Goal: Task Accomplishment & Management: Manage account settings

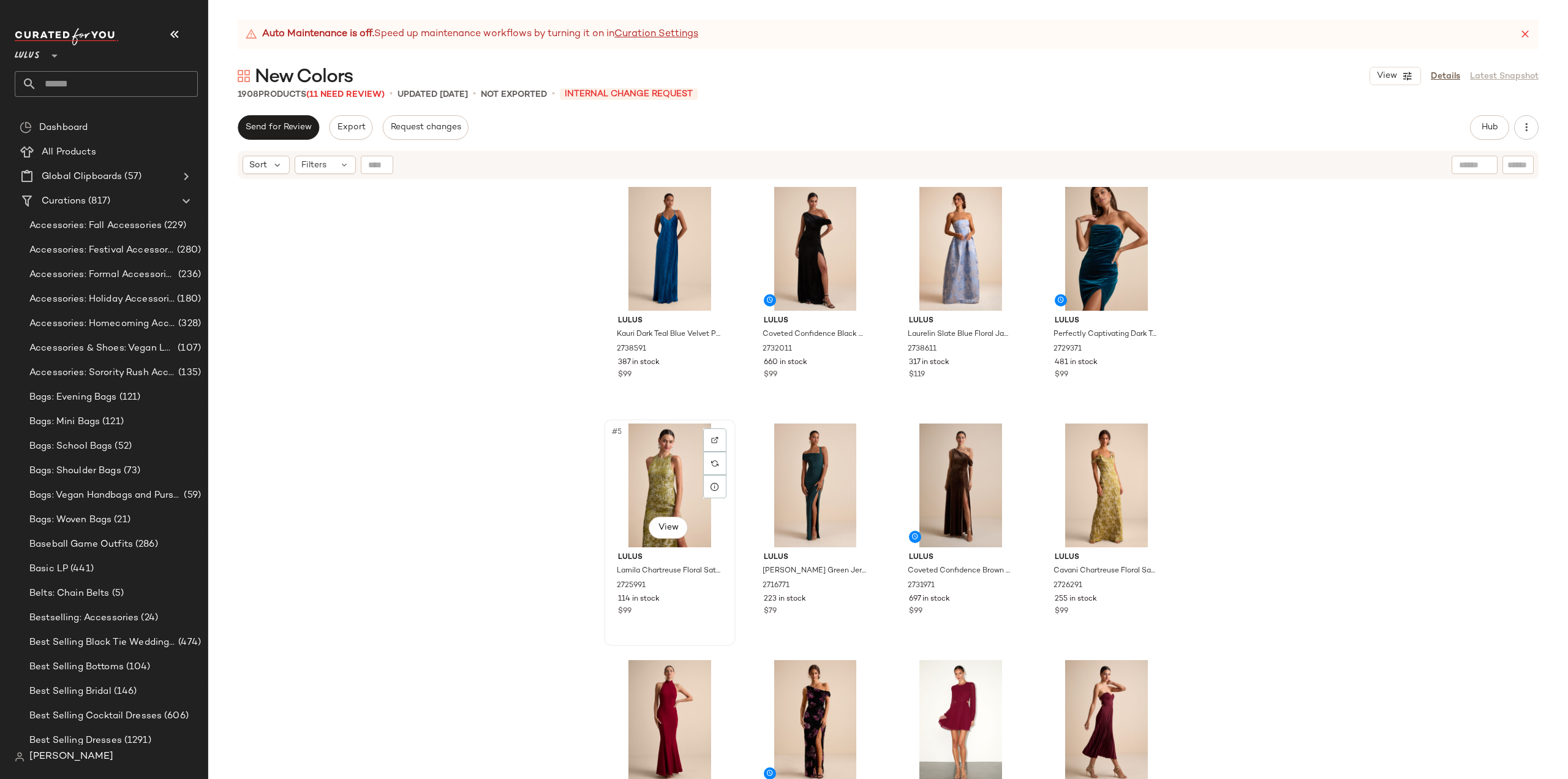
click at [693, 625] on div "#5 View Lulus Lamila Chartreuse Floral Satin Column Maxi Dress 2725991 114 in s…" at bounding box center [670, 532] width 129 height 224
click at [1145, 622] on div "#8 View Lulus Cavani Chartreuse Floral Satin [MEDICAL_DATA] Maxi Dress 2726291 …" at bounding box center [1107, 532] width 129 height 224
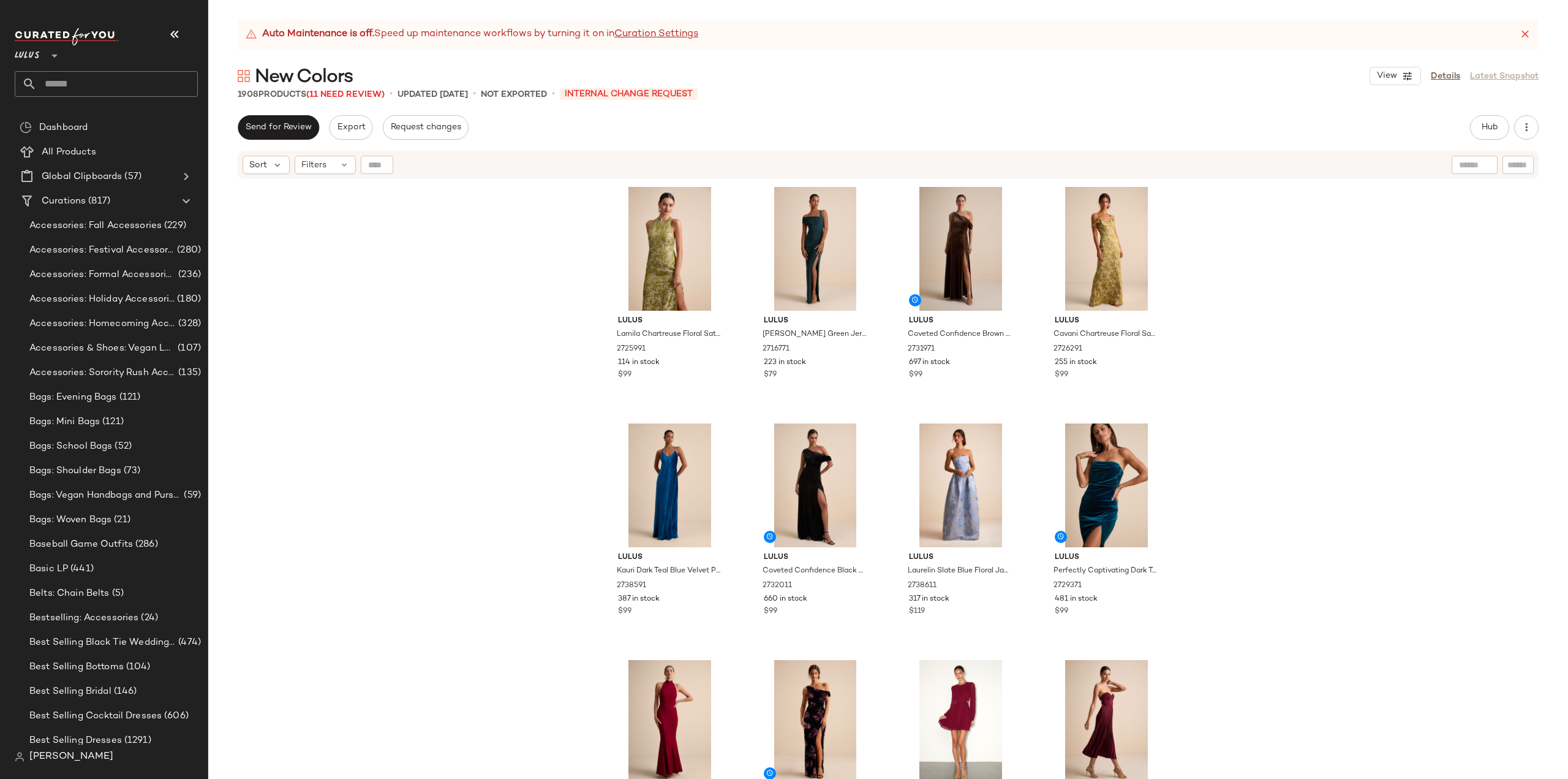
click at [398, 463] on div "Lulus Lamila Chartreuse Floral Satin Column Maxi Dress 2725991 114 in stock $99…" at bounding box center [888, 495] width 1360 height 630
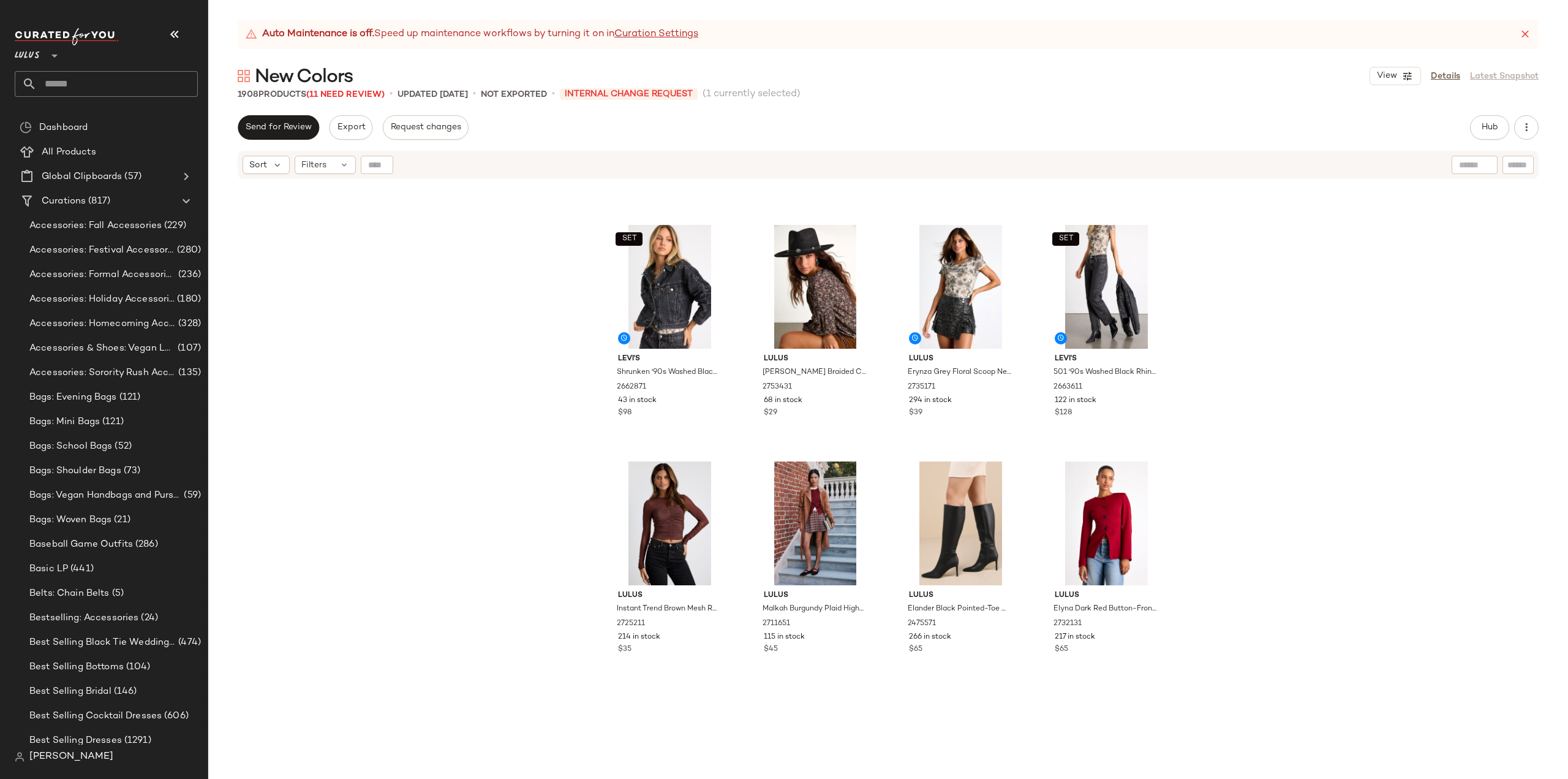
scroll to position [11655, 0]
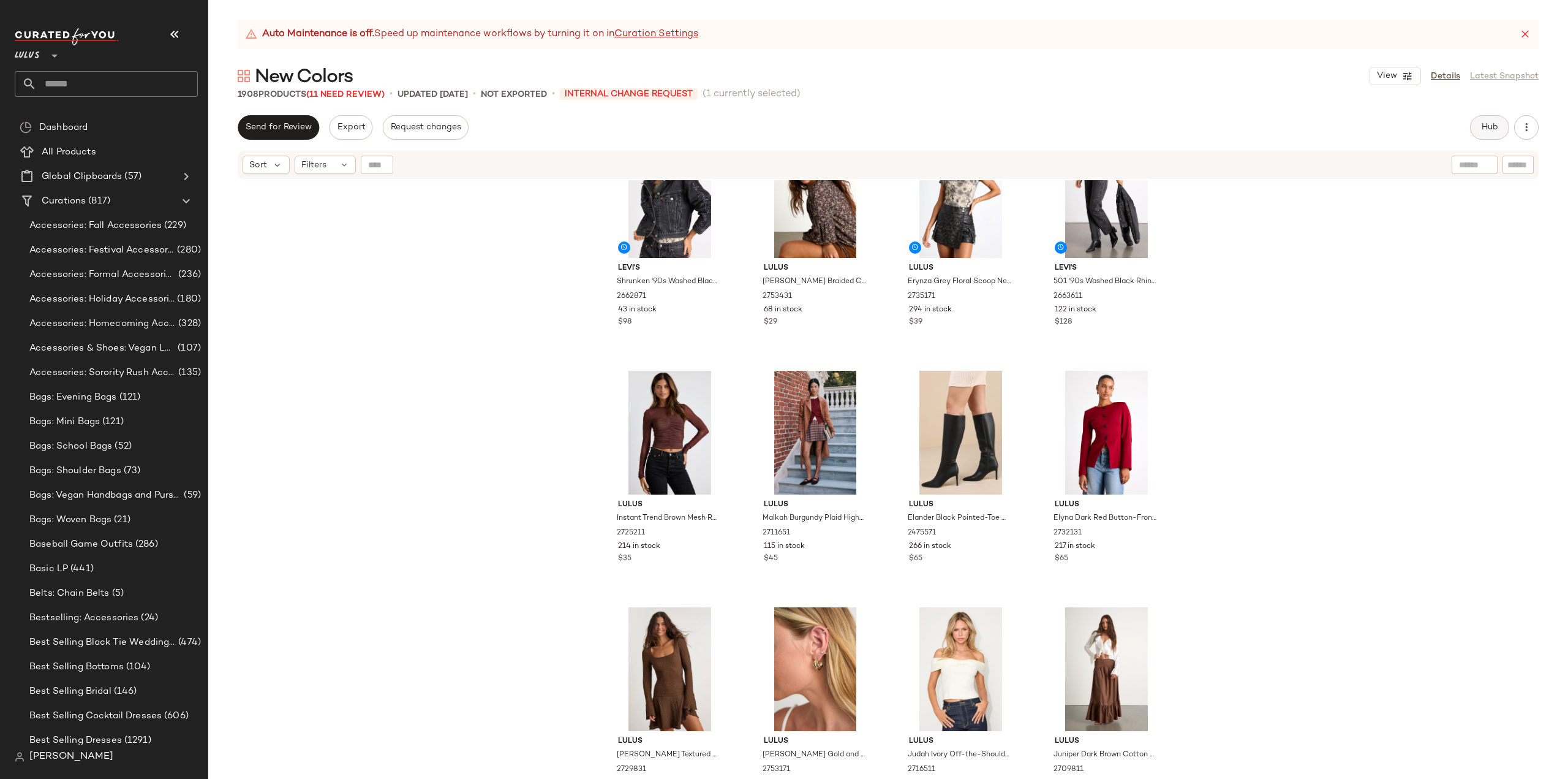
click at [1484, 123] on span "Hub" at bounding box center [1489, 127] width 17 height 10
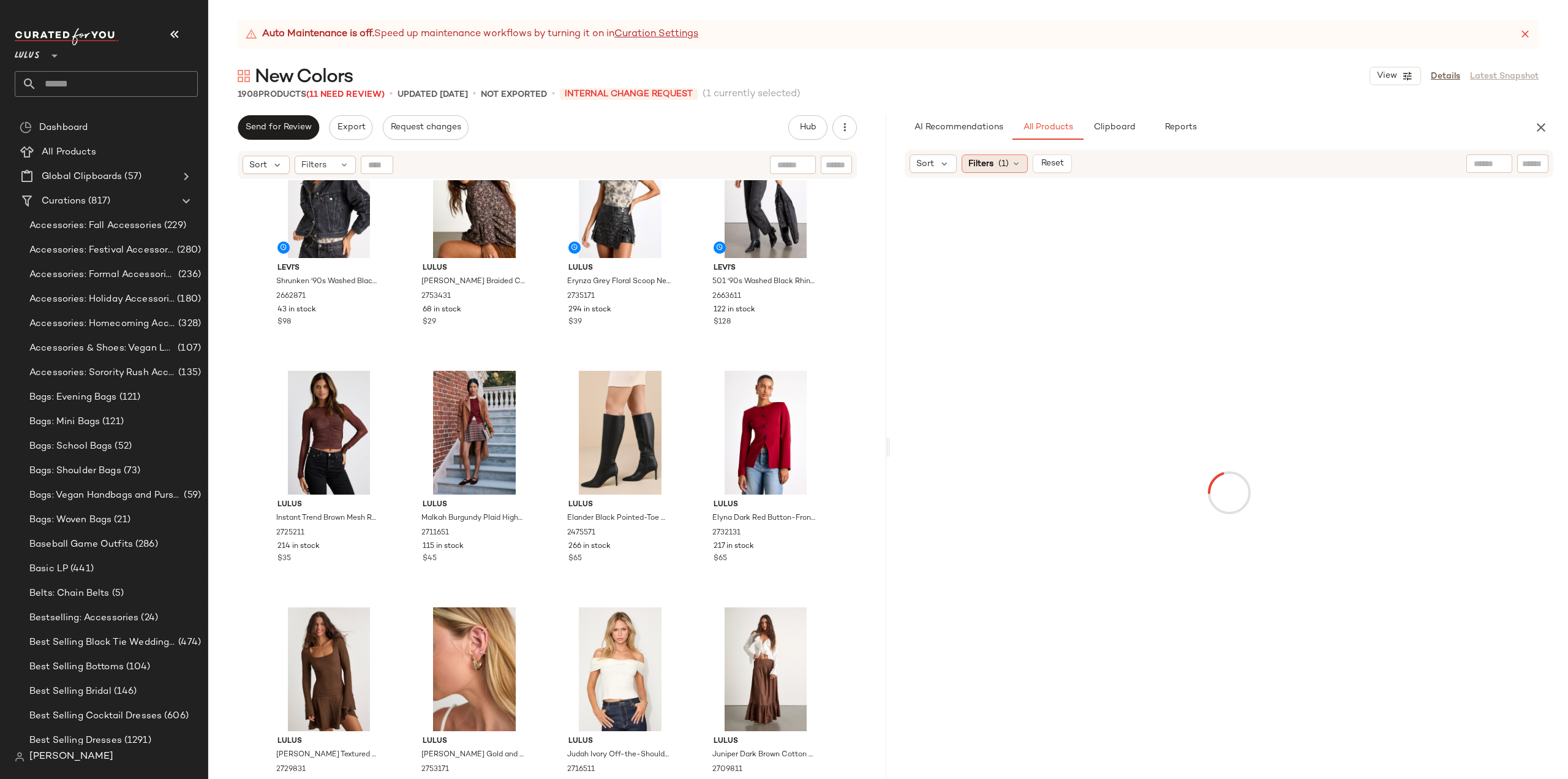
click at [993, 160] on div "Filters (1)" at bounding box center [995, 163] width 66 height 18
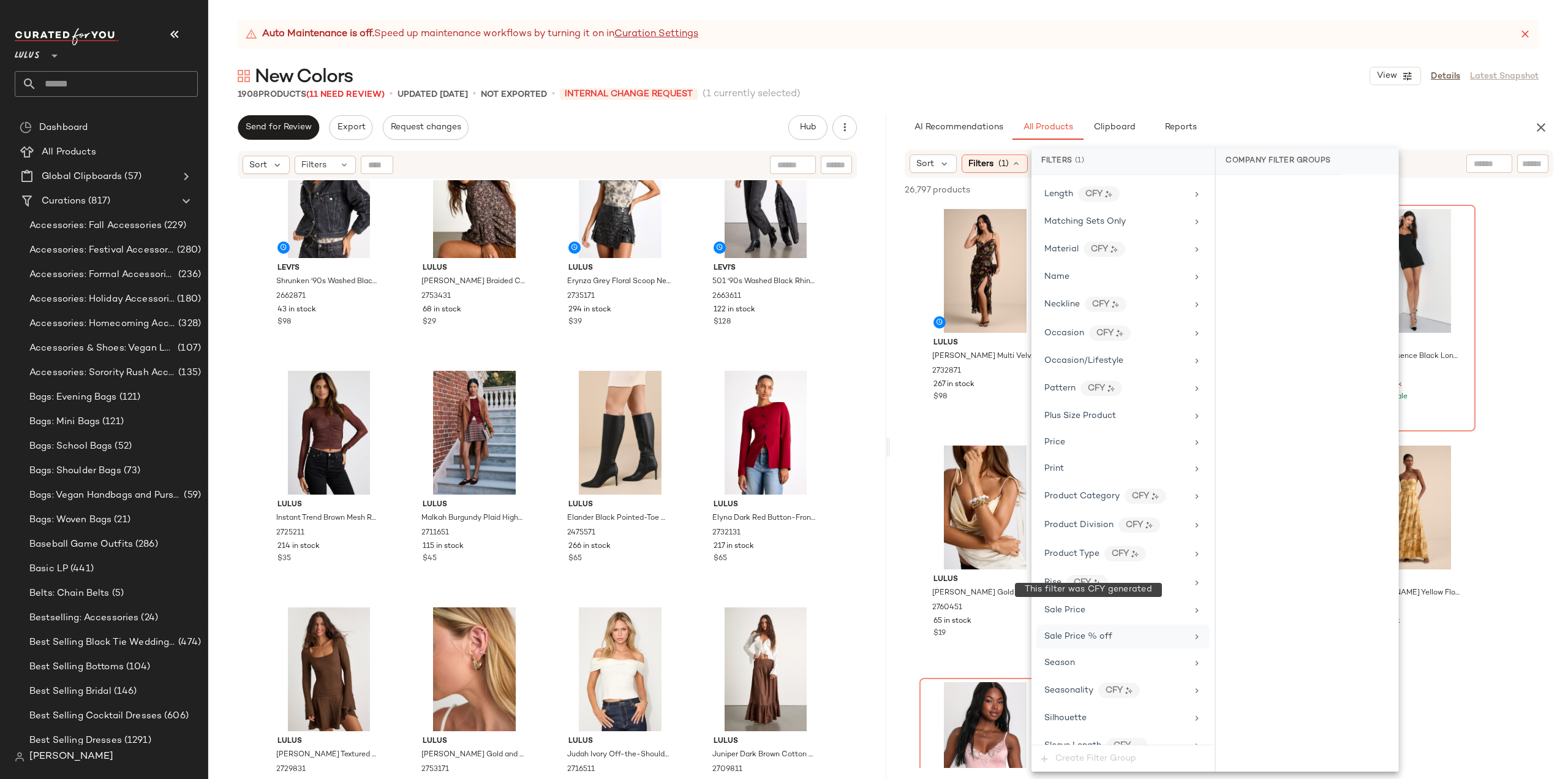
scroll to position [709, 0]
click at [1058, 552] on div "Sale Price" at bounding box center [1064, 558] width 41 height 13
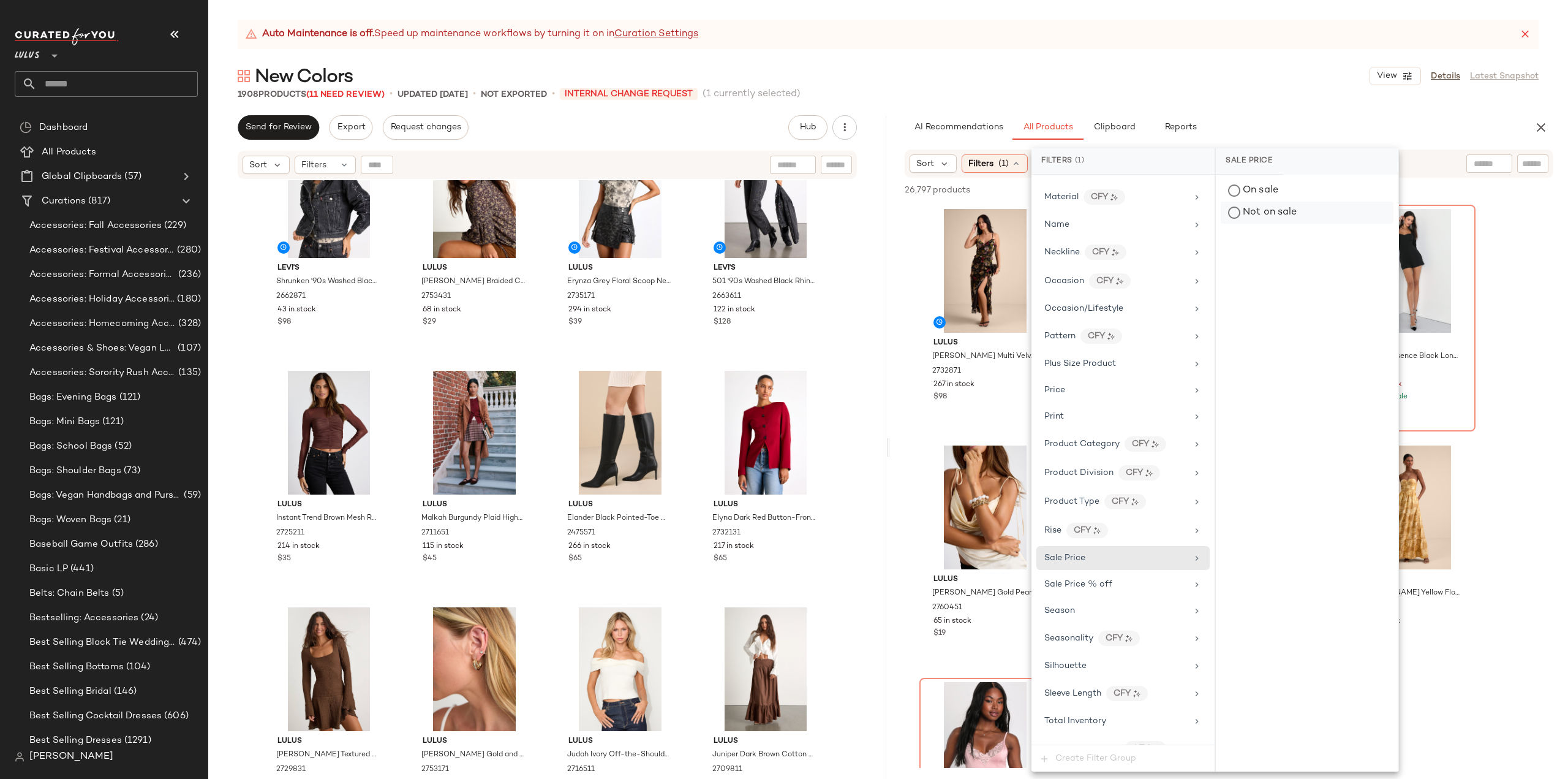
click at [1234, 213] on div "Not on sale" at bounding box center [1307, 213] width 173 height 22
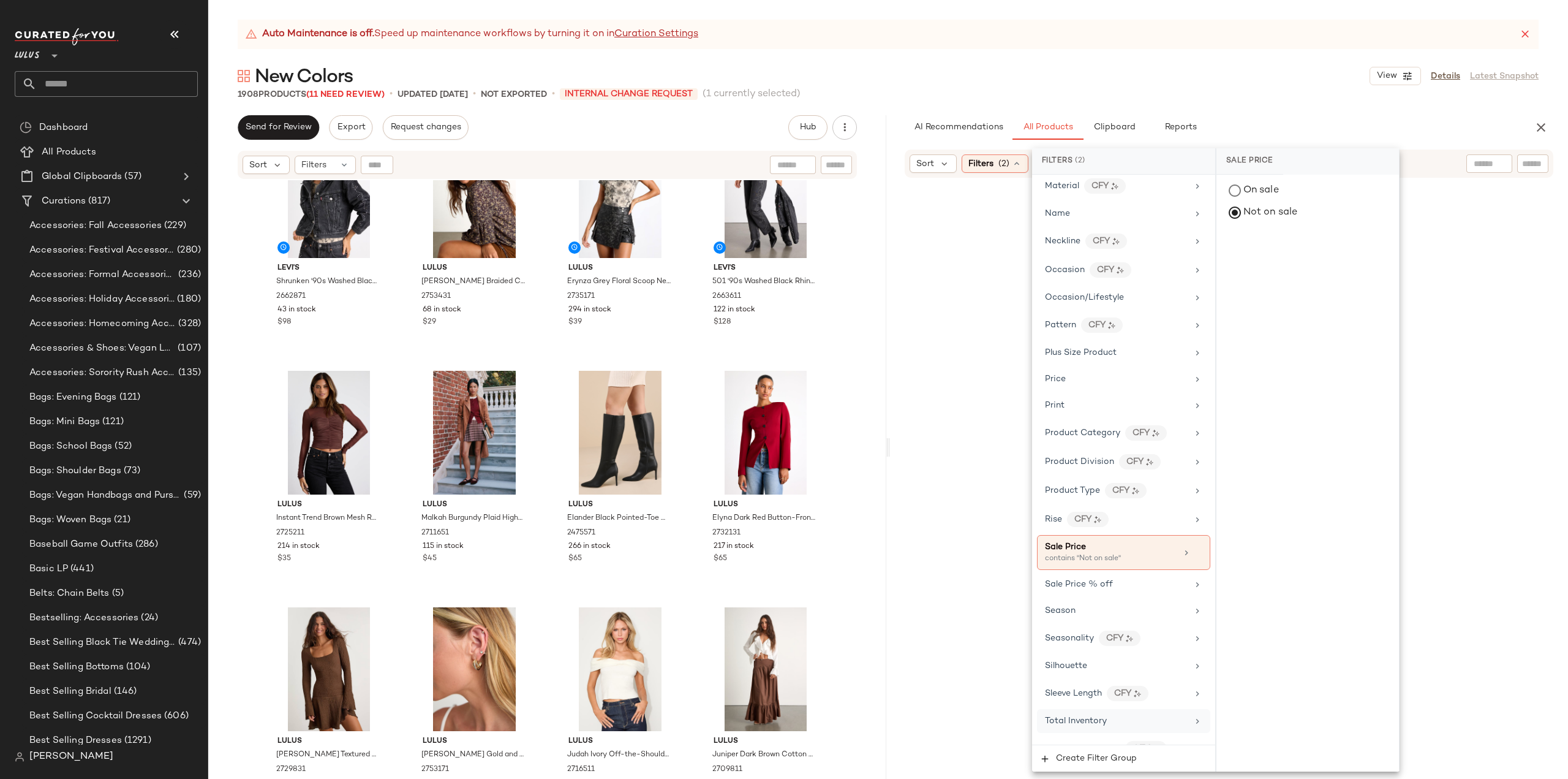
click at [1067, 717] on span "Total Inventory" at bounding box center [1076, 721] width 62 height 9
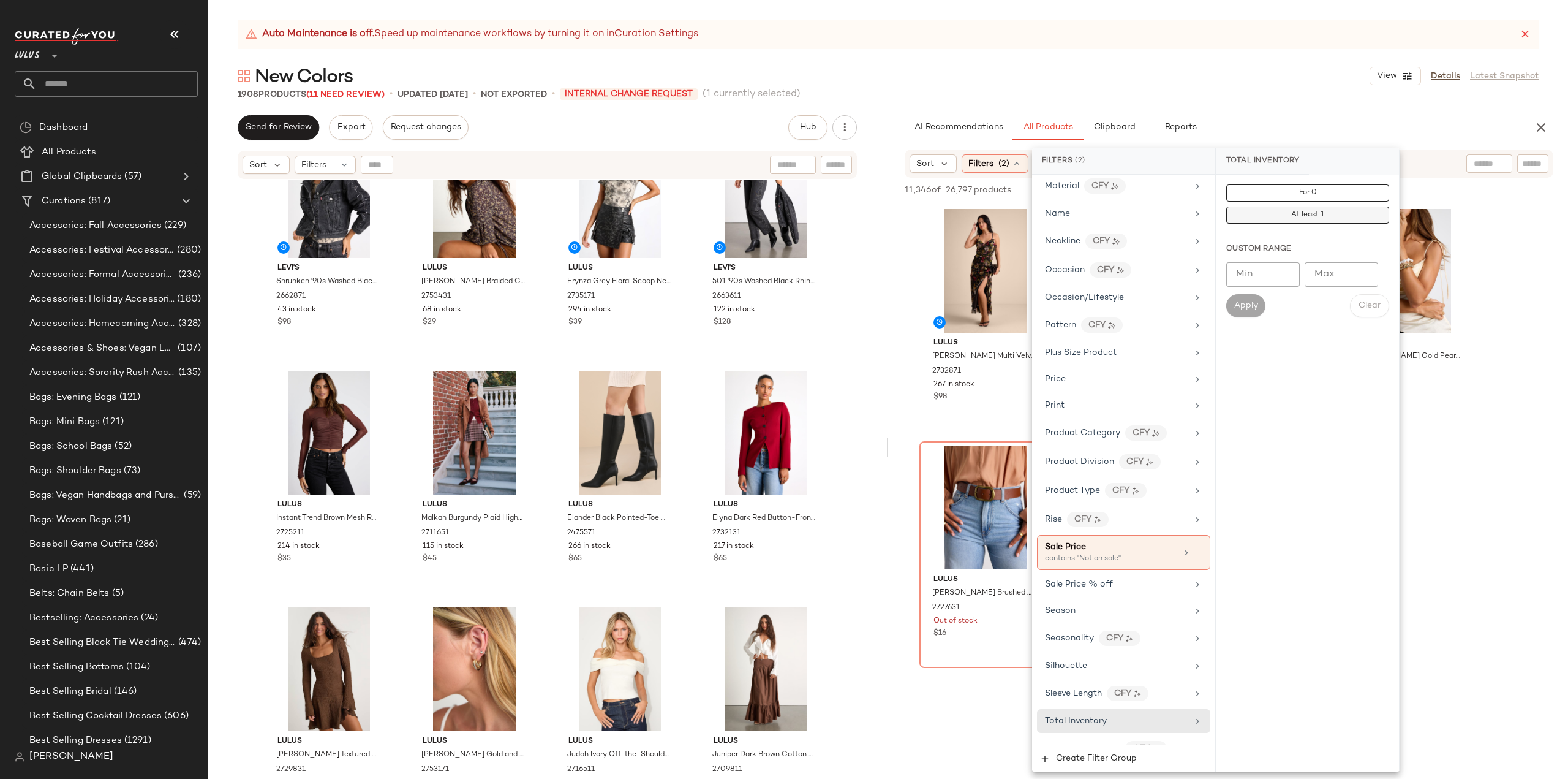
click at [1295, 215] on span "At least 1" at bounding box center [1308, 215] width 34 height 8
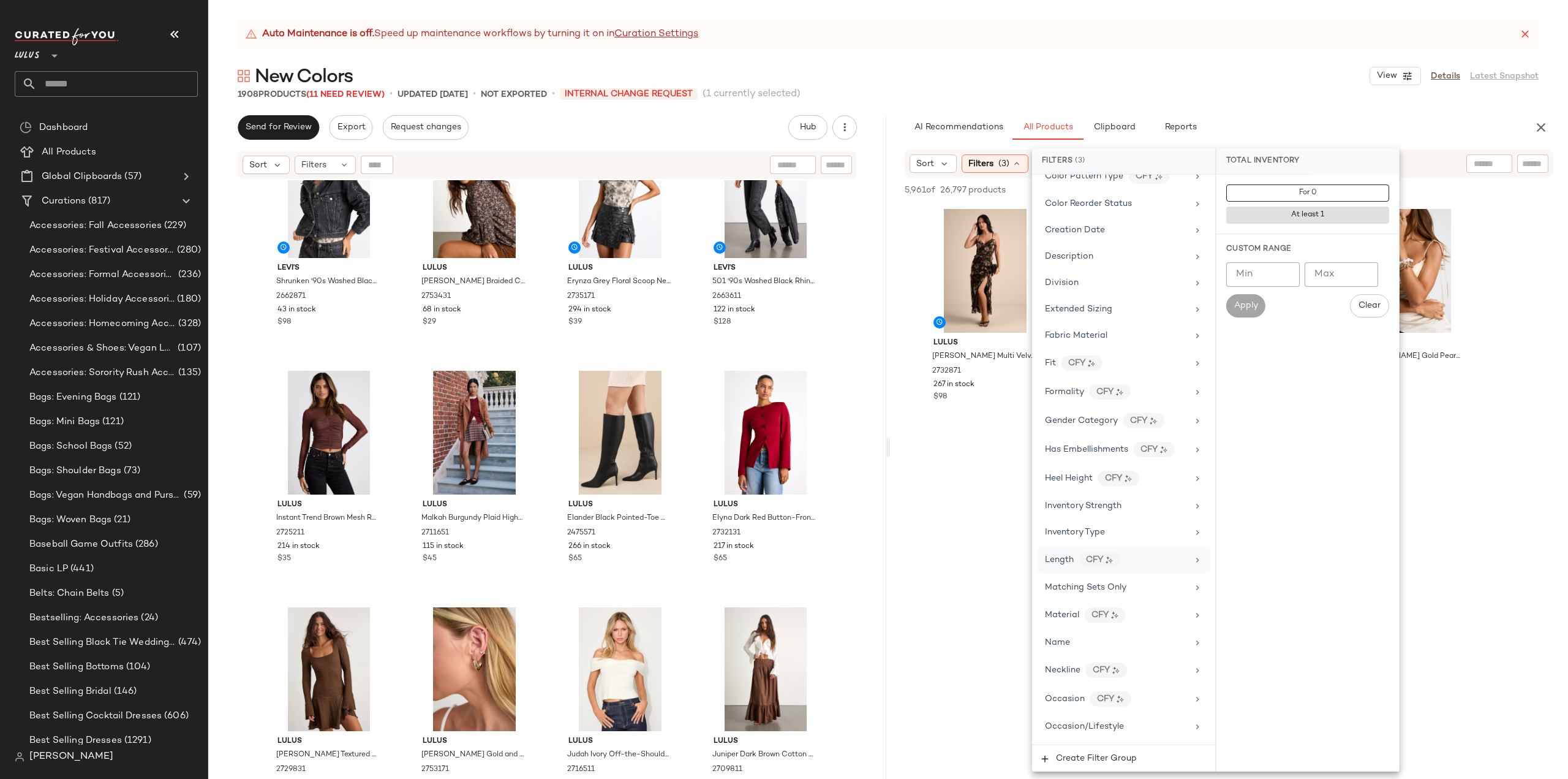
scroll to position [107, 0]
click at [1079, 383] on span "Color Reorder Status" at bounding box center [1088, 388] width 87 height 9
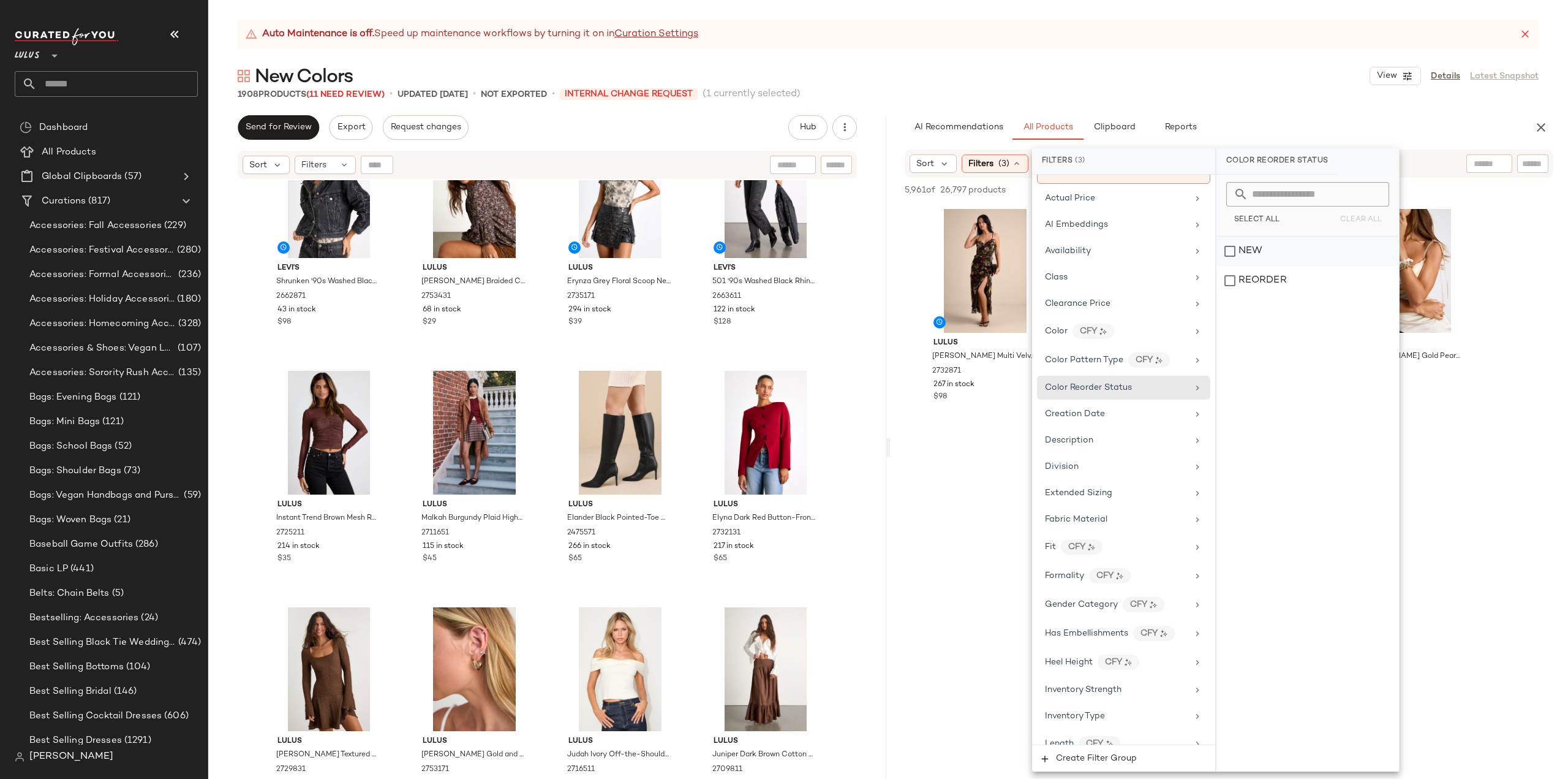
click at [1225, 248] on div "NEW" at bounding box center [1308, 251] width 183 height 29
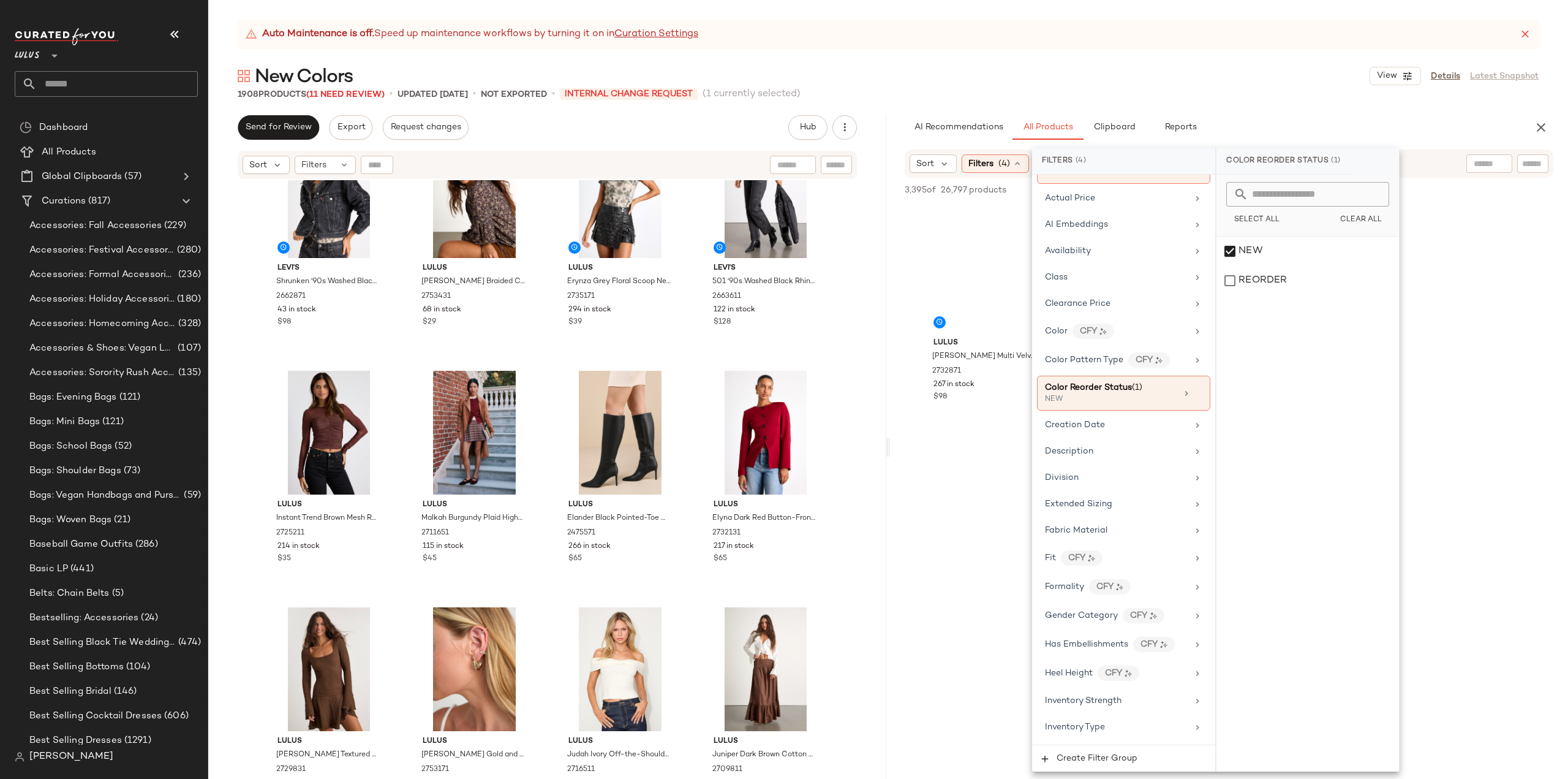
click at [904, 377] on div "Lulus [PERSON_NAME] Multi Velvet Jacquard Ruffled Maxi Dress 2732871 267 in sto…" at bounding box center [1229, 318] width 678 height 227
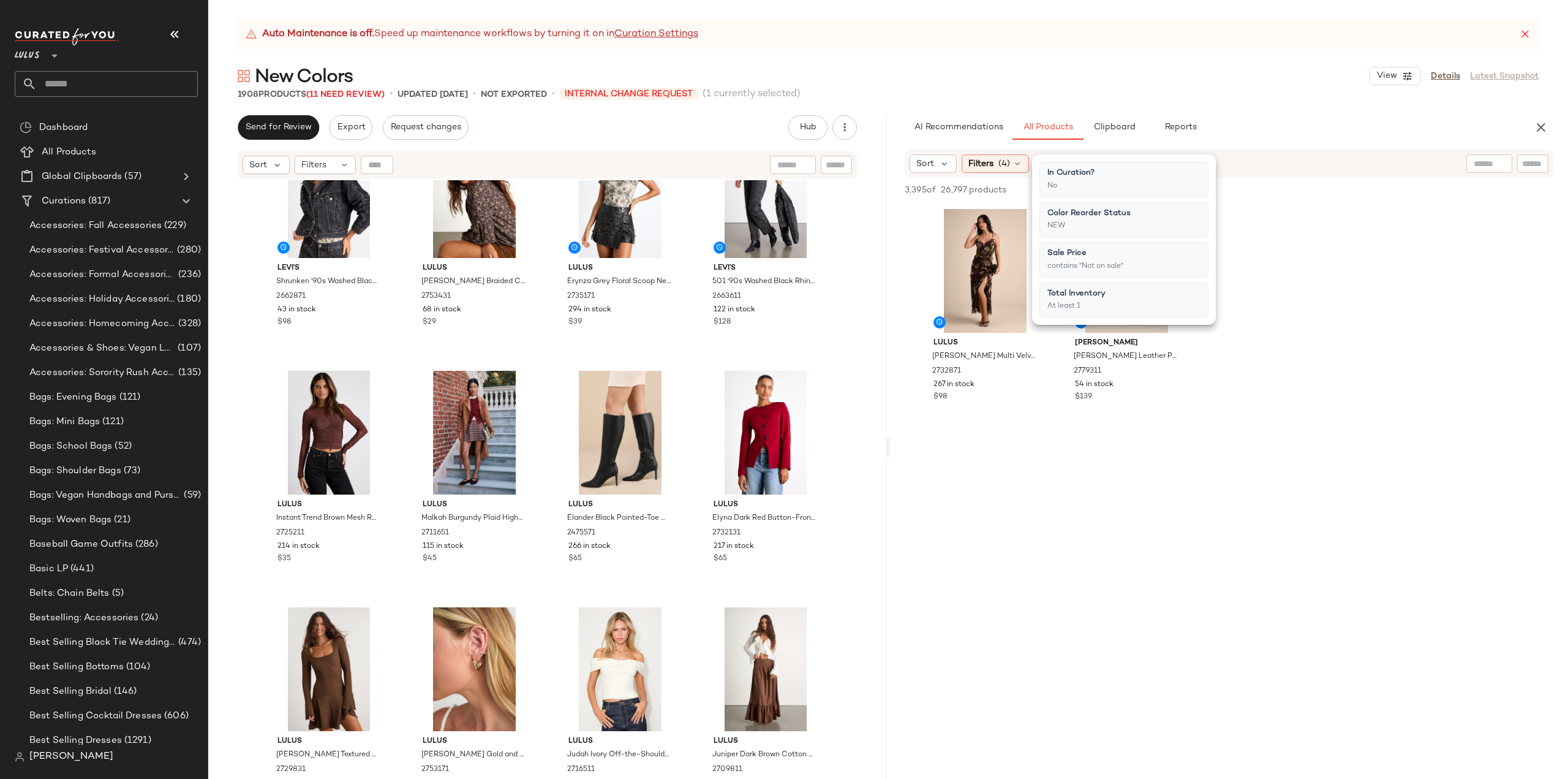
click at [960, 529] on div at bounding box center [1229, 549] width 678 height 237
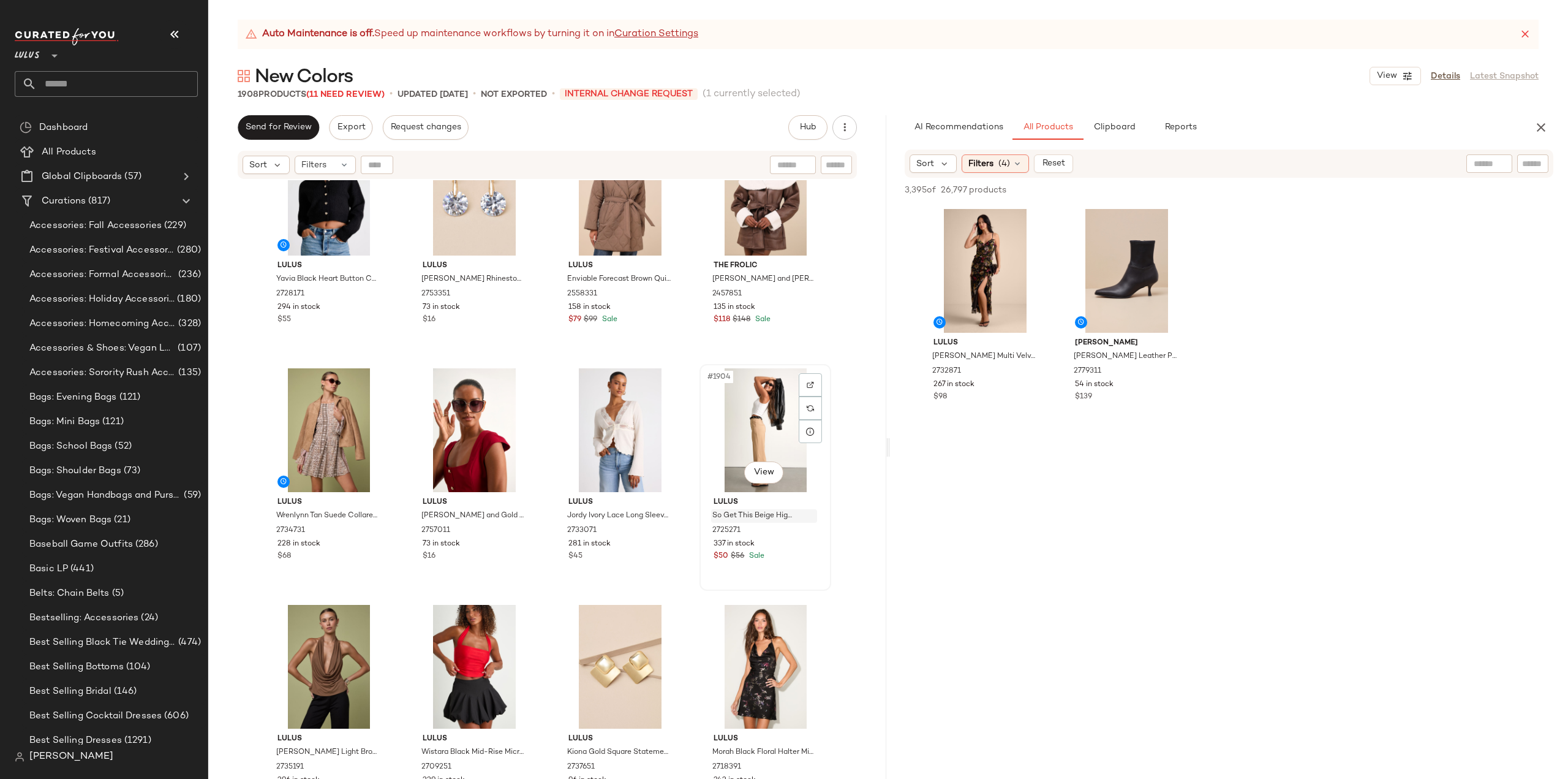
scroll to position [112221, 0]
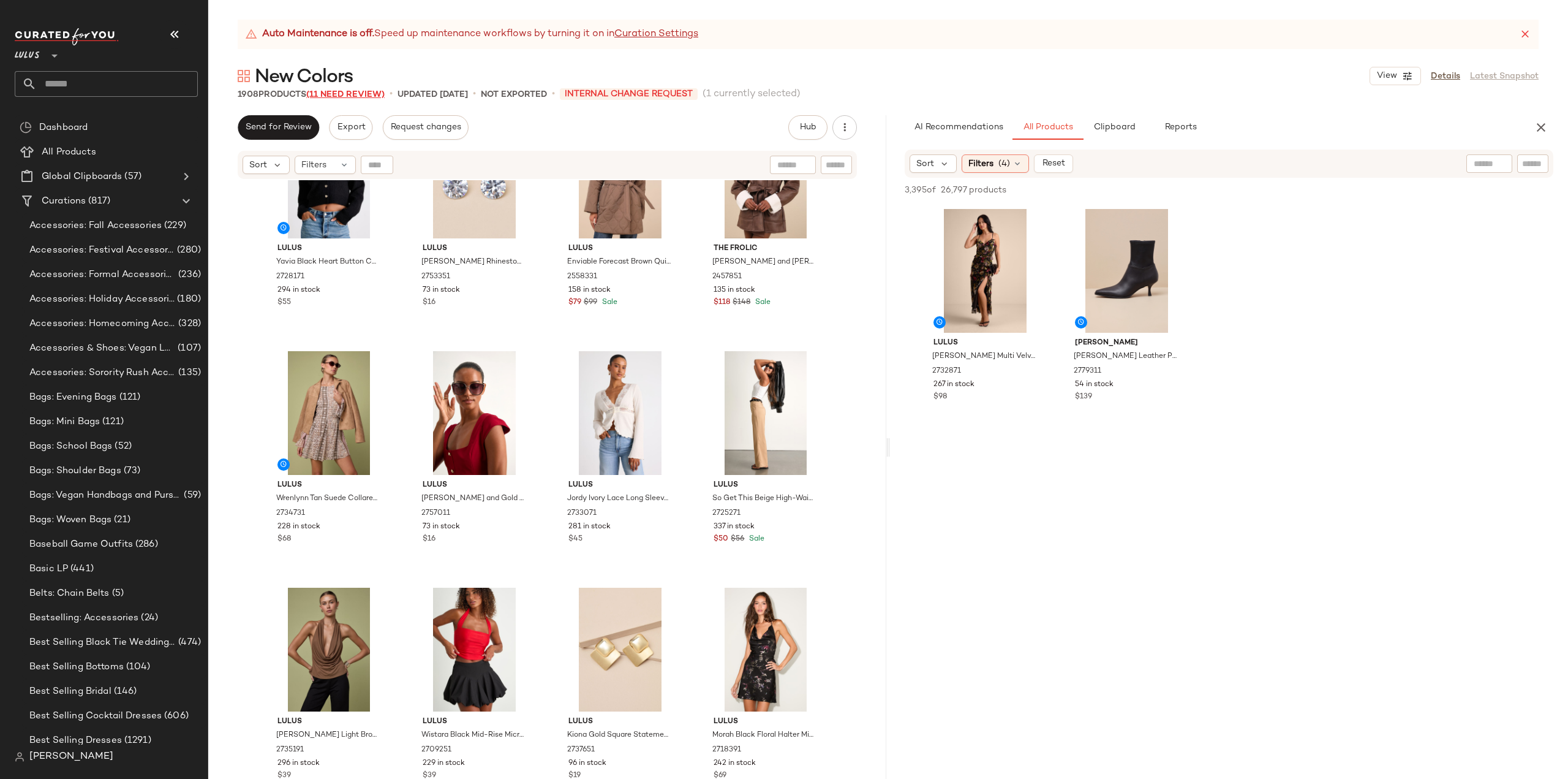
click at [348, 94] on span "(11 Need Review)" at bounding box center [346, 95] width 79 height 9
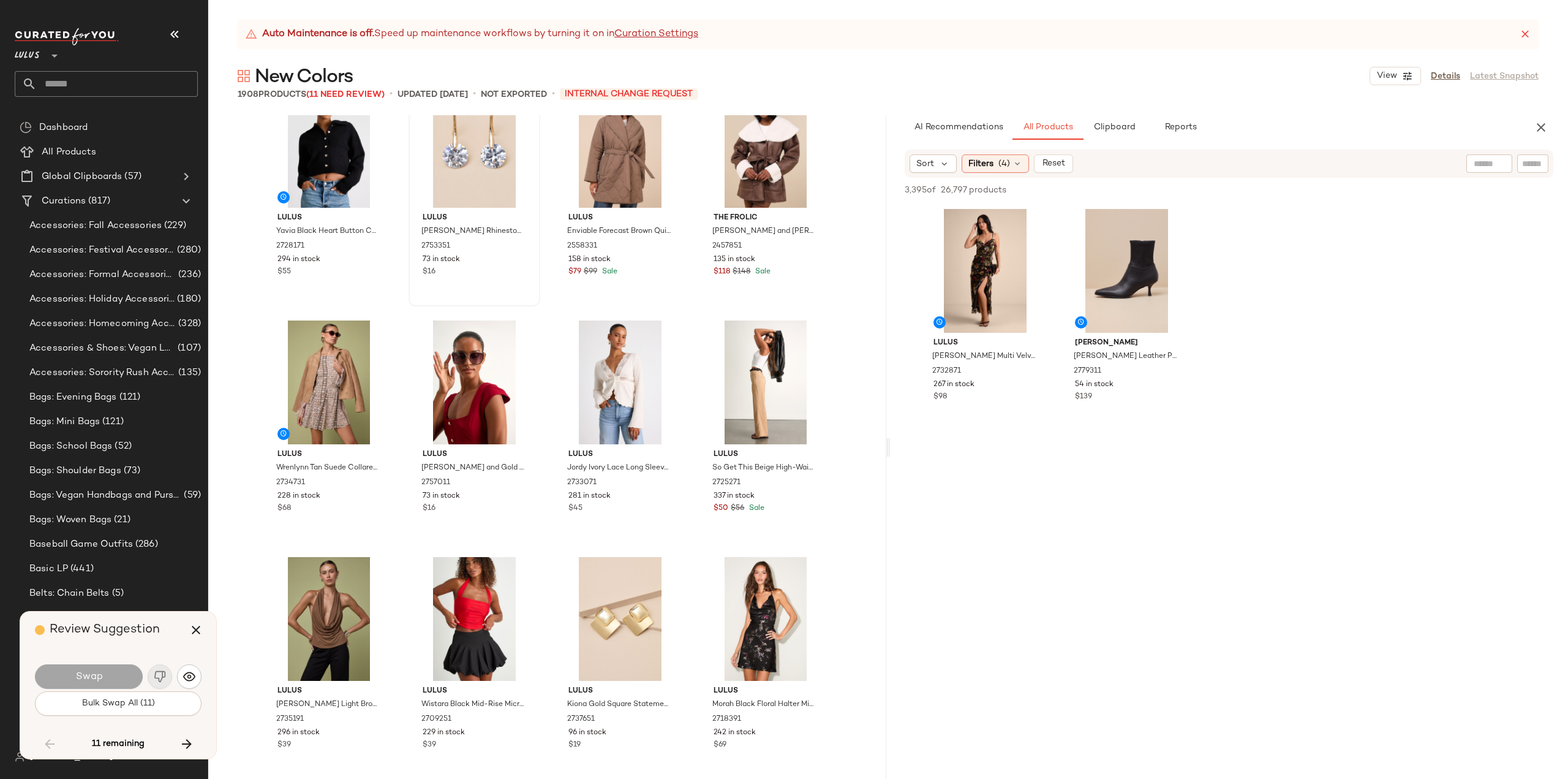
scroll to position [57489, 0]
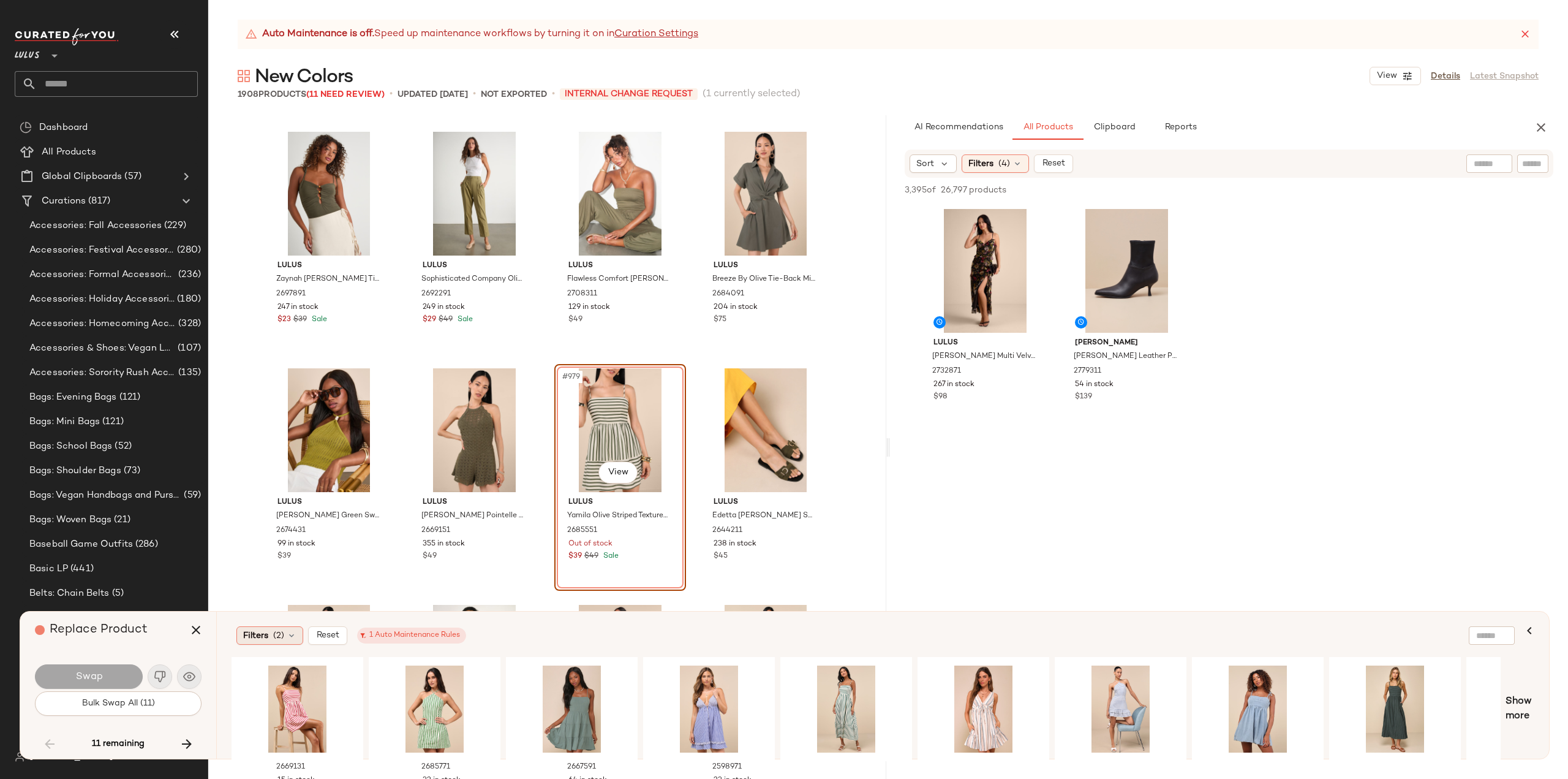
click at [277, 630] on span "(2)" at bounding box center [279, 636] width 11 height 13
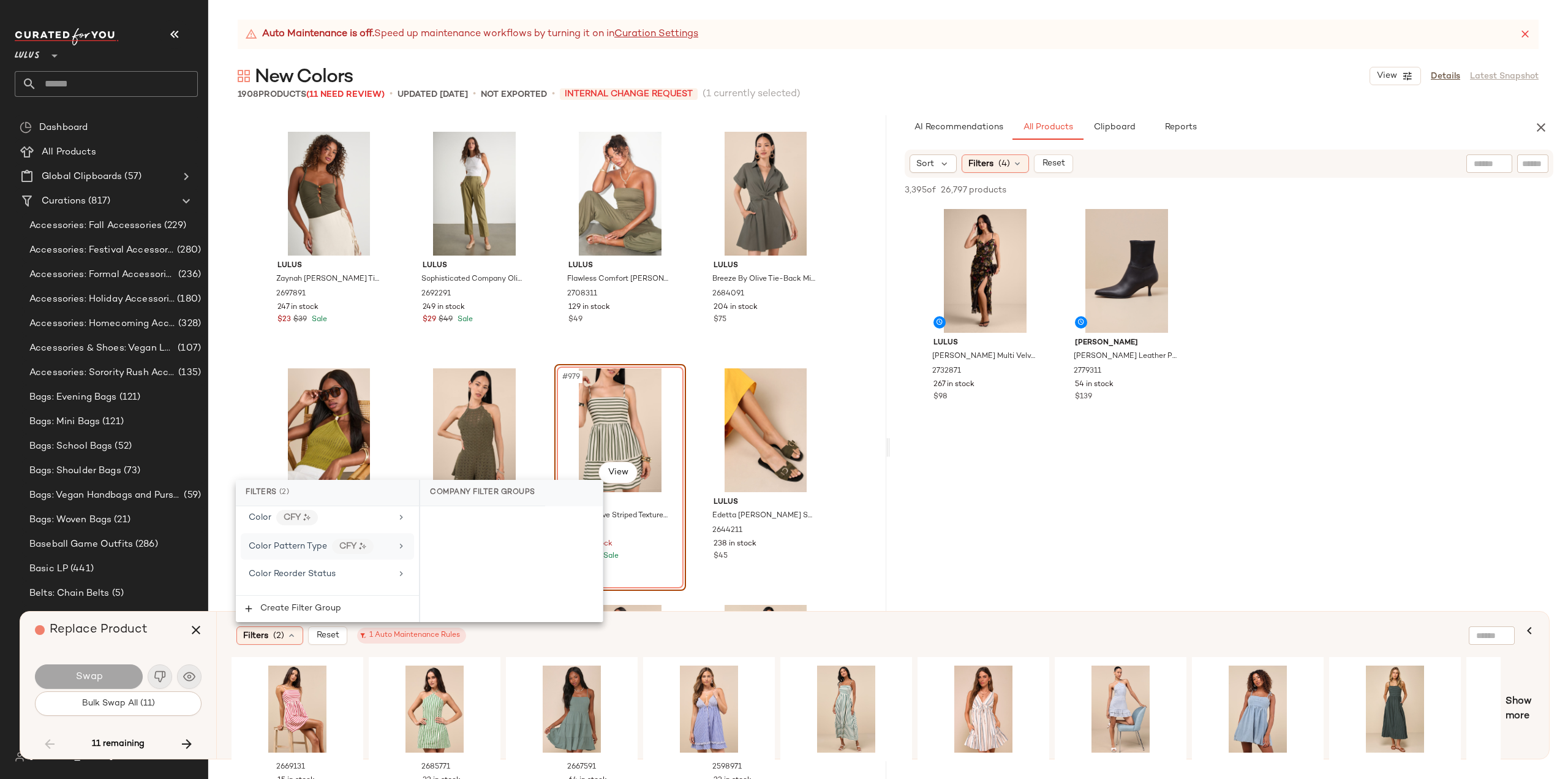
scroll to position [245, 0]
click at [289, 555] on span "Color Reorder Status" at bounding box center [292, 555] width 87 height 9
click at [436, 583] on div "NEW" at bounding box center [511, 583] width 183 height 29
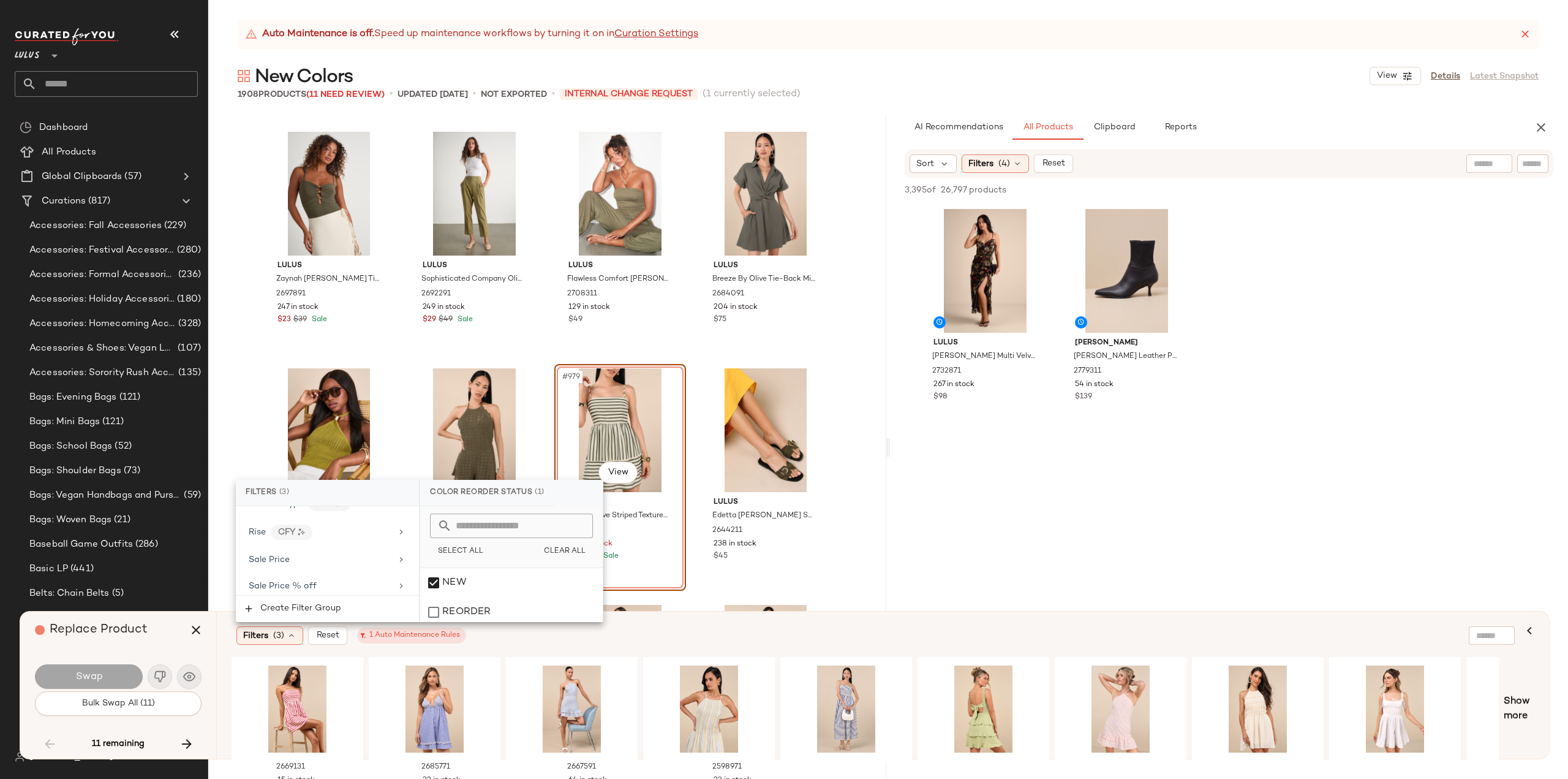
scroll to position [1042, 0]
click at [264, 574] on span "Sale Price" at bounding box center [269, 579] width 41 height 9
click at [437, 542] on div "Not on sale" at bounding box center [511, 544] width 173 height 22
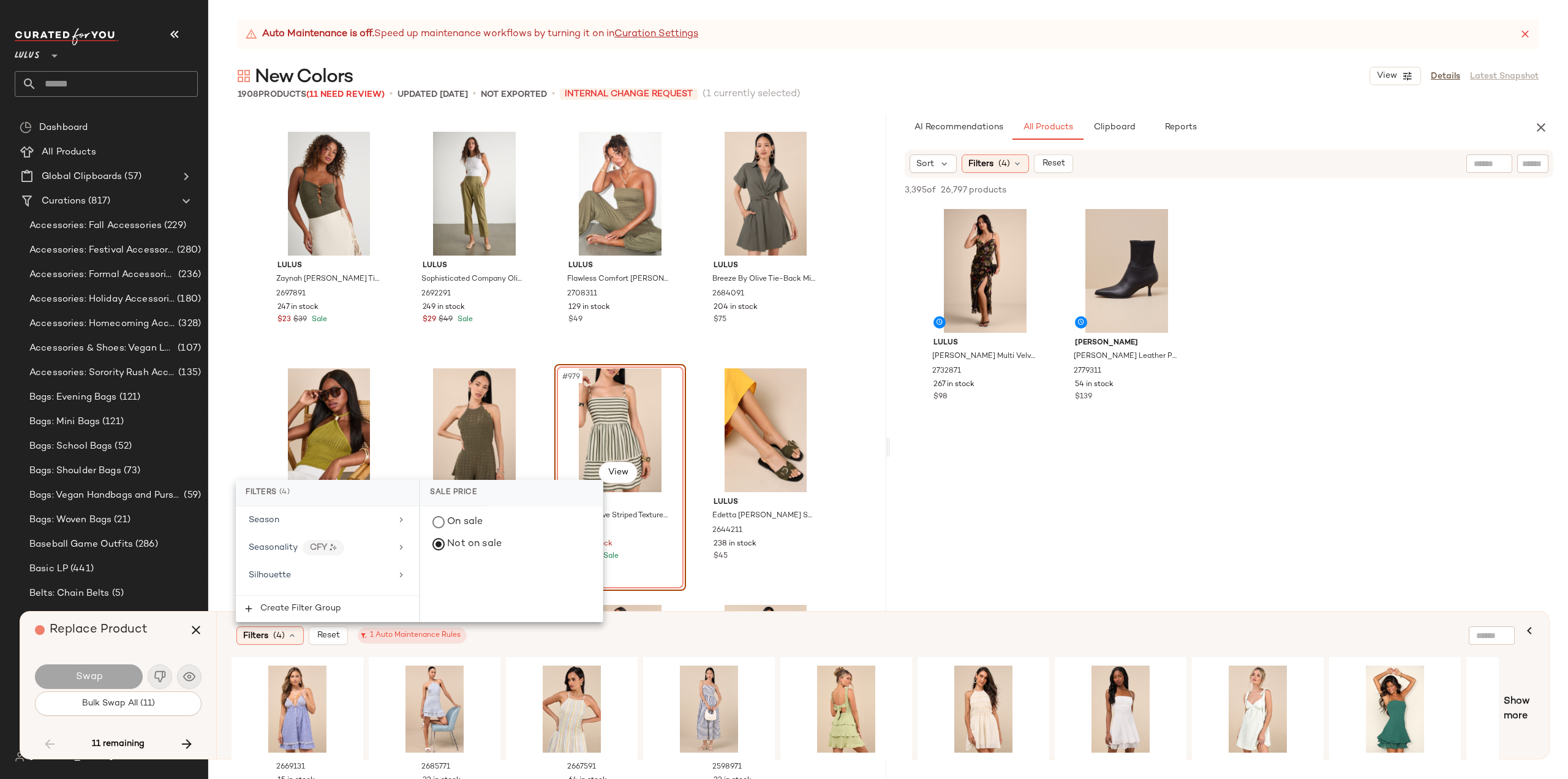
scroll to position [1224, 0]
click at [346, 565] on div "Total Inventory" at bounding box center [320, 571] width 142 height 13
click at [461, 549] on button "At least 1" at bounding box center [511, 546] width 163 height 17
click at [998, 547] on div at bounding box center [1229, 549] width 678 height 237
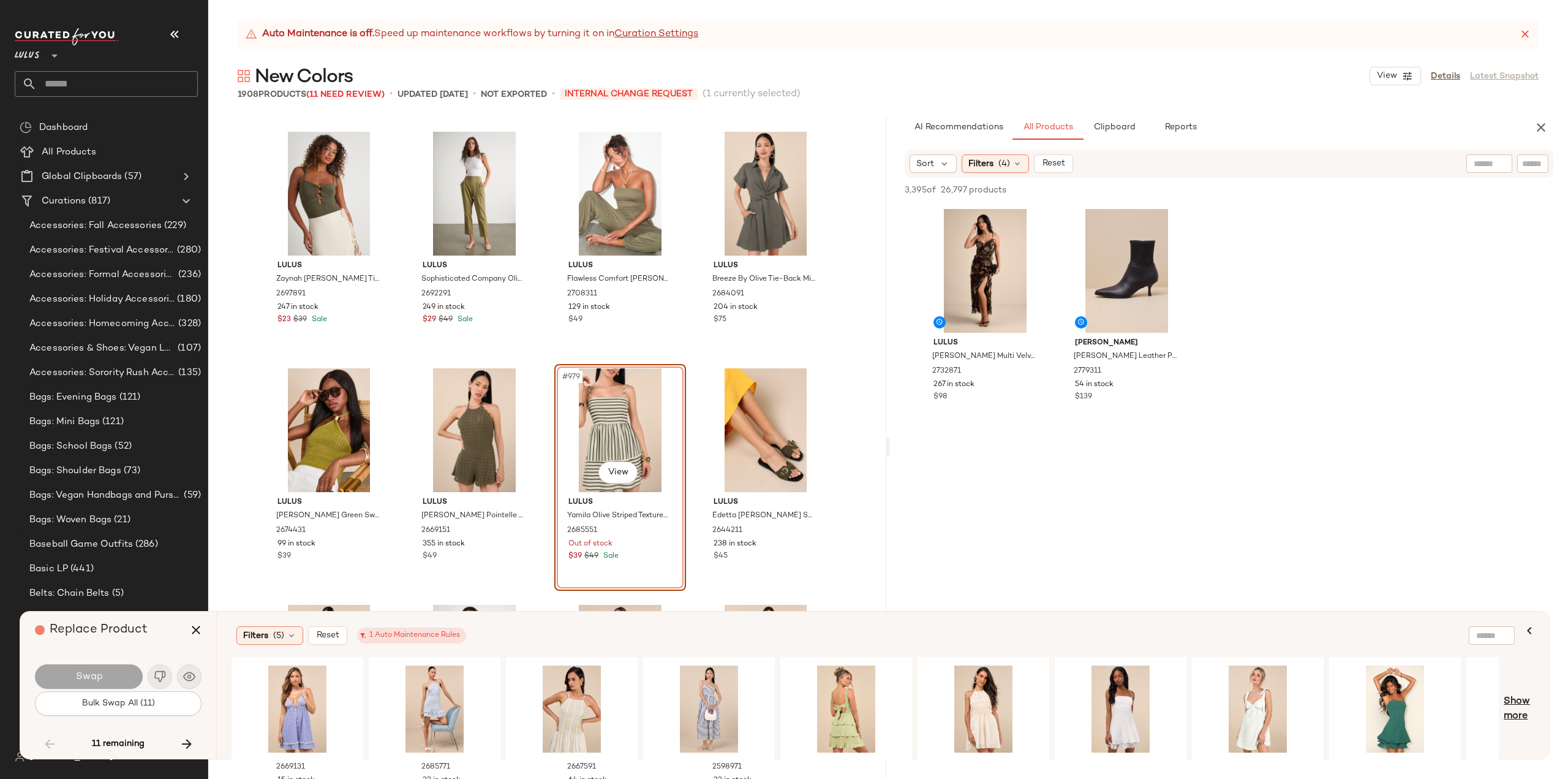
click at [1519, 704] on span "Show more" at bounding box center [1519, 709] width 31 height 29
click at [1391, 693] on div "#1 View" at bounding box center [1395, 709] width 123 height 87
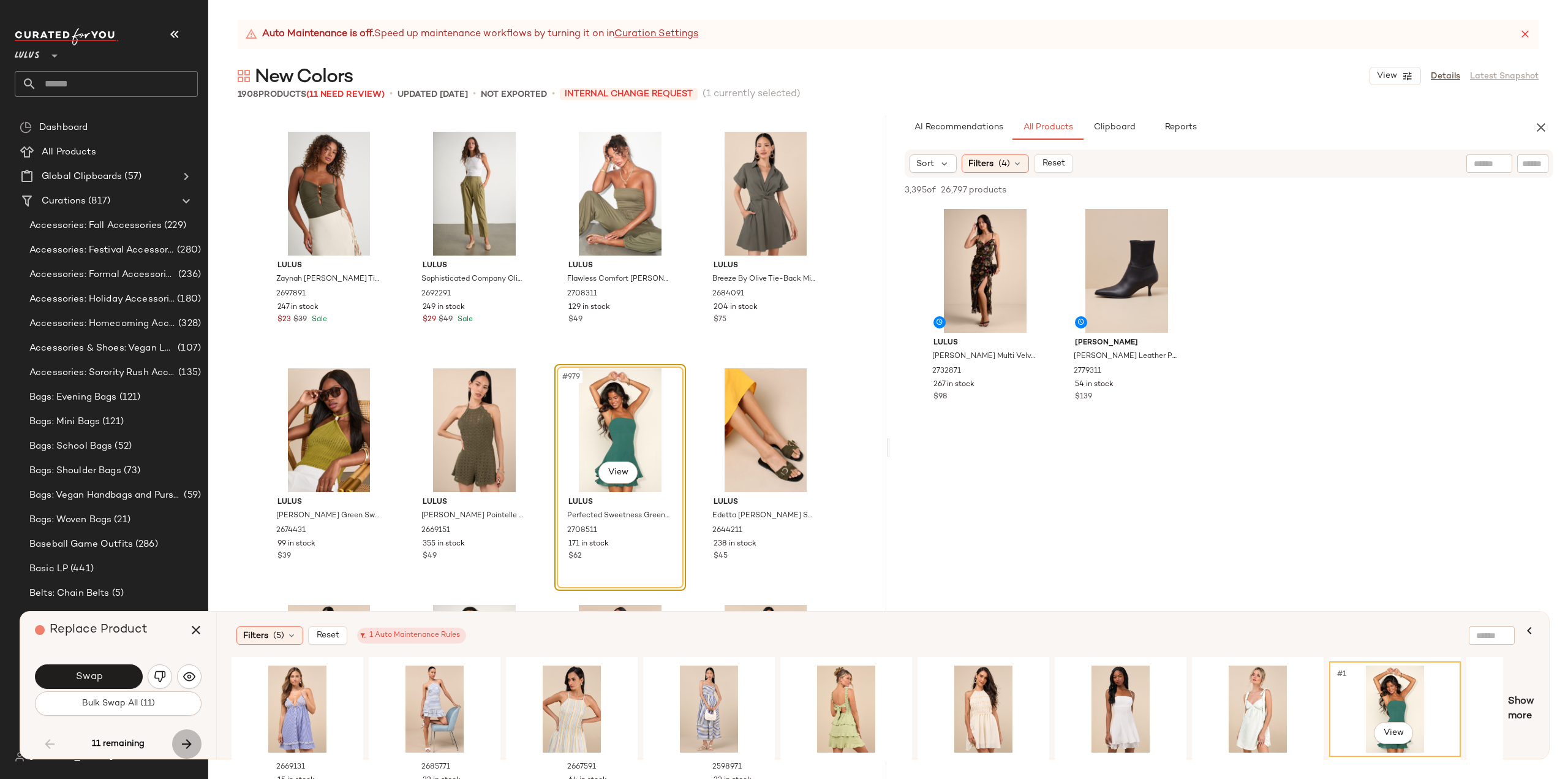
click at [187, 744] on icon "button" at bounding box center [186, 744] width 15 height 15
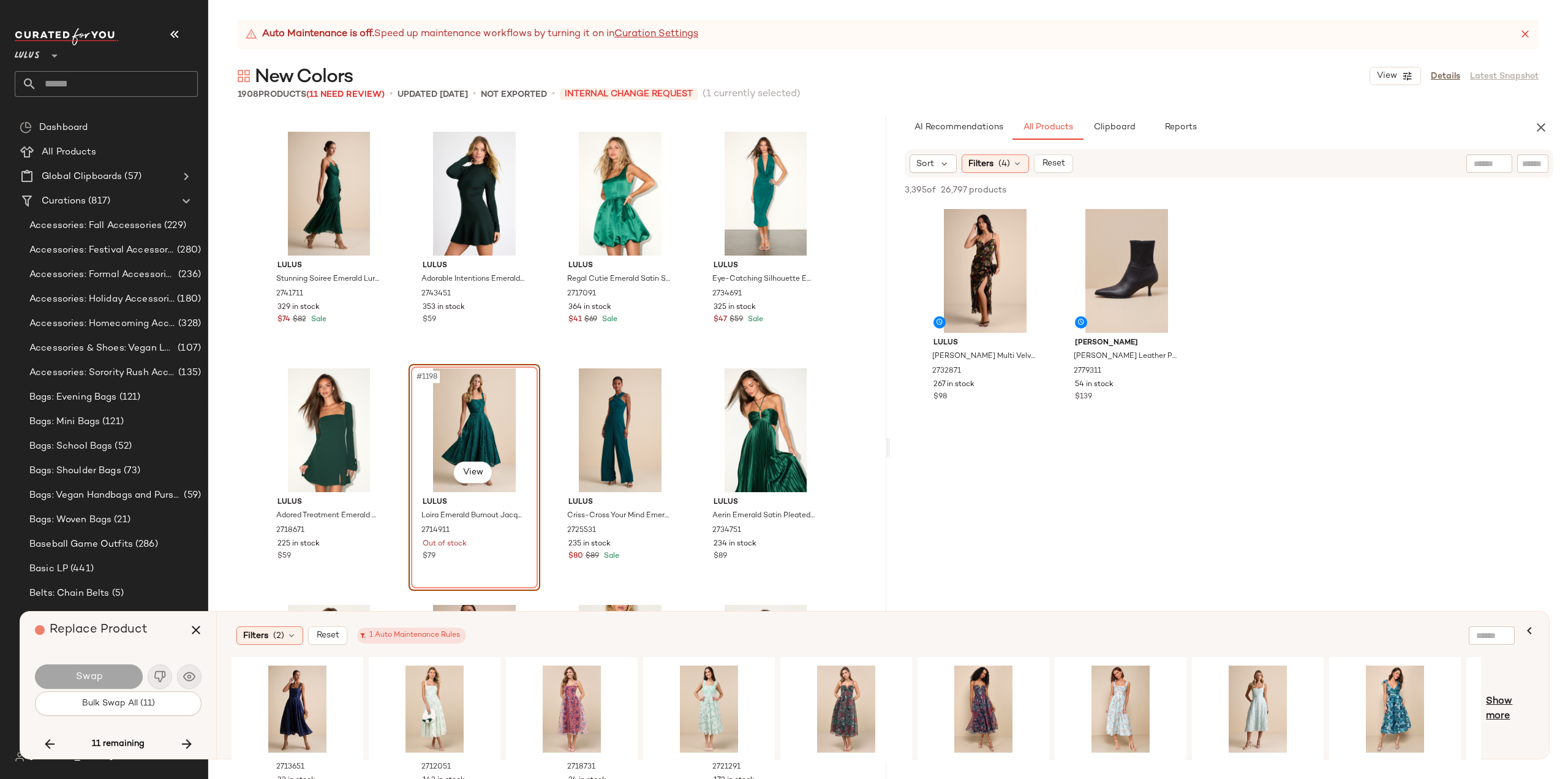
click at [1509, 708] on span "Show more" at bounding box center [1510, 709] width 49 height 29
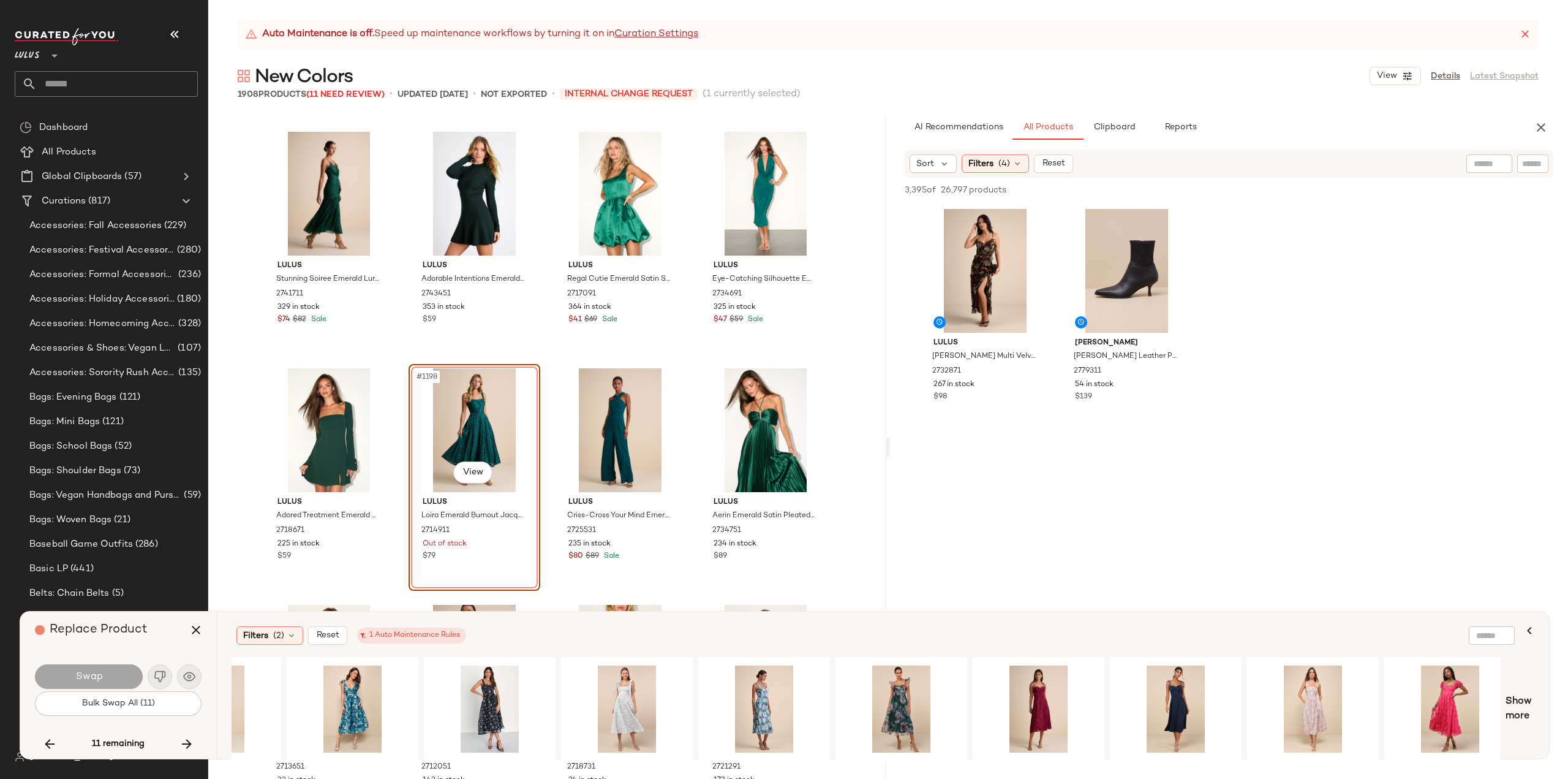
scroll to position [0, 1055]
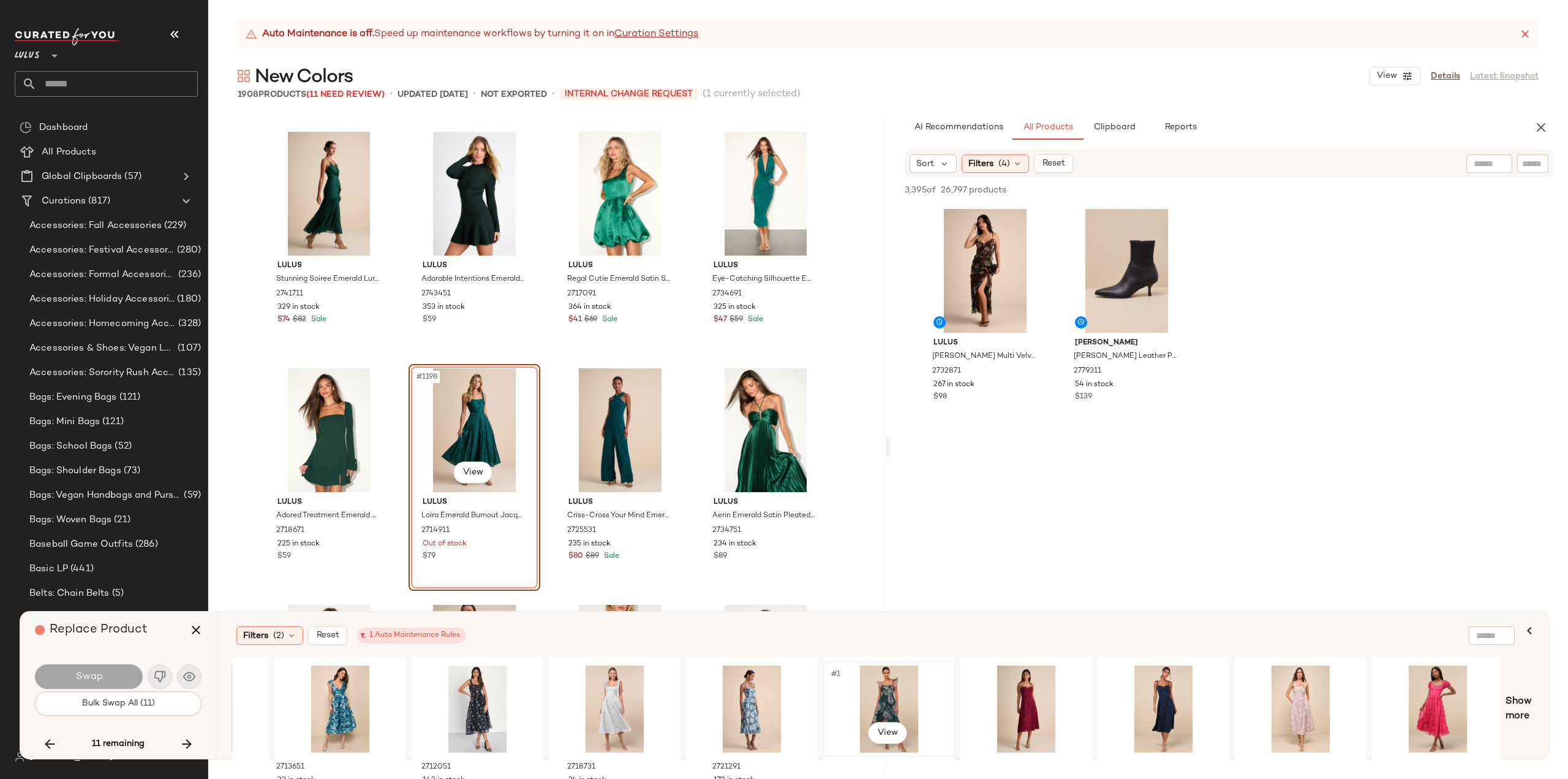
click at [888, 699] on div "#1 View" at bounding box center [890, 709] width 123 height 87
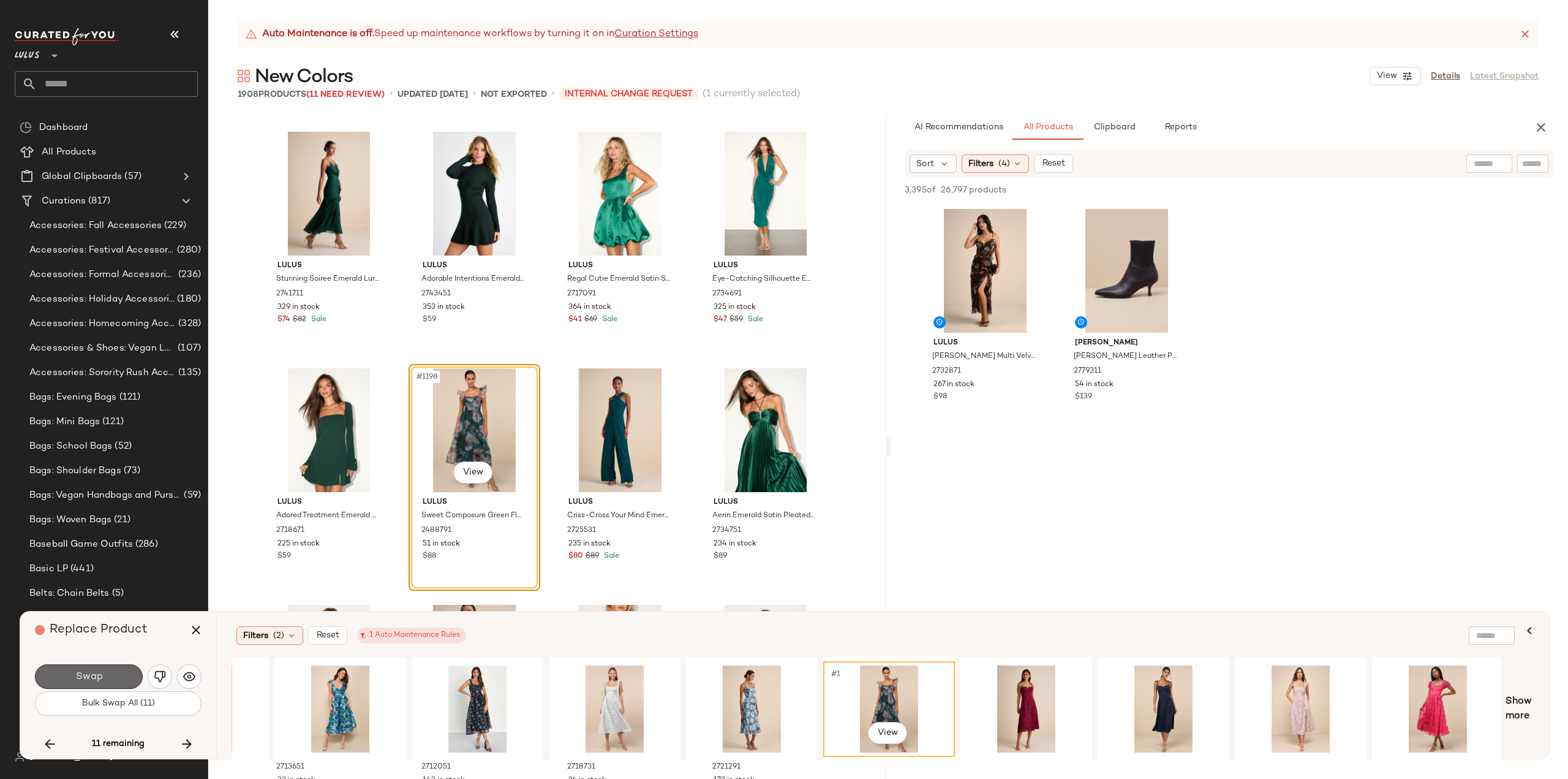
click at [103, 676] on button "Swap" at bounding box center [89, 677] width 108 height 25
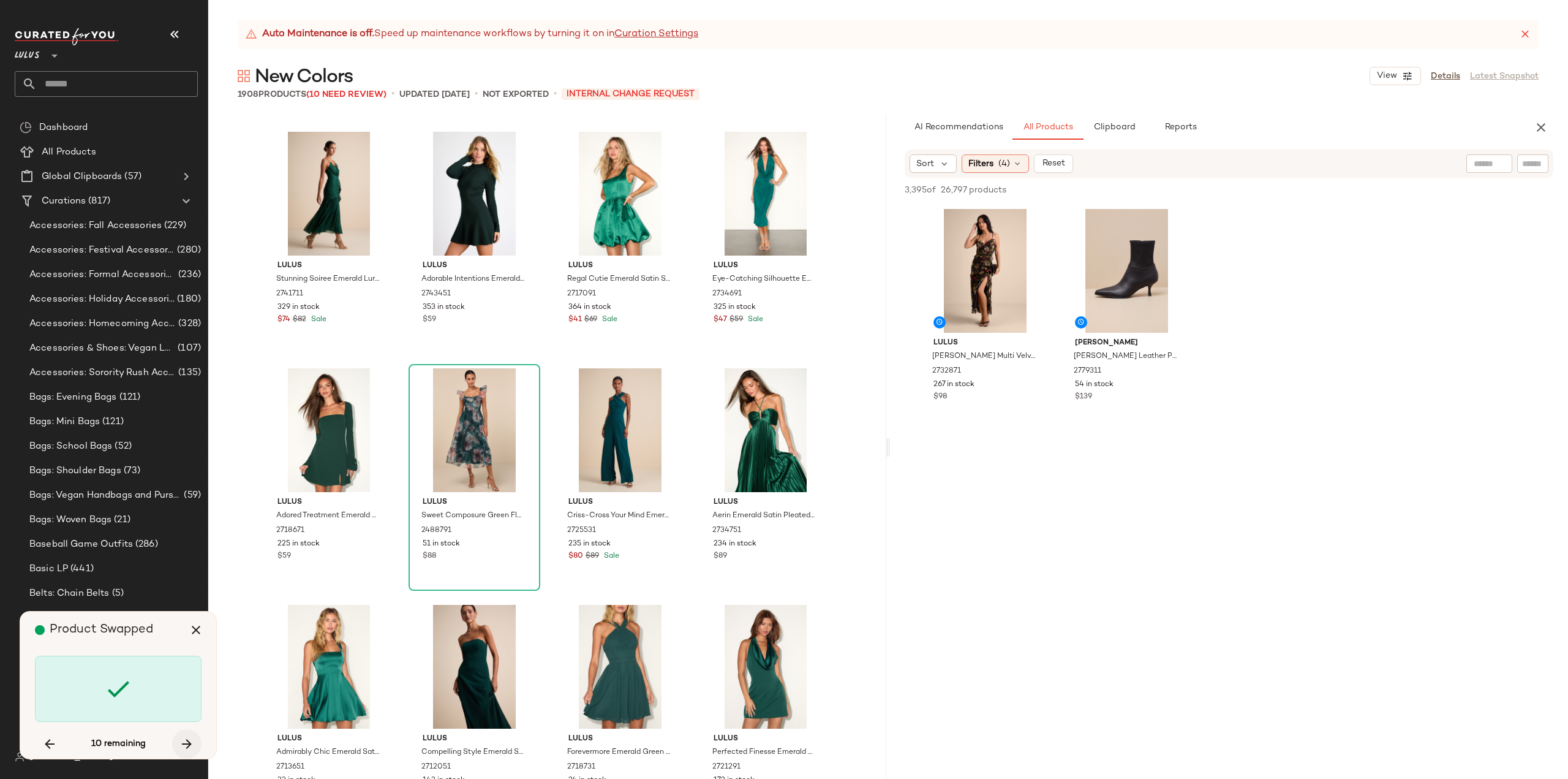
click at [186, 746] on icon "button" at bounding box center [186, 744] width 15 height 15
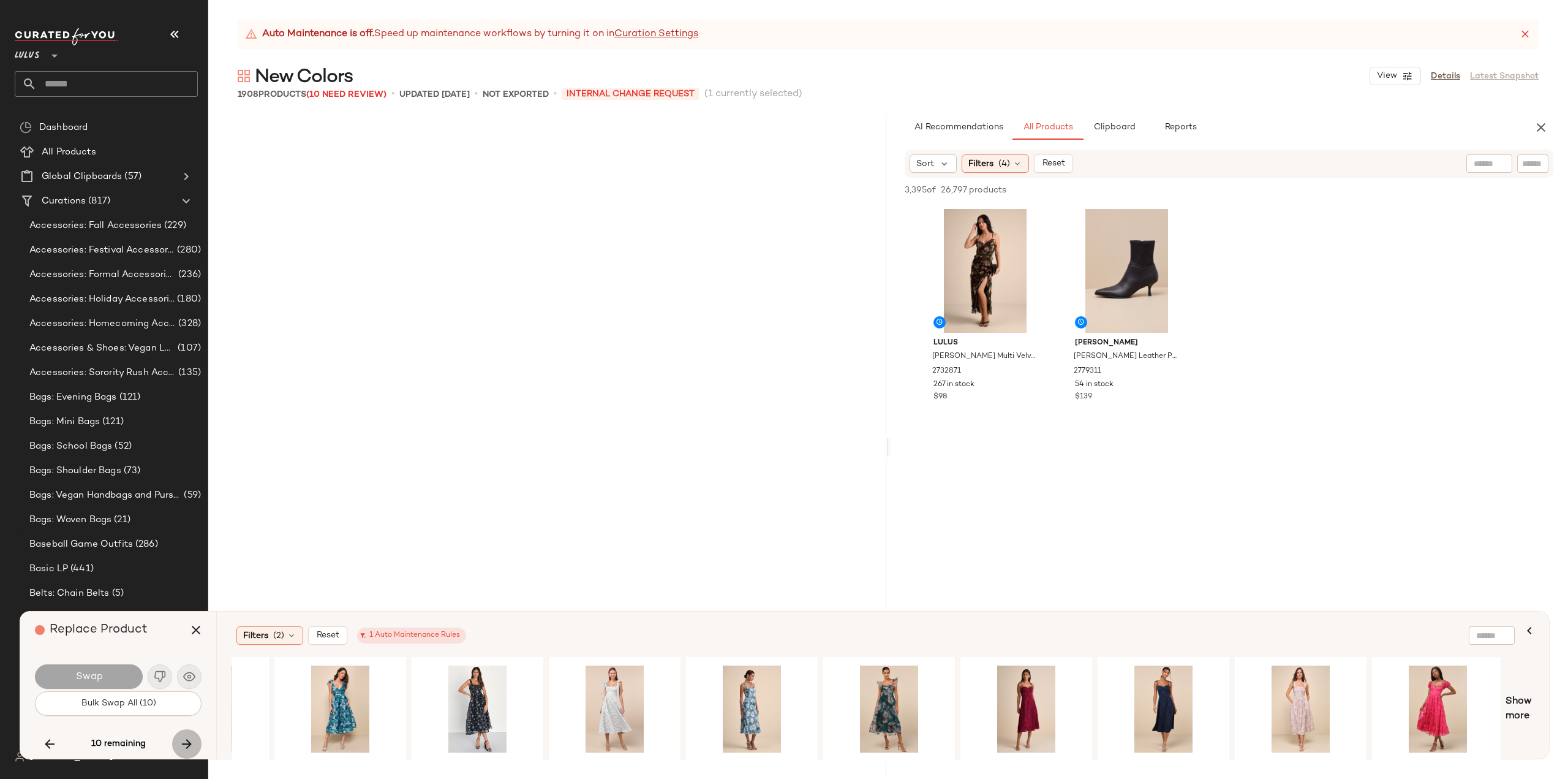
scroll to position [72157, 0]
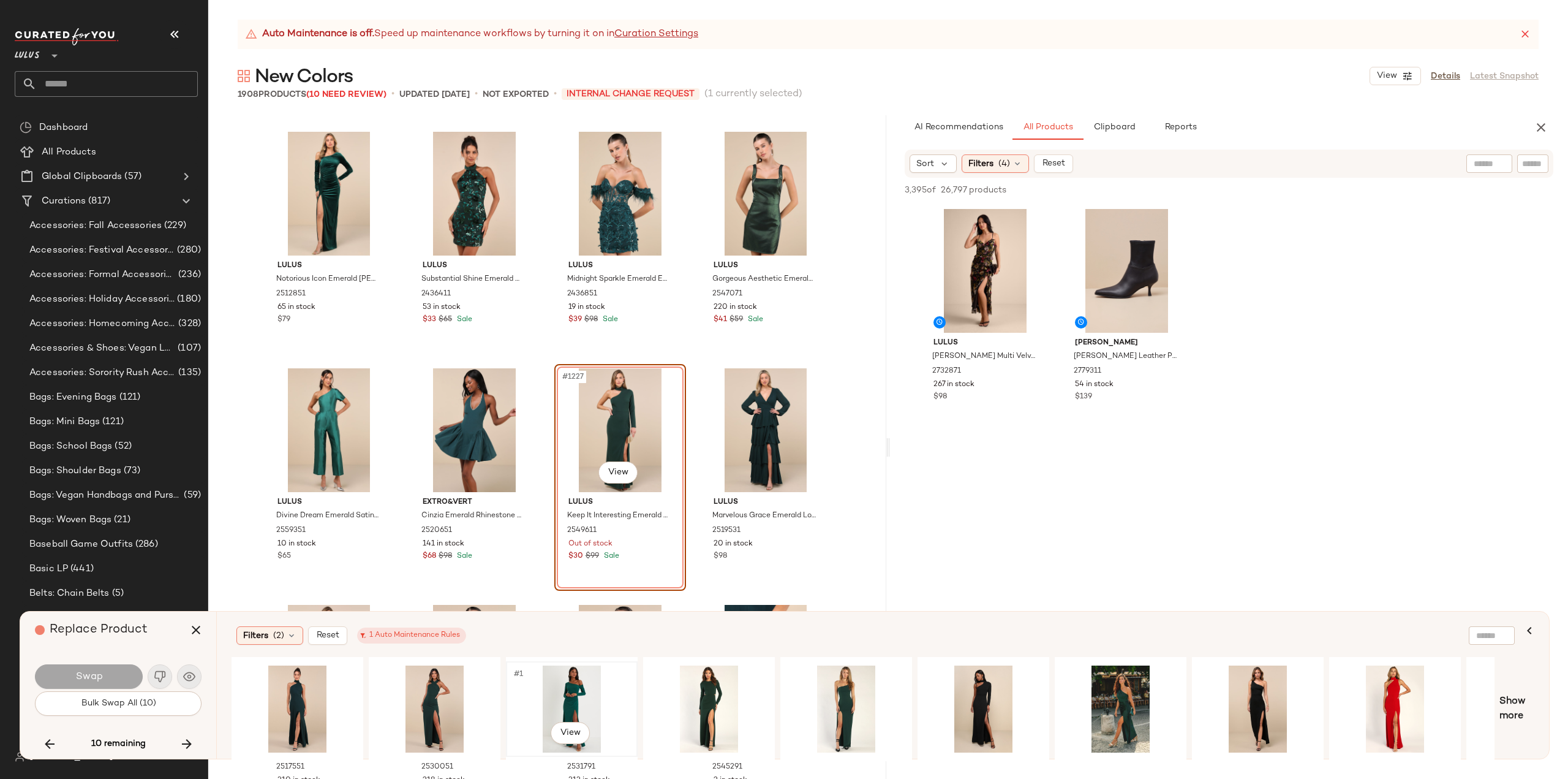
click at [571, 697] on div "#1 View" at bounding box center [572, 709] width 123 height 87
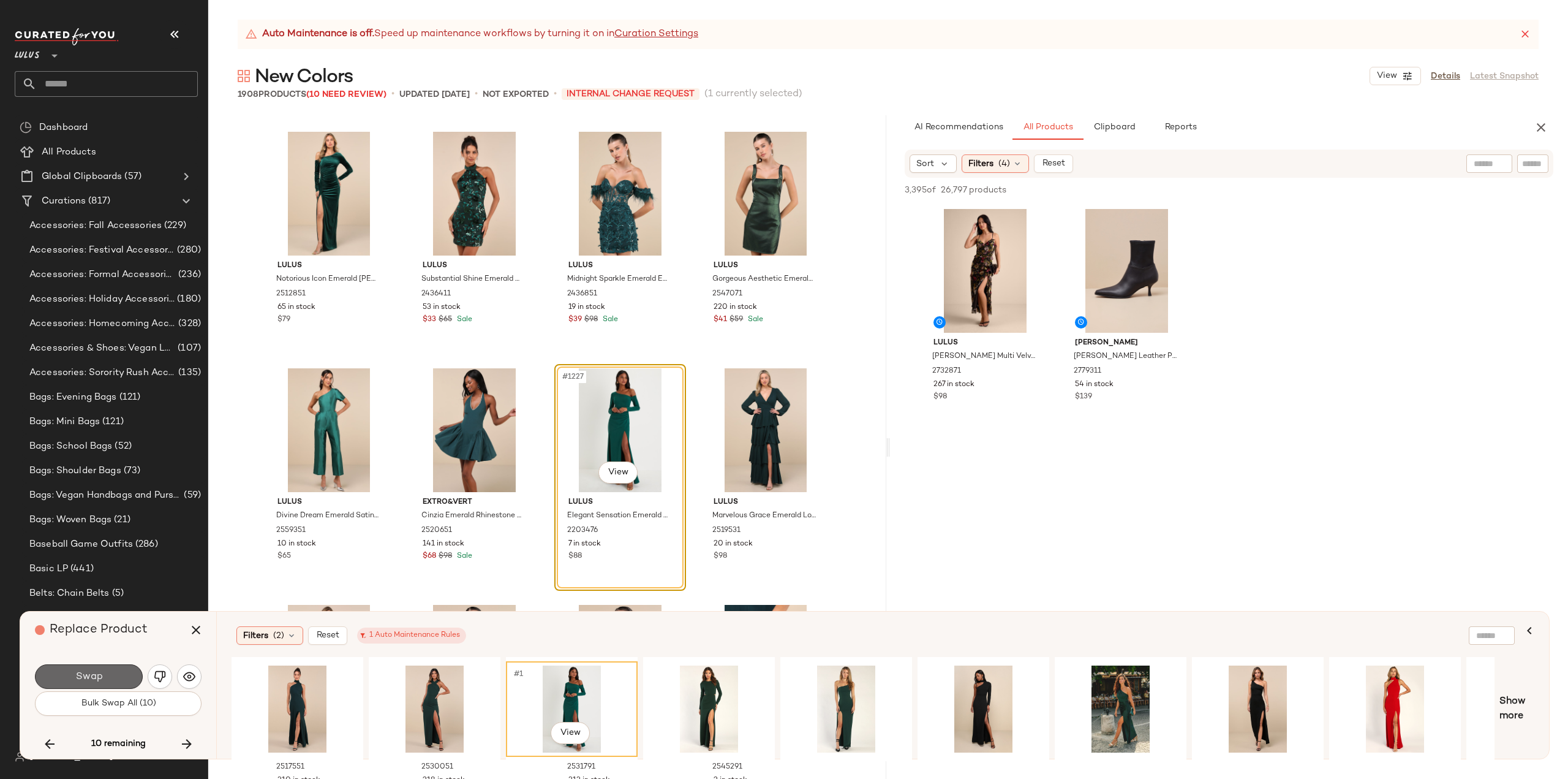
click at [97, 675] on span "Swap" at bounding box center [89, 677] width 28 height 12
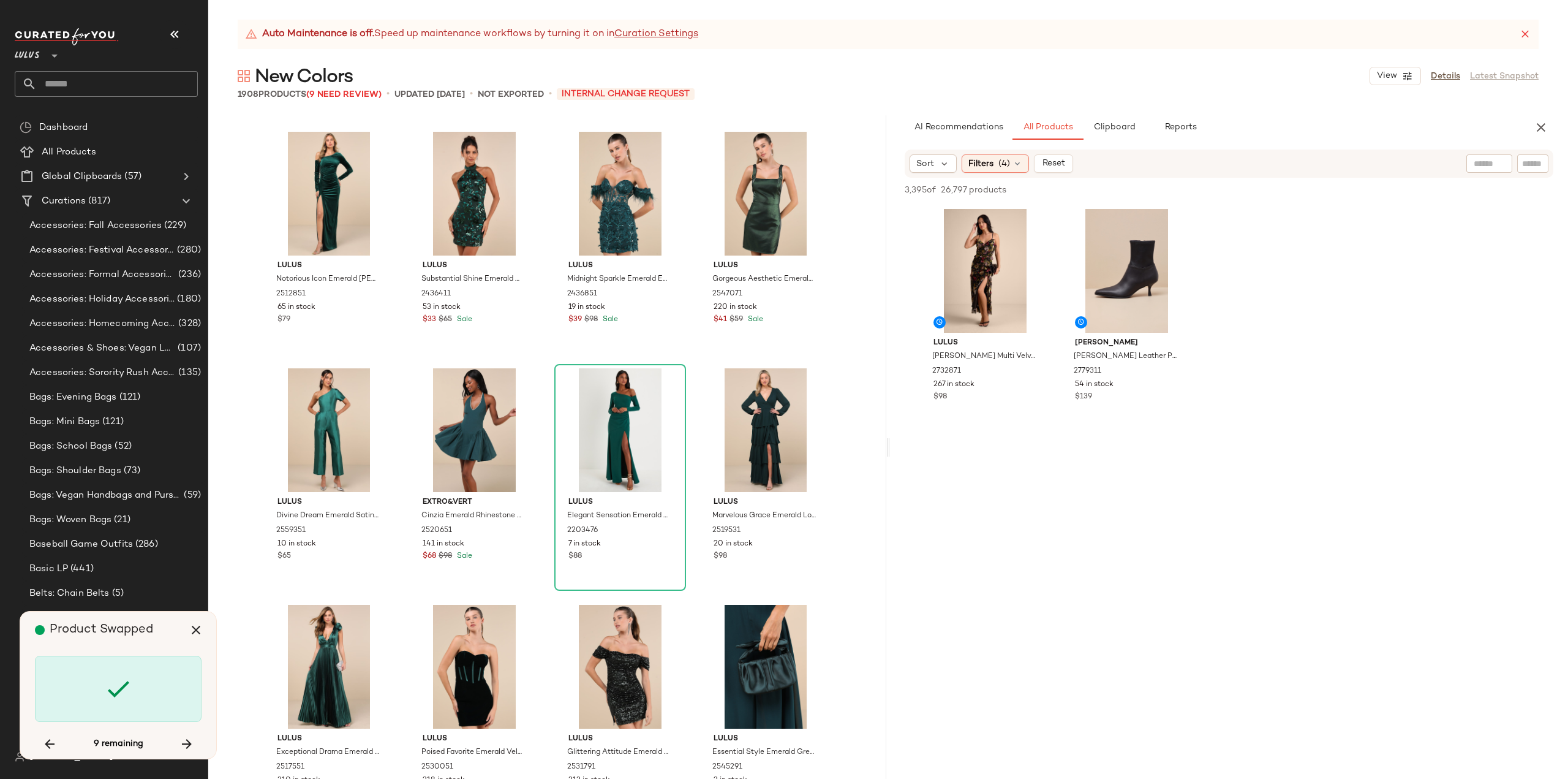
click at [203, 747] on div "Product Swapped 9 remaining" at bounding box center [118, 685] width 196 height 147
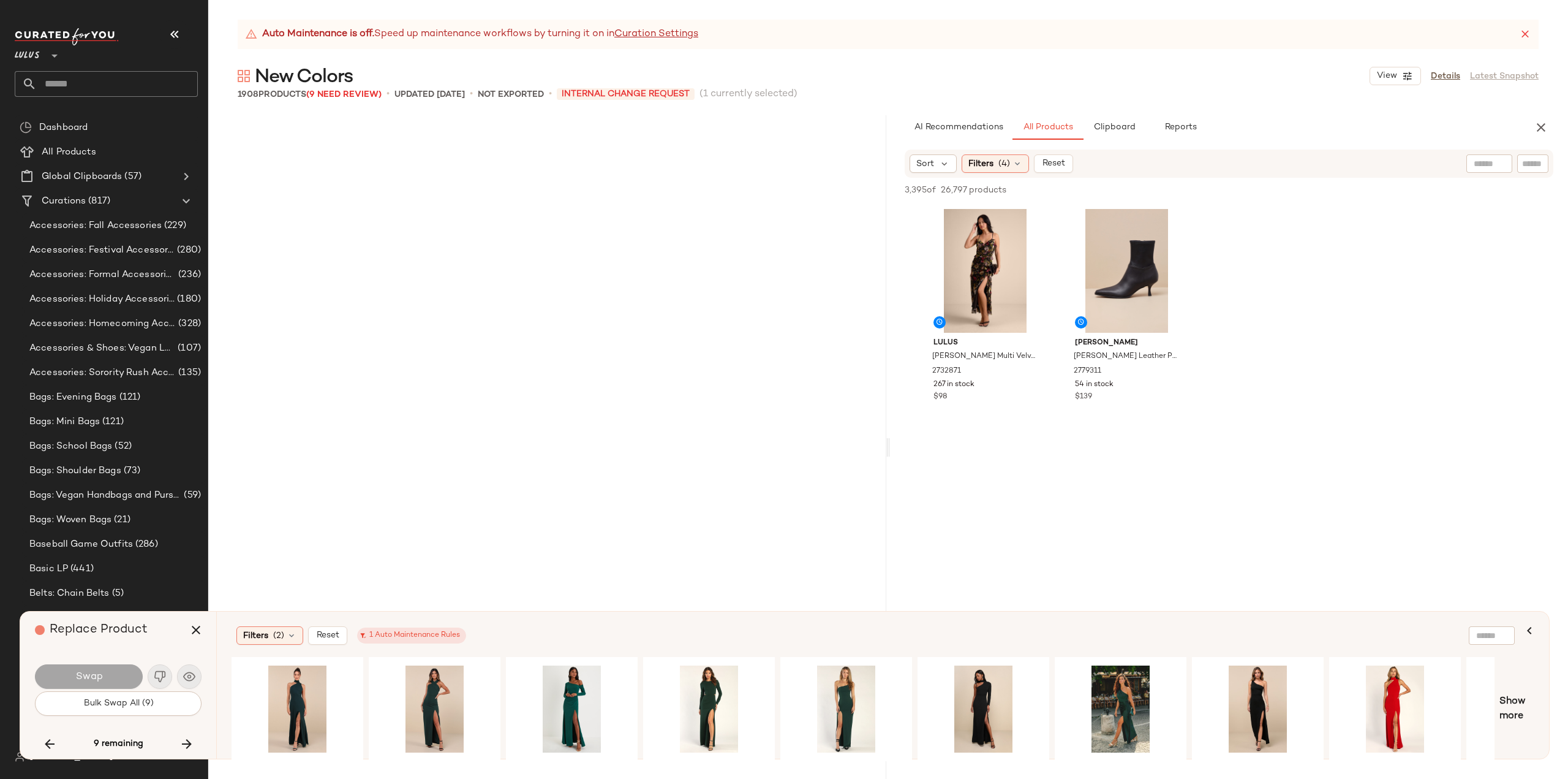
scroll to position [73576, 0]
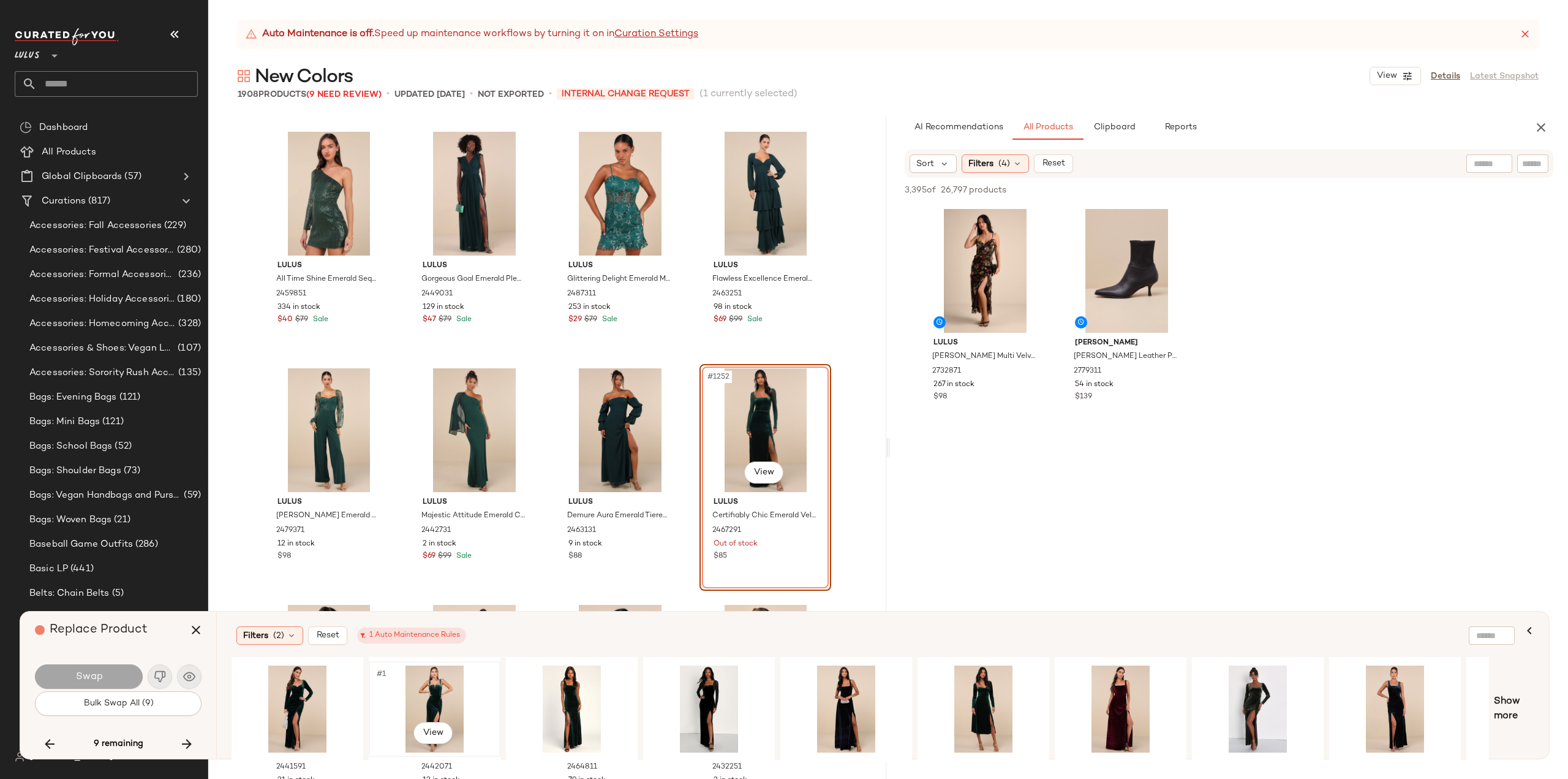
click at [447, 693] on div "#1 View" at bounding box center [434, 709] width 123 height 87
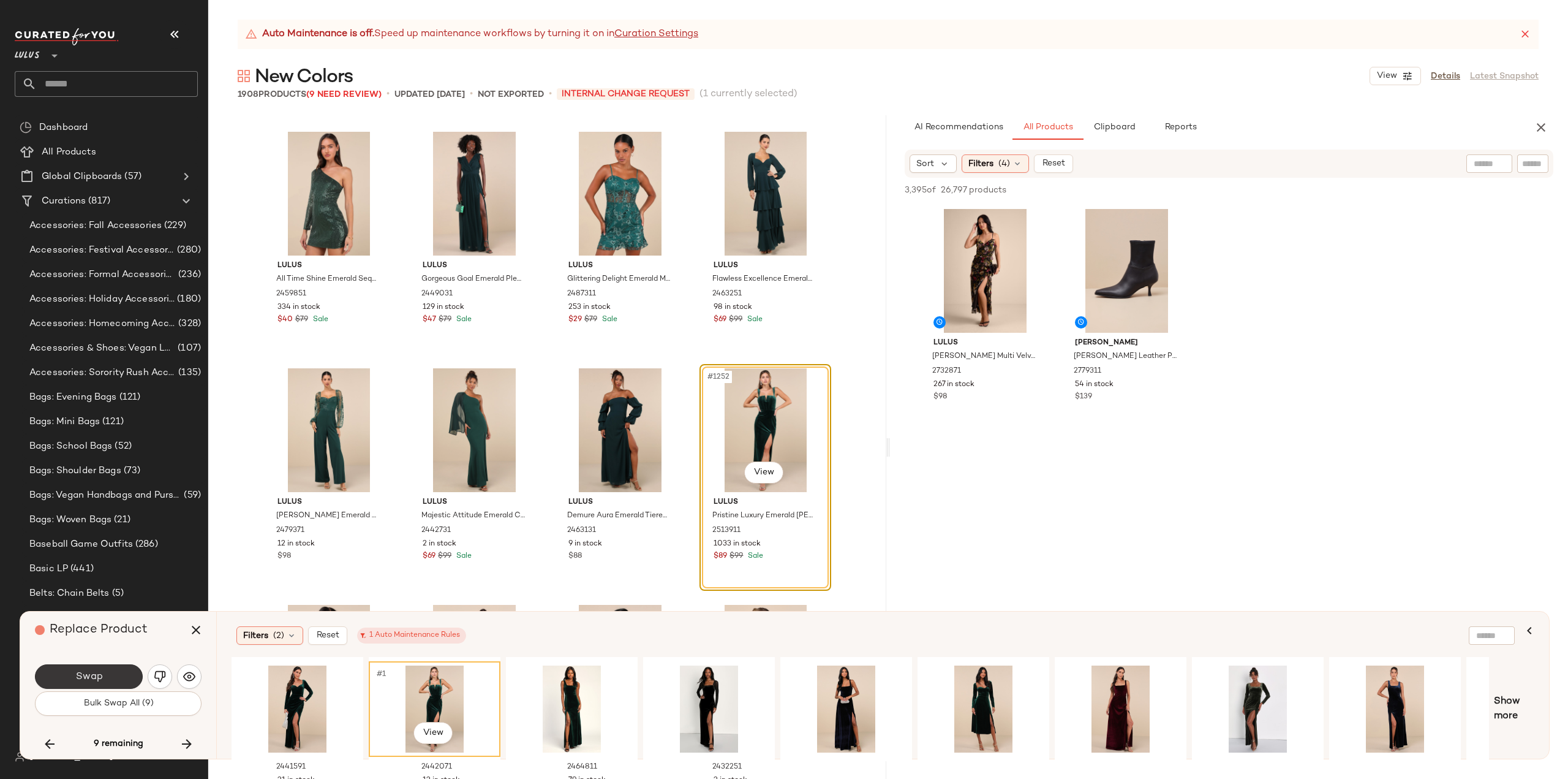
click at [83, 671] on span "Swap" at bounding box center [89, 677] width 28 height 12
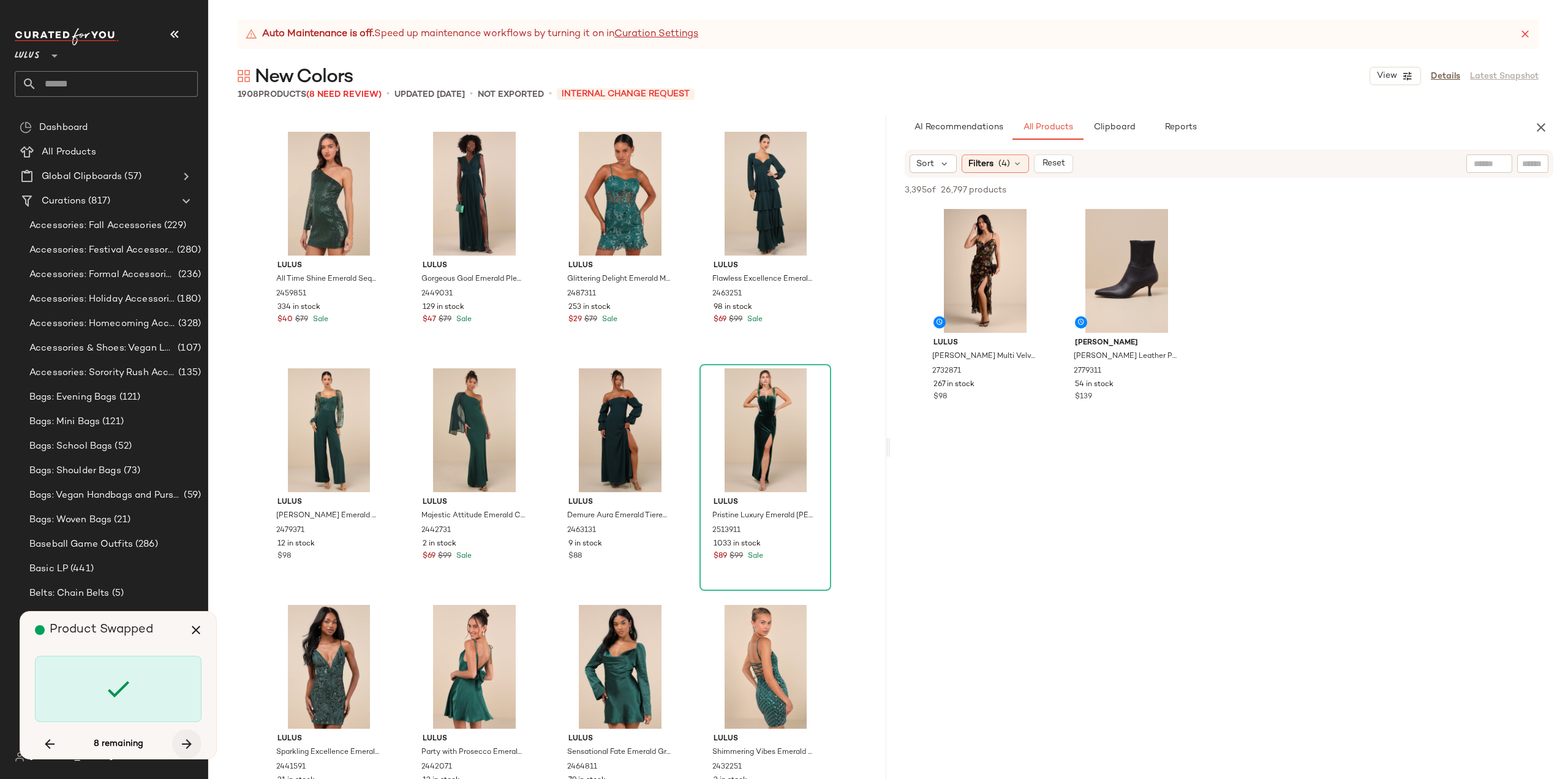
click at [180, 744] on icon "button" at bounding box center [186, 744] width 15 height 15
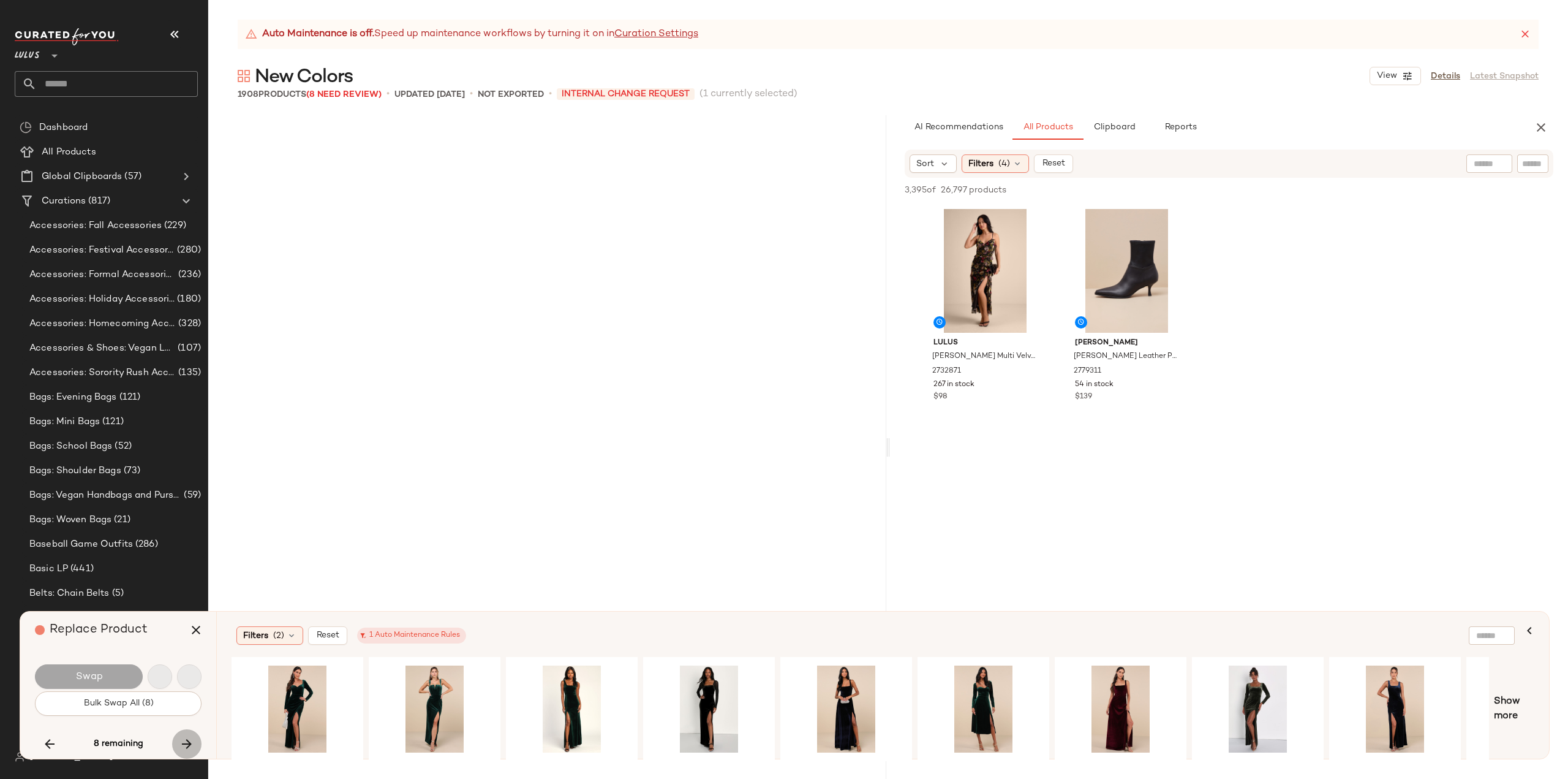
scroll to position [80200, 0]
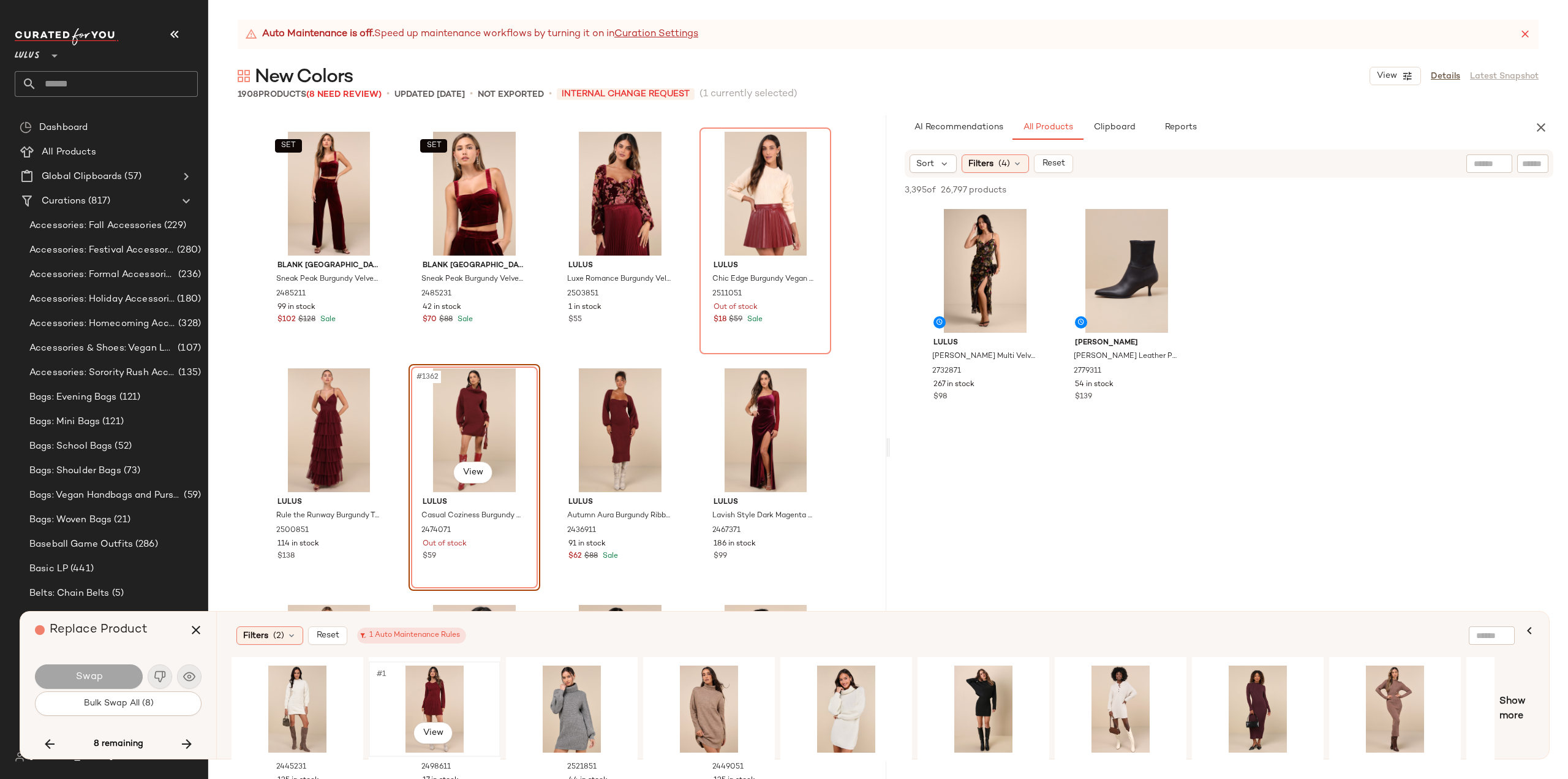
click at [442, 696] on div "#1 View" at bounding box center [434, 709] width 123 height 87
click at [91, 674] on span "Swap" at bounding box center [89, 677] width 28 height 12
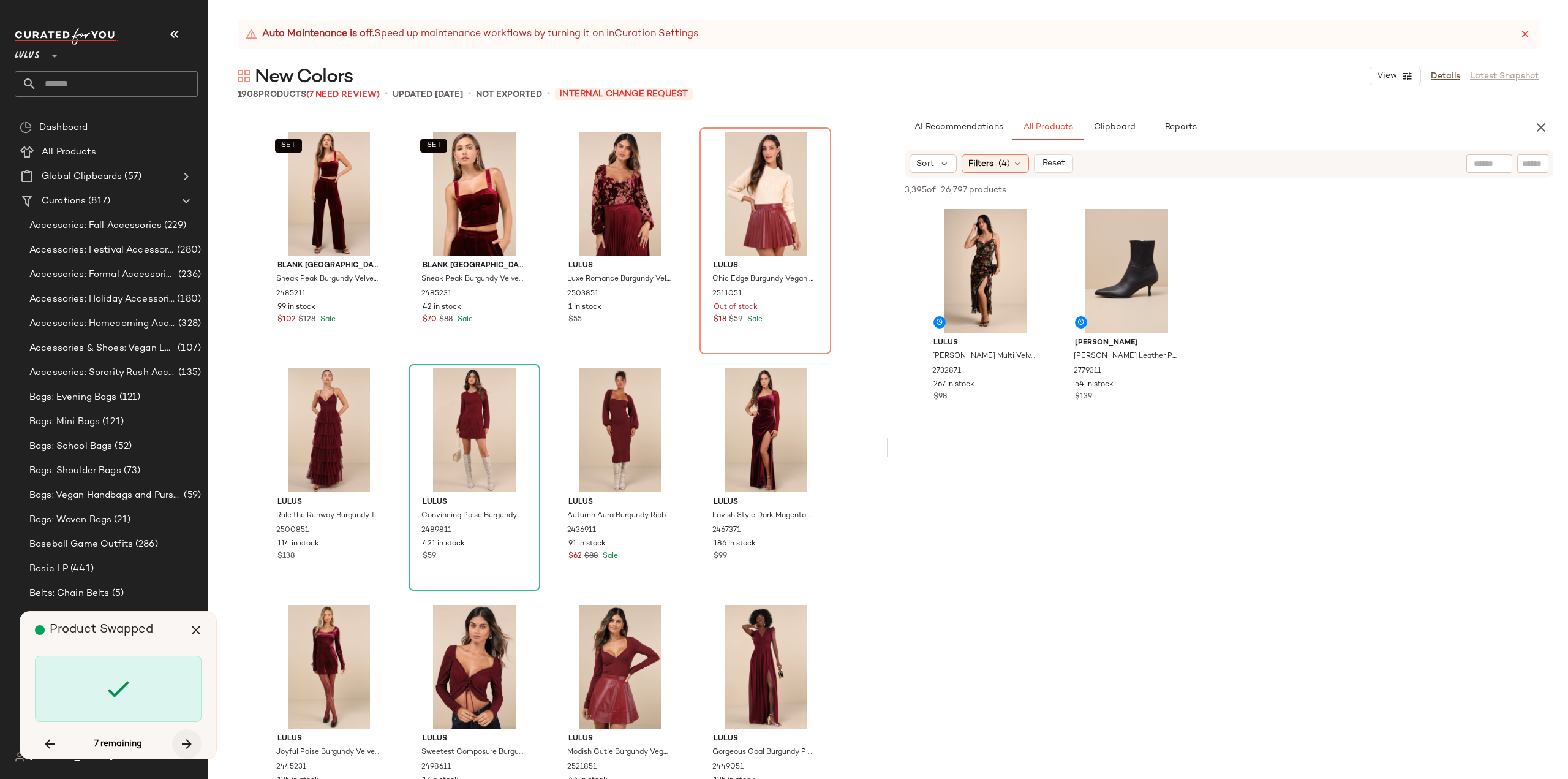
click at [178, 745] on button "button" at bounding box center [187, 744] width 29 height 29
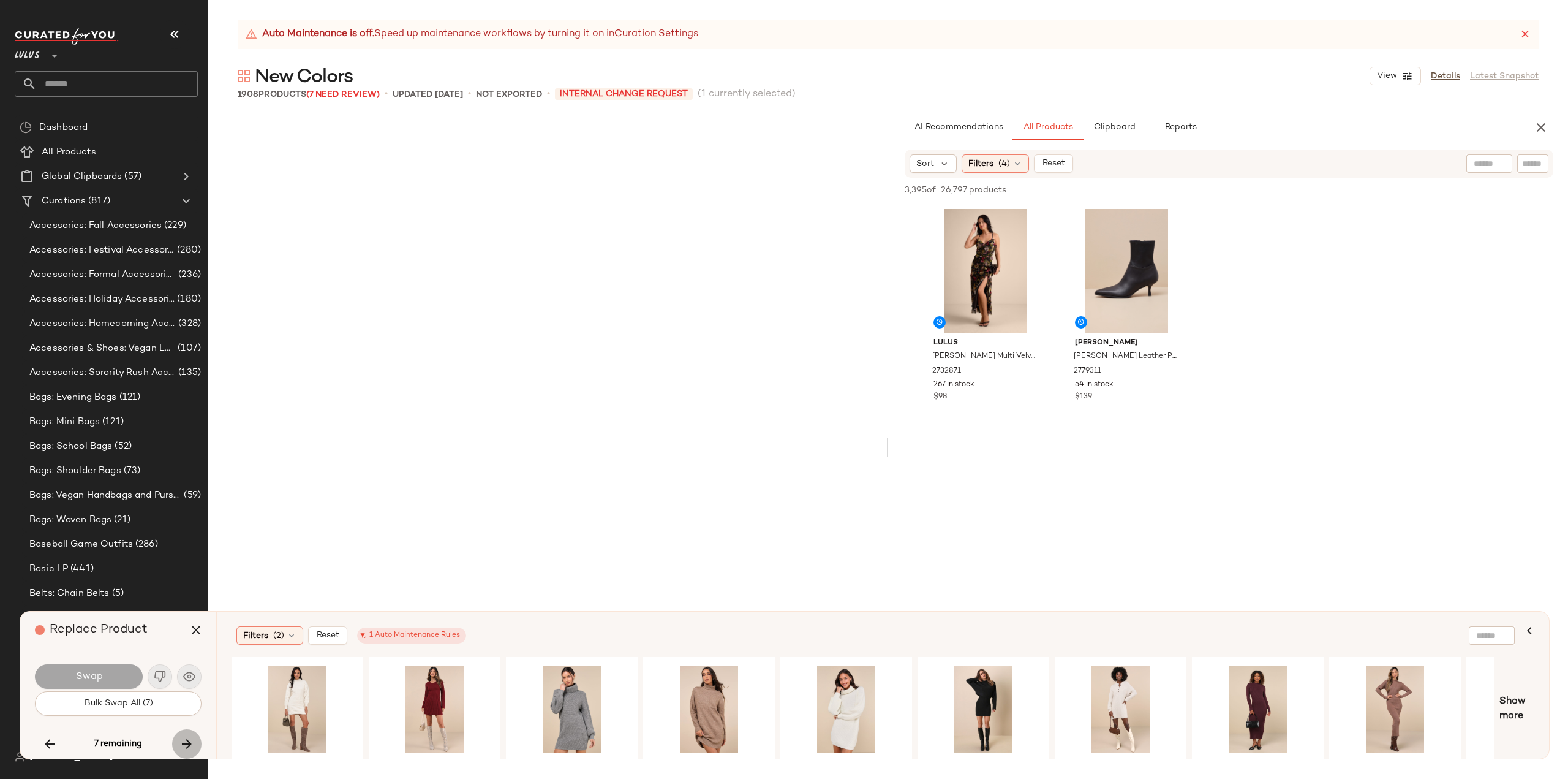
scroll to position [83986, 0]
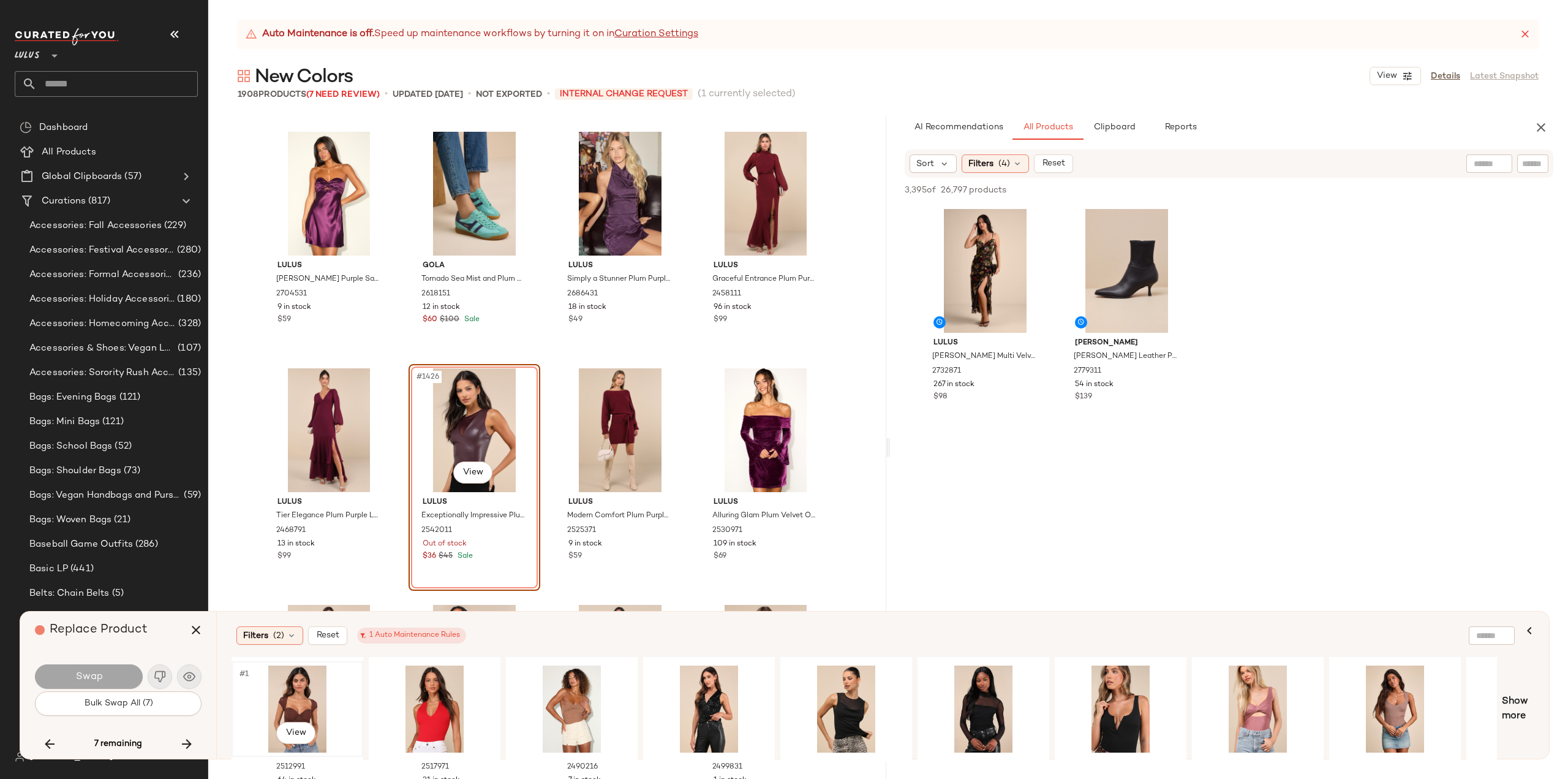
click at [302, 703] on div "#1 View" at bounding box center [297, 709] width 123 height 87
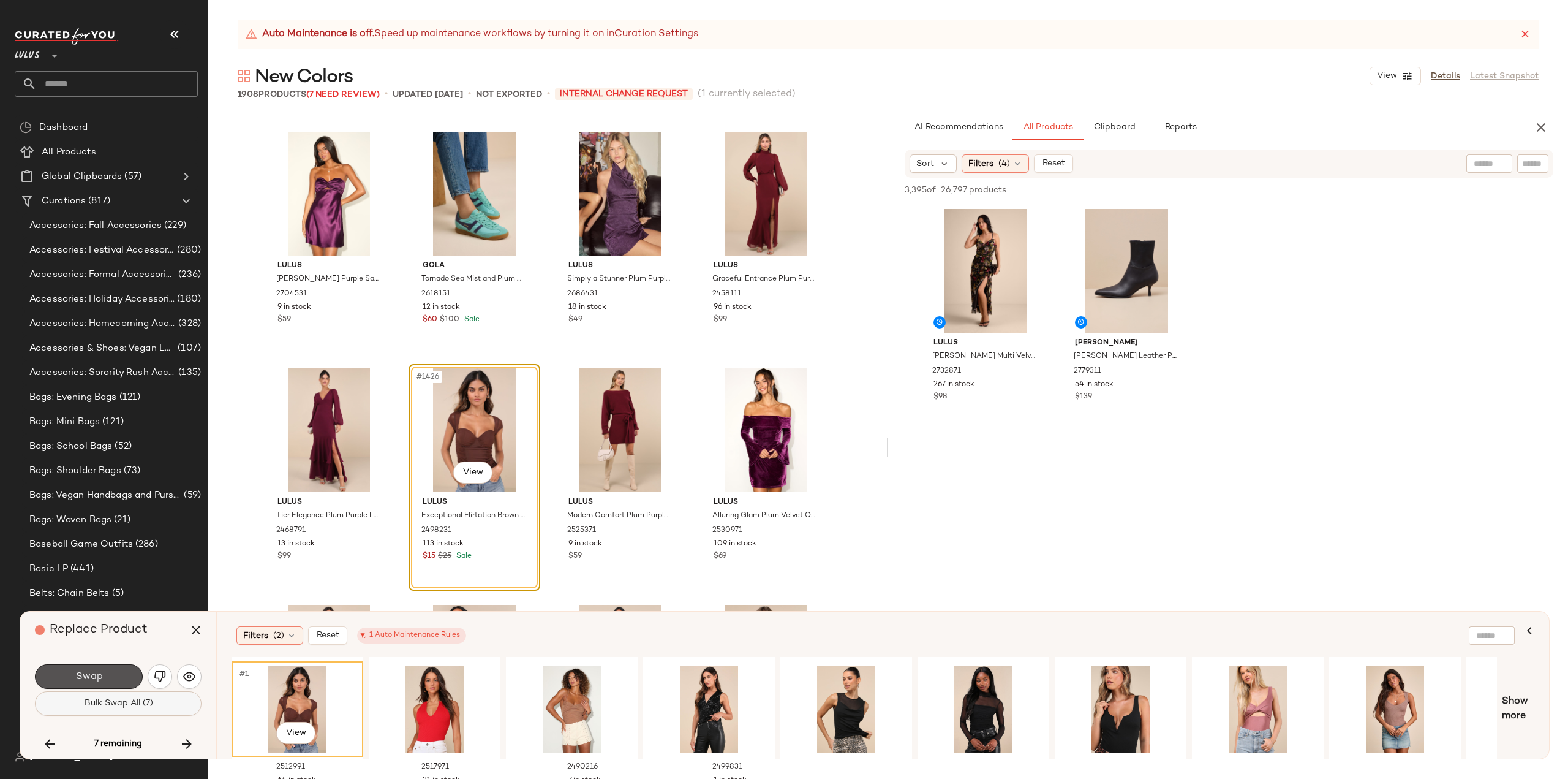
drag, startPoint x: 70, startPoint y: 673, endPoint x: 137, endPoint y: 715, distance: 79.1
click at [71, 673] on button "Swap" at bounding box center [89, 677] width 108 height 25
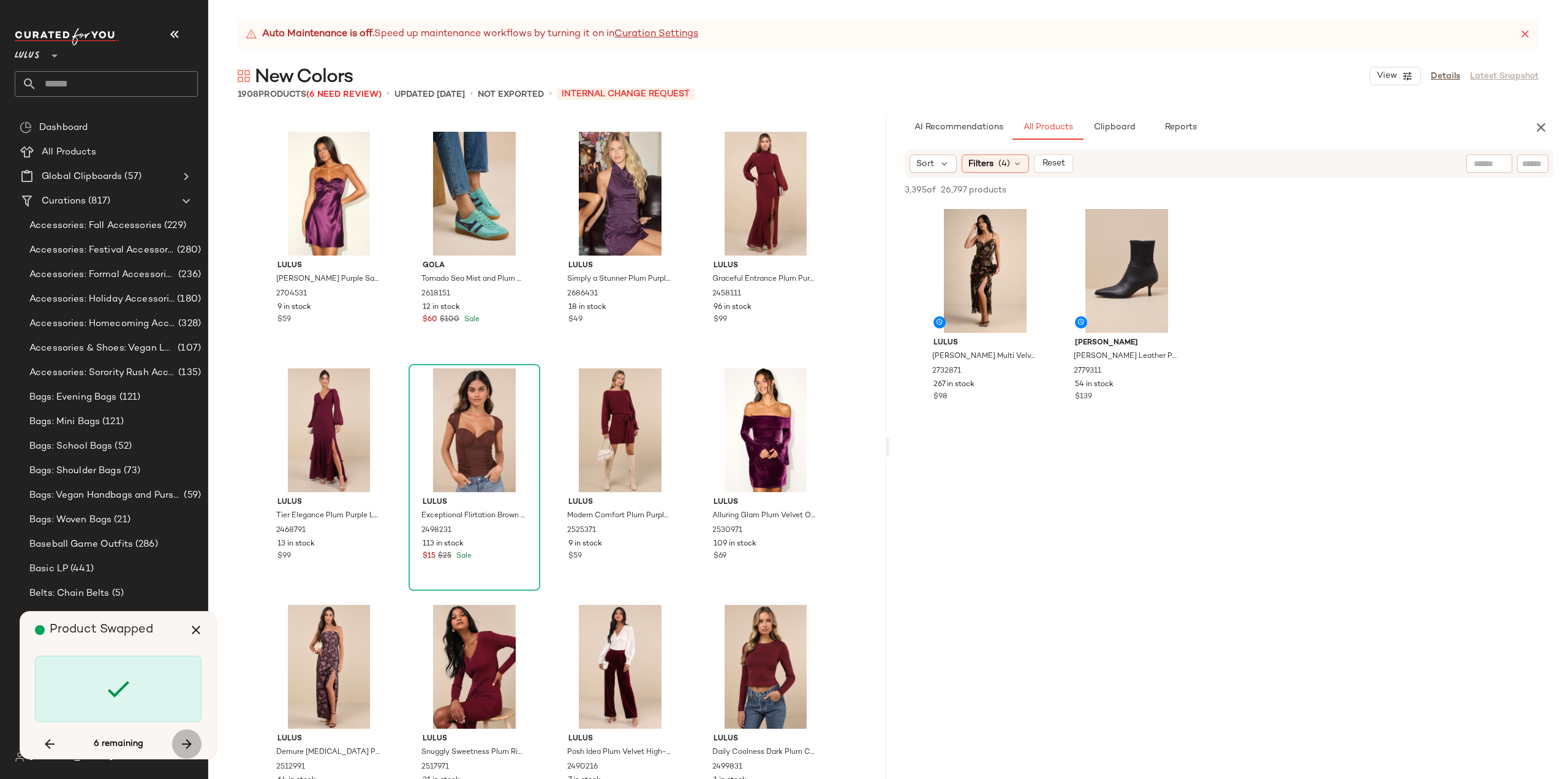
click at [186, 743] on icon "button" at bounding box center [186, 744] width 15 height 15
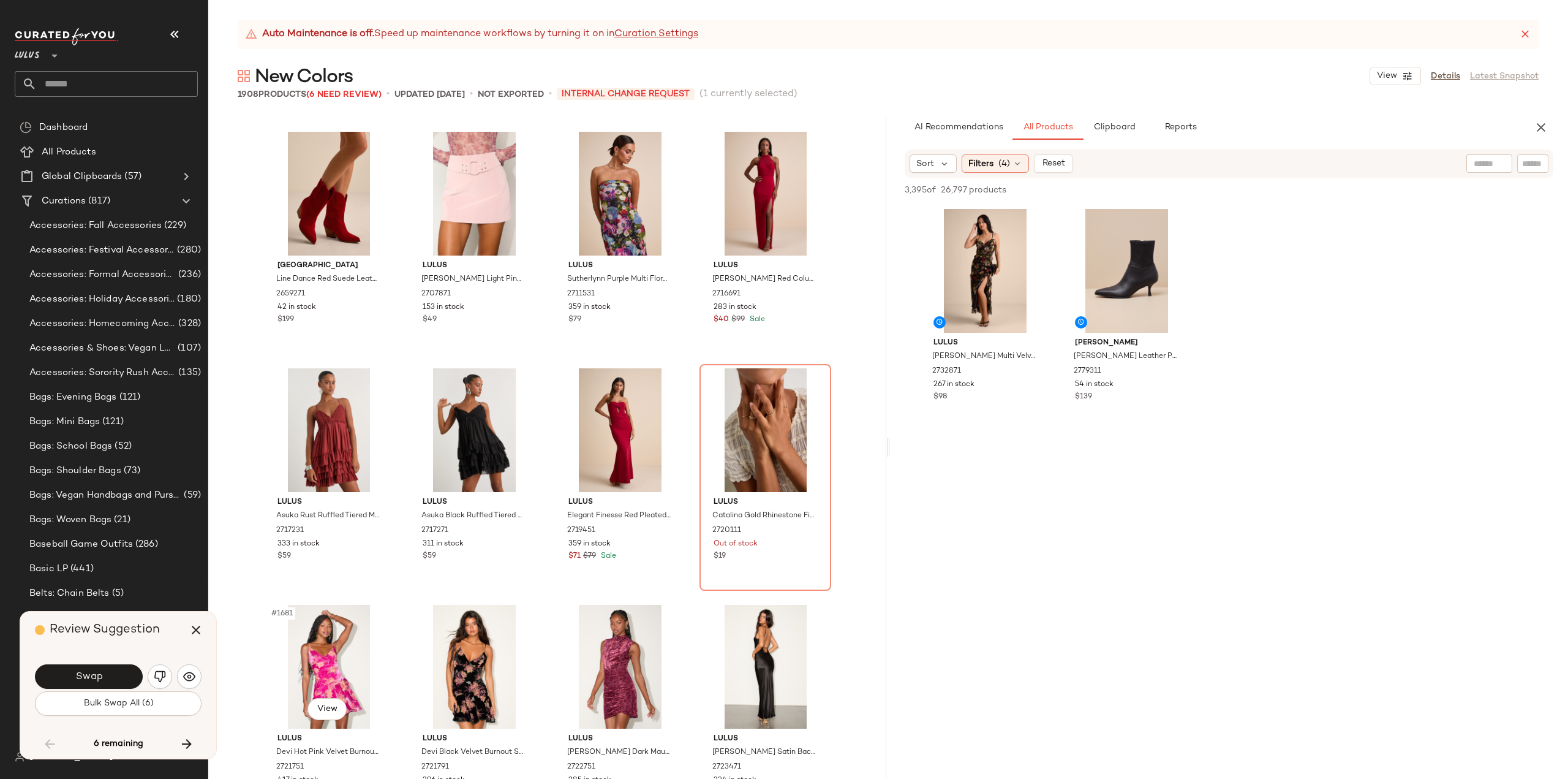
scroll to position [57489, 0]
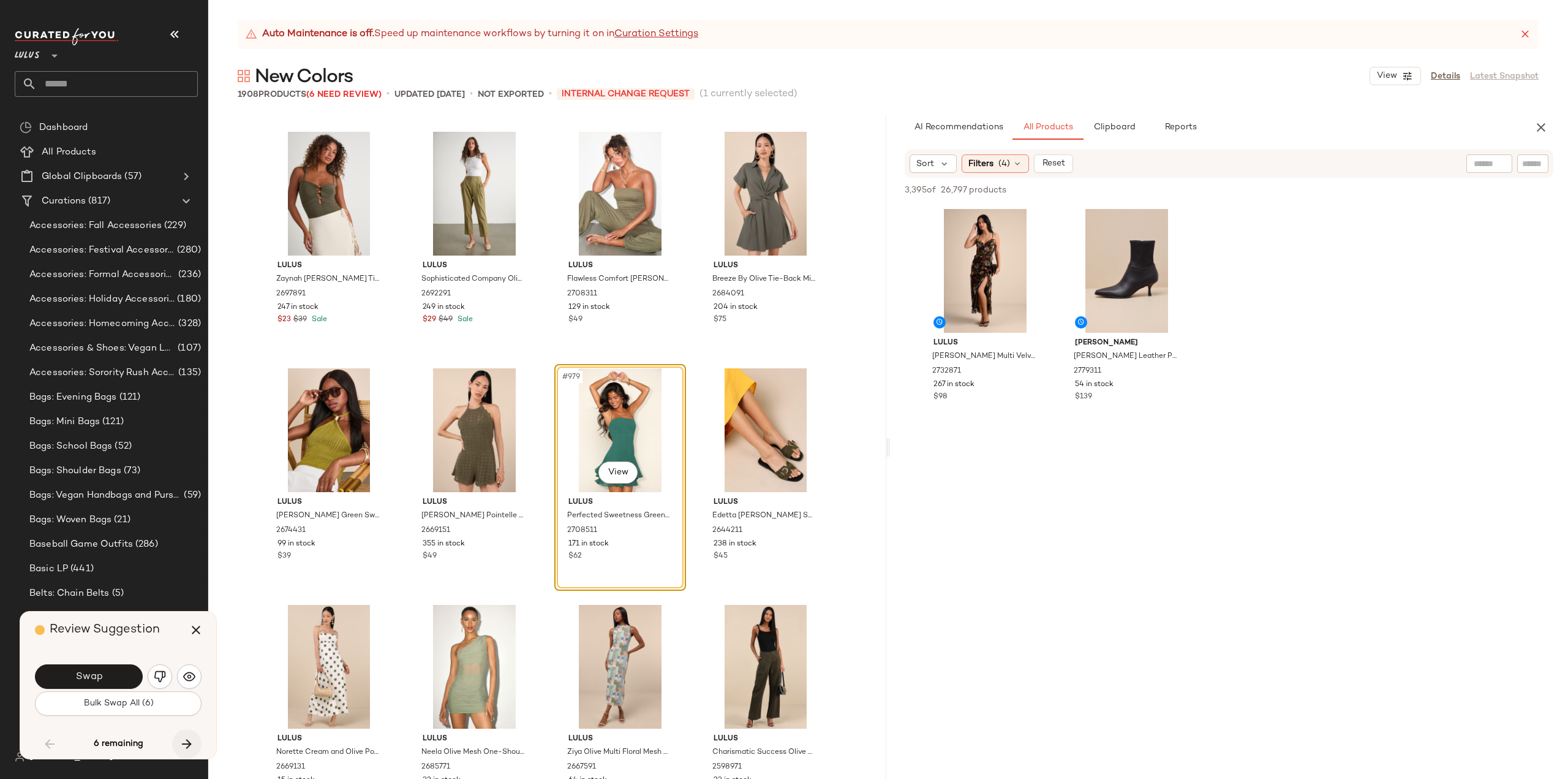
click at [193, 744] on icon "button" at bounding box center [186, 744] width 15 height 15
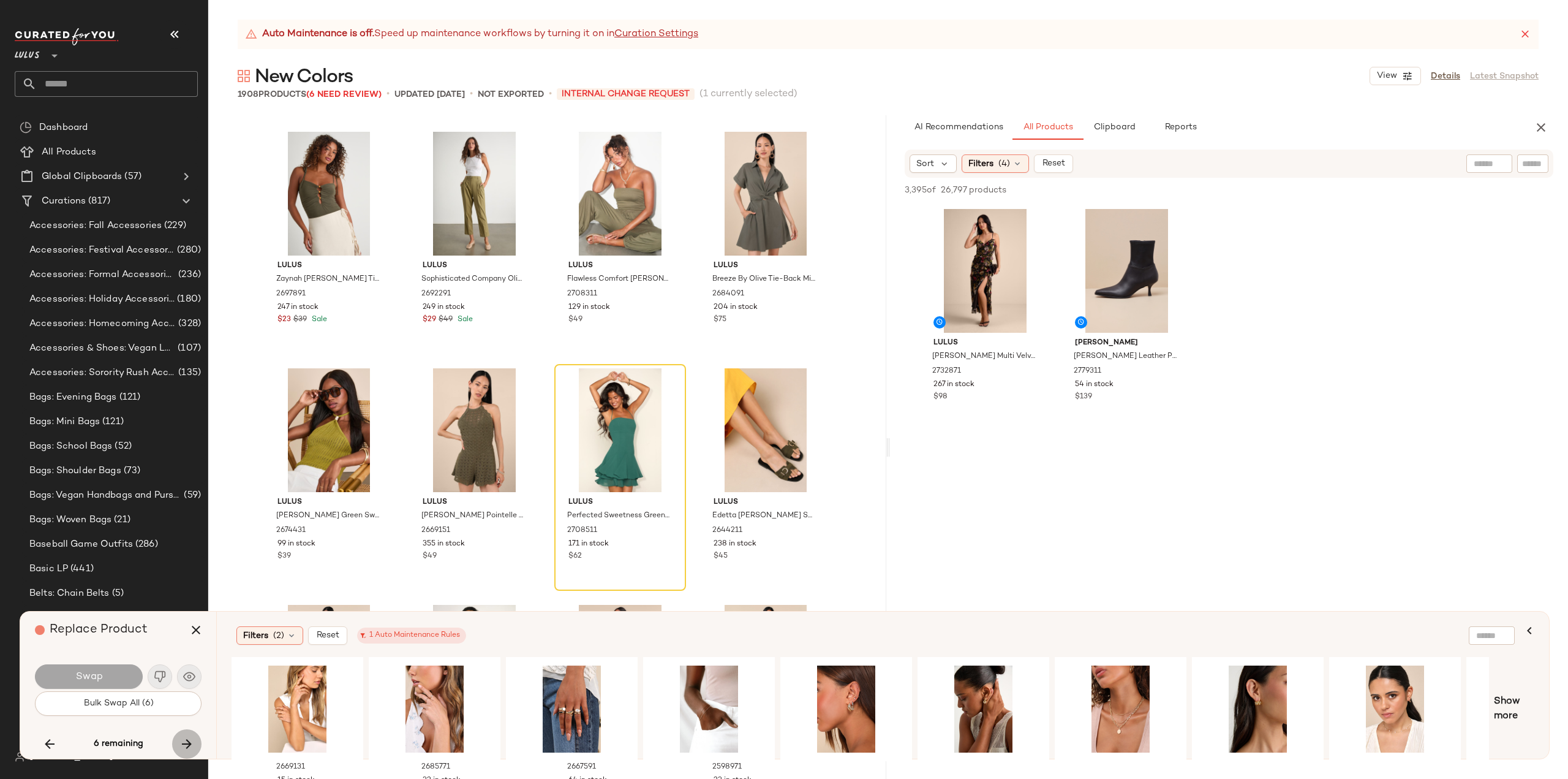
scroll to position [71447, 0]
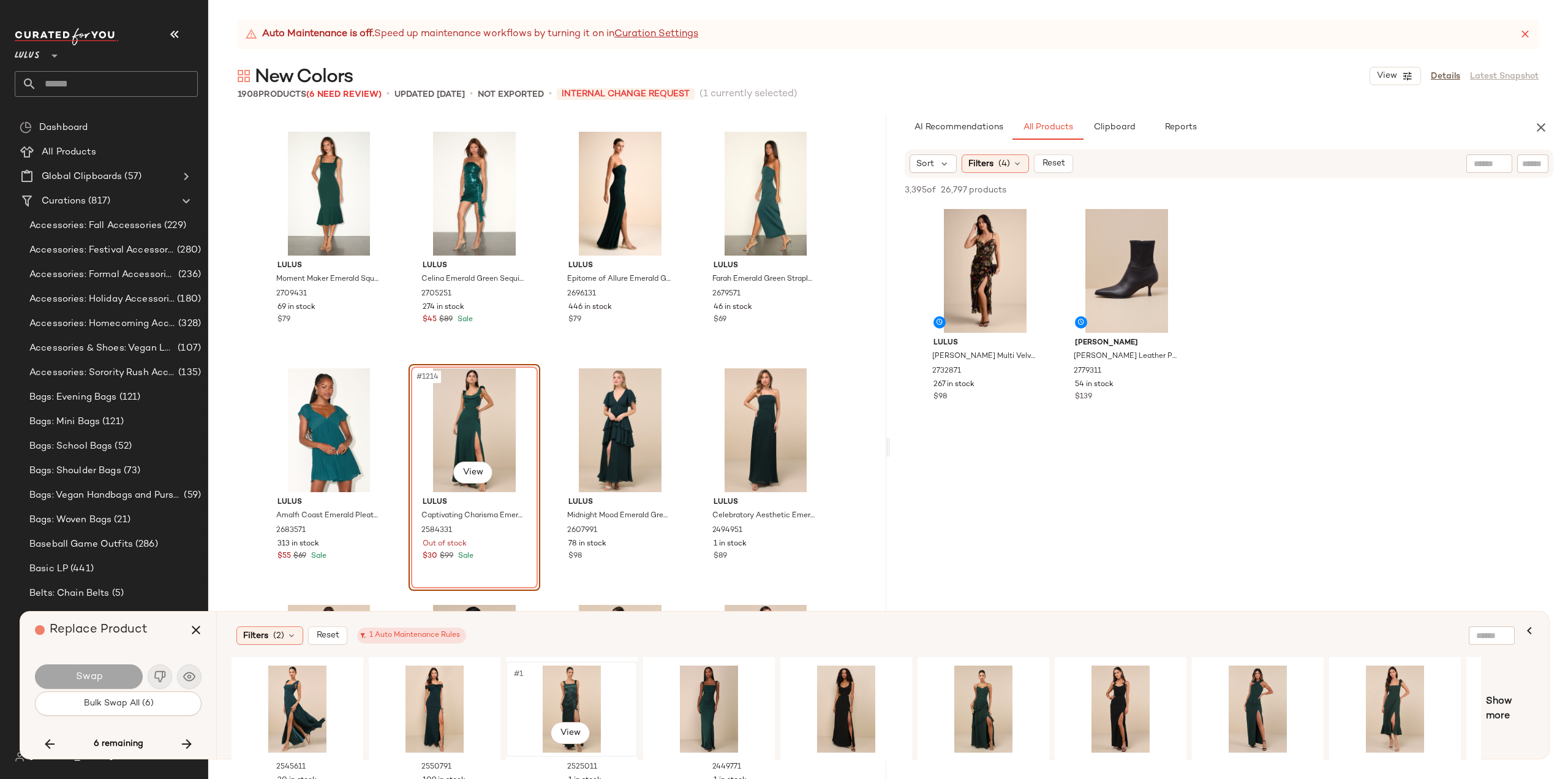
click at [563, 698] on div "#1 View" at bounding box center [572, 709] width 123 height 87
click at [270, 693] on div "#1 View" at bounding box center [297, 709] width 123 height 87
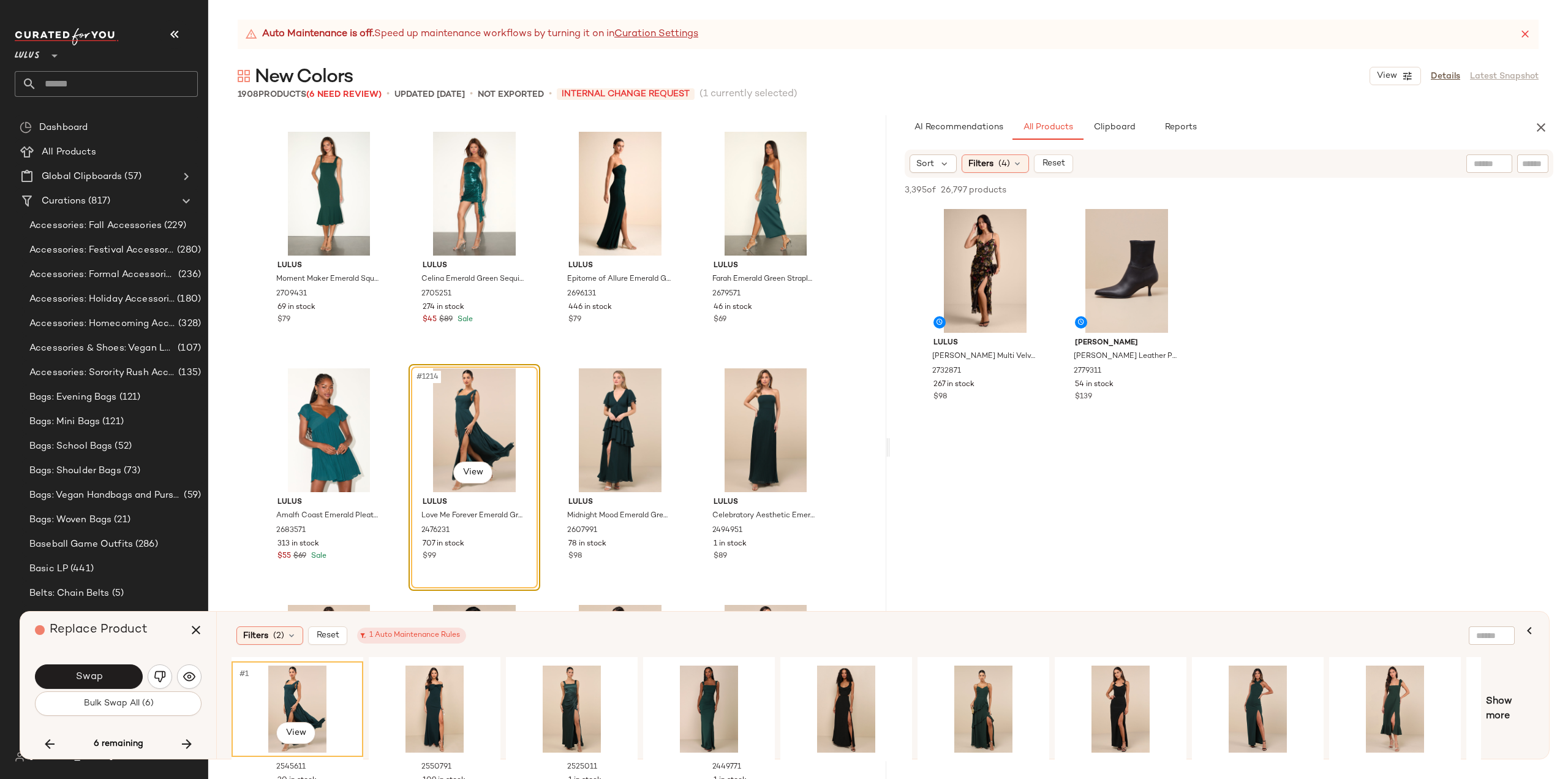
click at [89, 673] on span "Swap" at bounding box center [89, 677] width 28 height 12
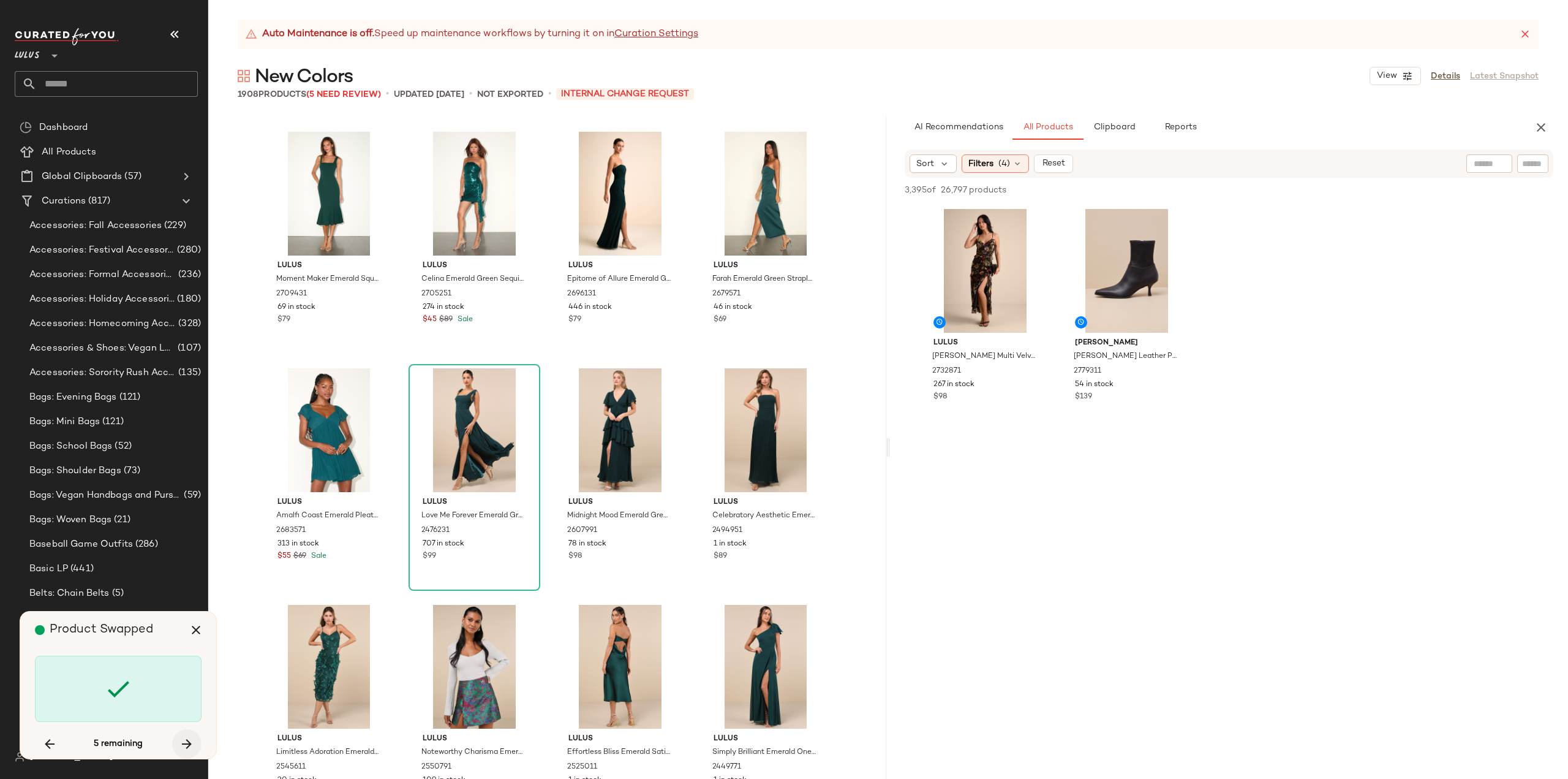
click at [192, 741] on icon "button" at bounding box center [186, 744] width 15 height 15
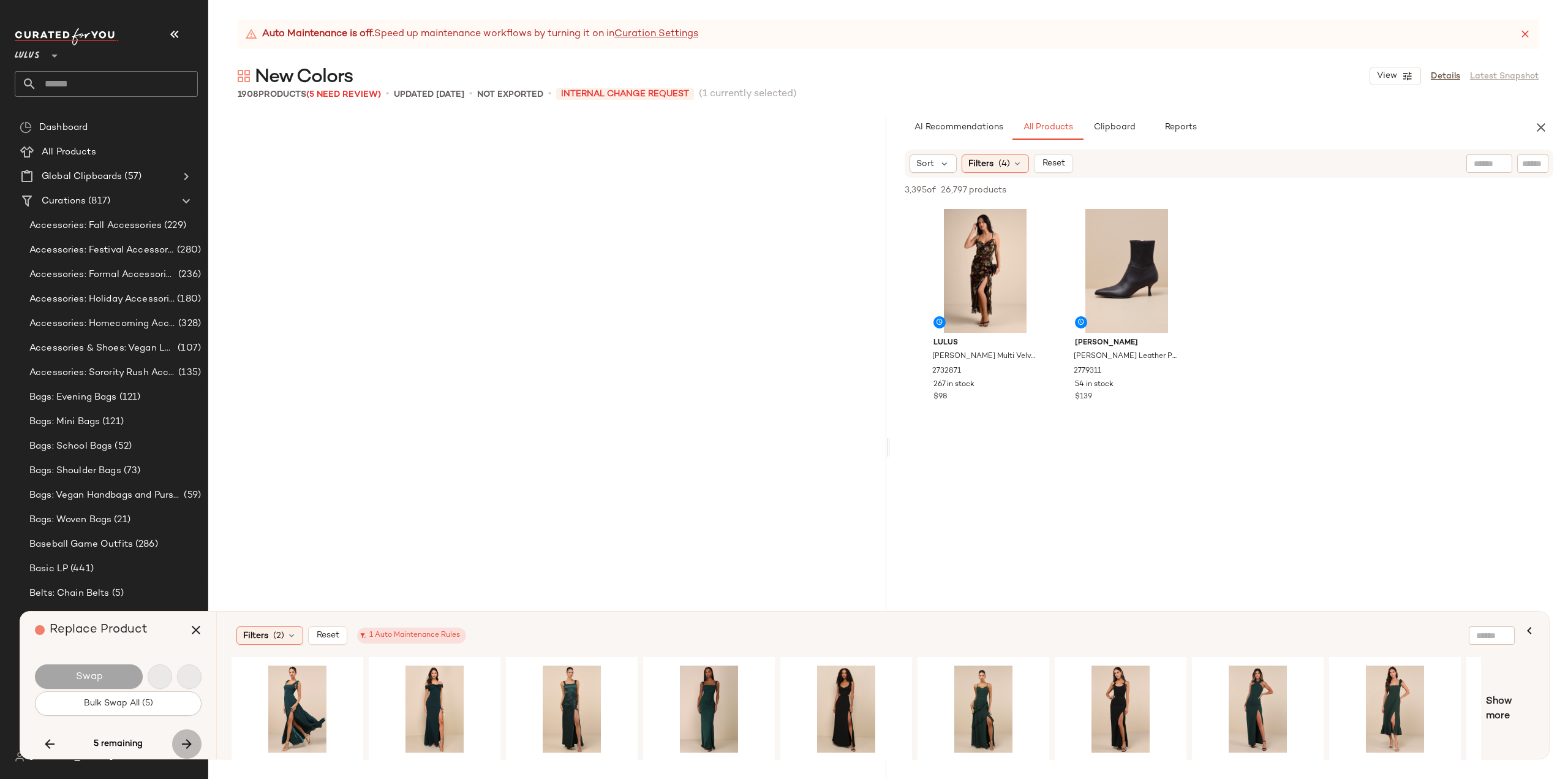
scroll to position [81857, 0]
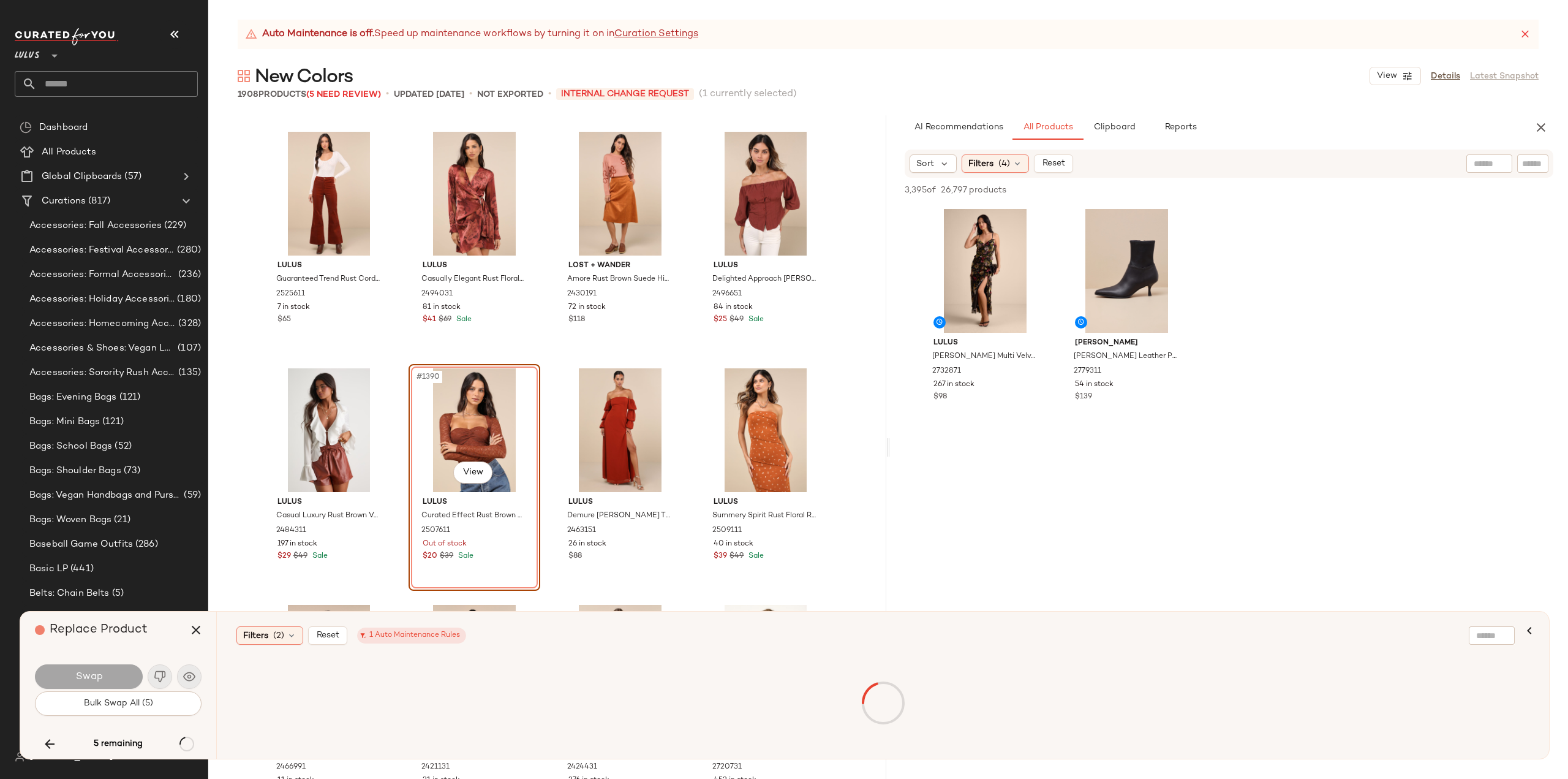
click at [425, 707] on div at bounding box center [883, 703] width 1298 height 87
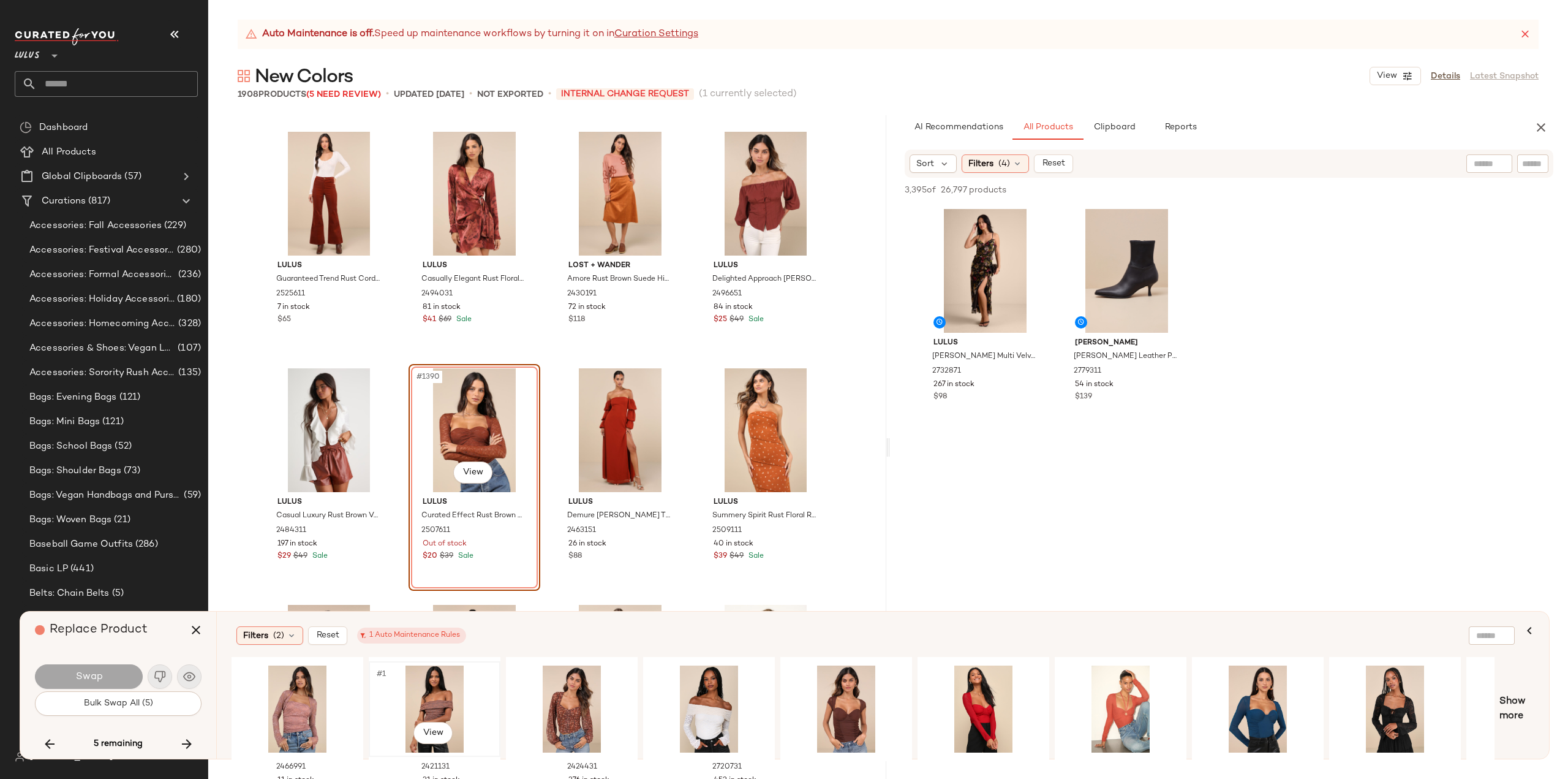
click at [440, 702] on div "#1 View" at bounding box center [434, 709] width 123 height 87
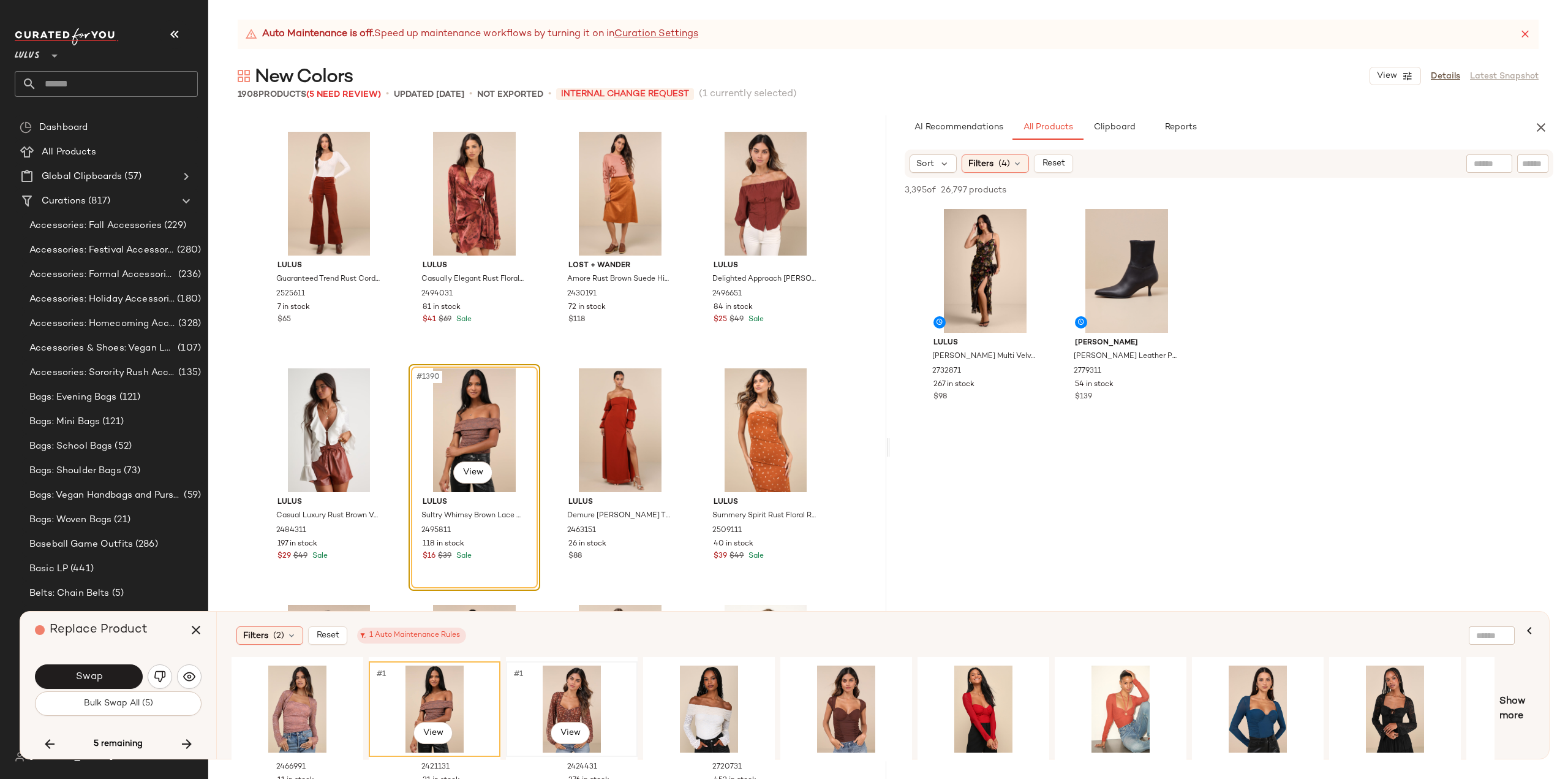
click at [568, 707] on div "#1 View" at bounding box center [572, 709] width 123 height 87
click at [89, 681] on span "Swap" at bounding box center [89, 677] width 28 height 12
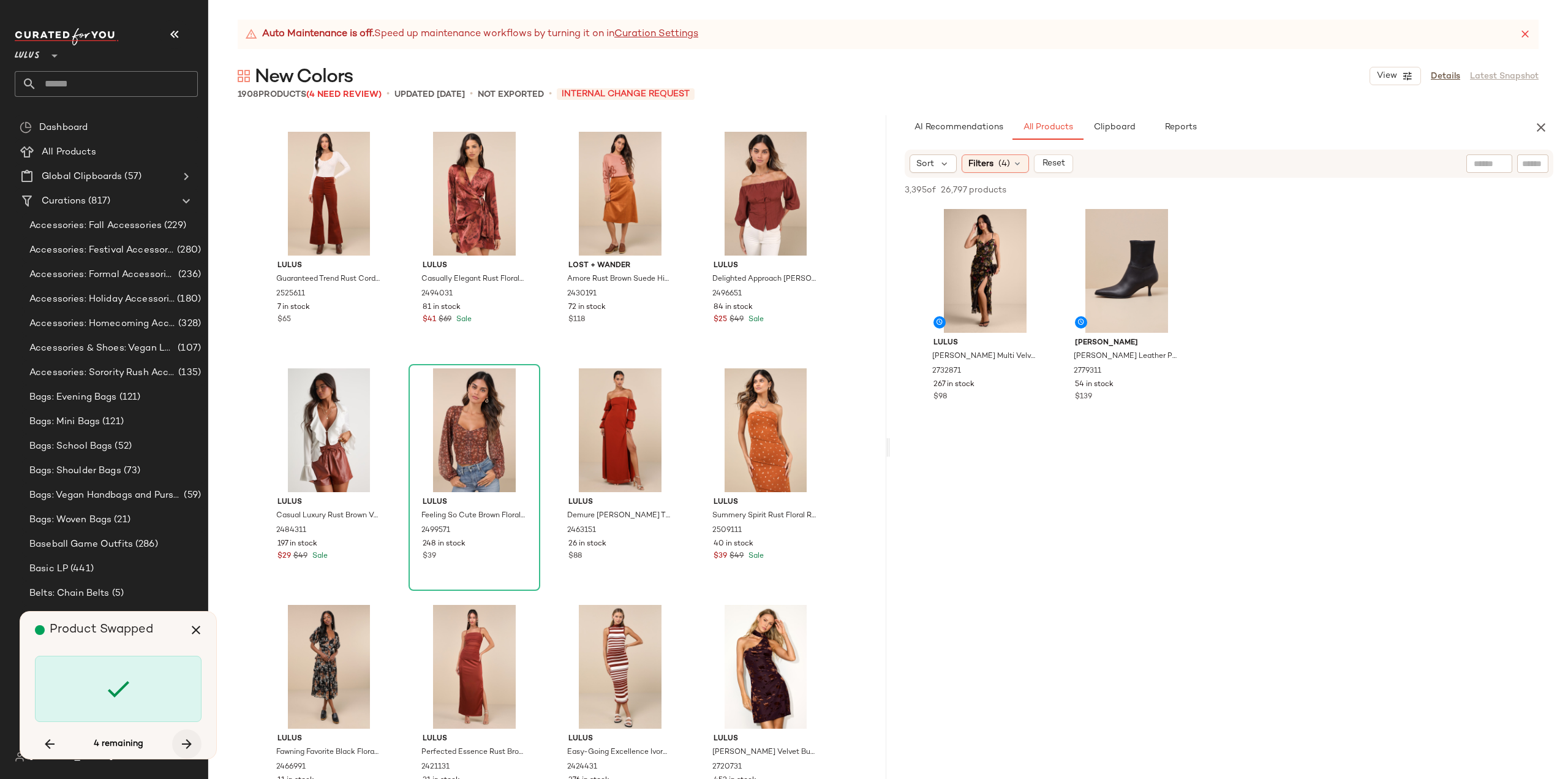
click at [188, 740] on icon "button" at bounding box center [186, 744] width 15 height 15
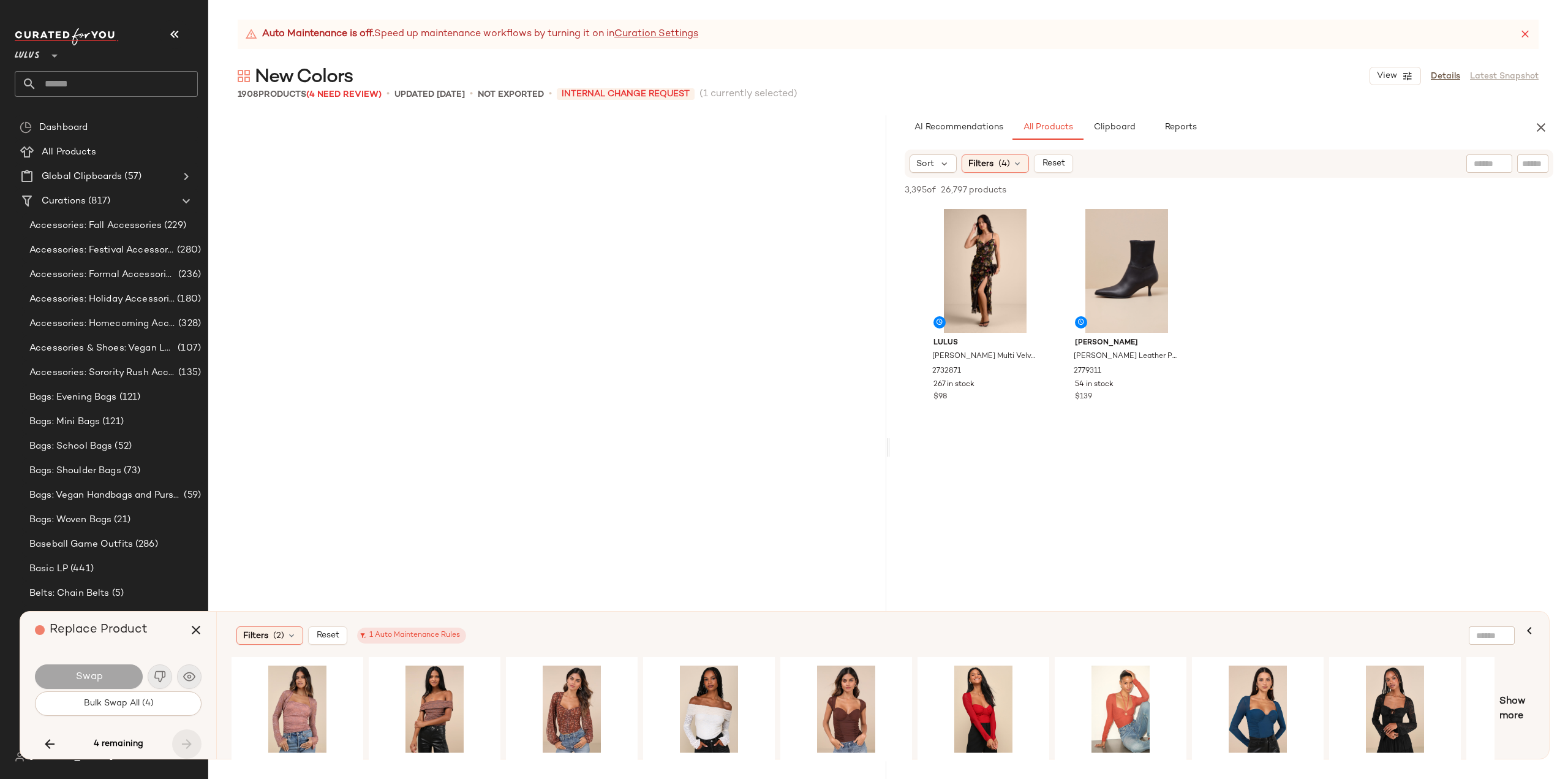
scroll to position [98890, 0]
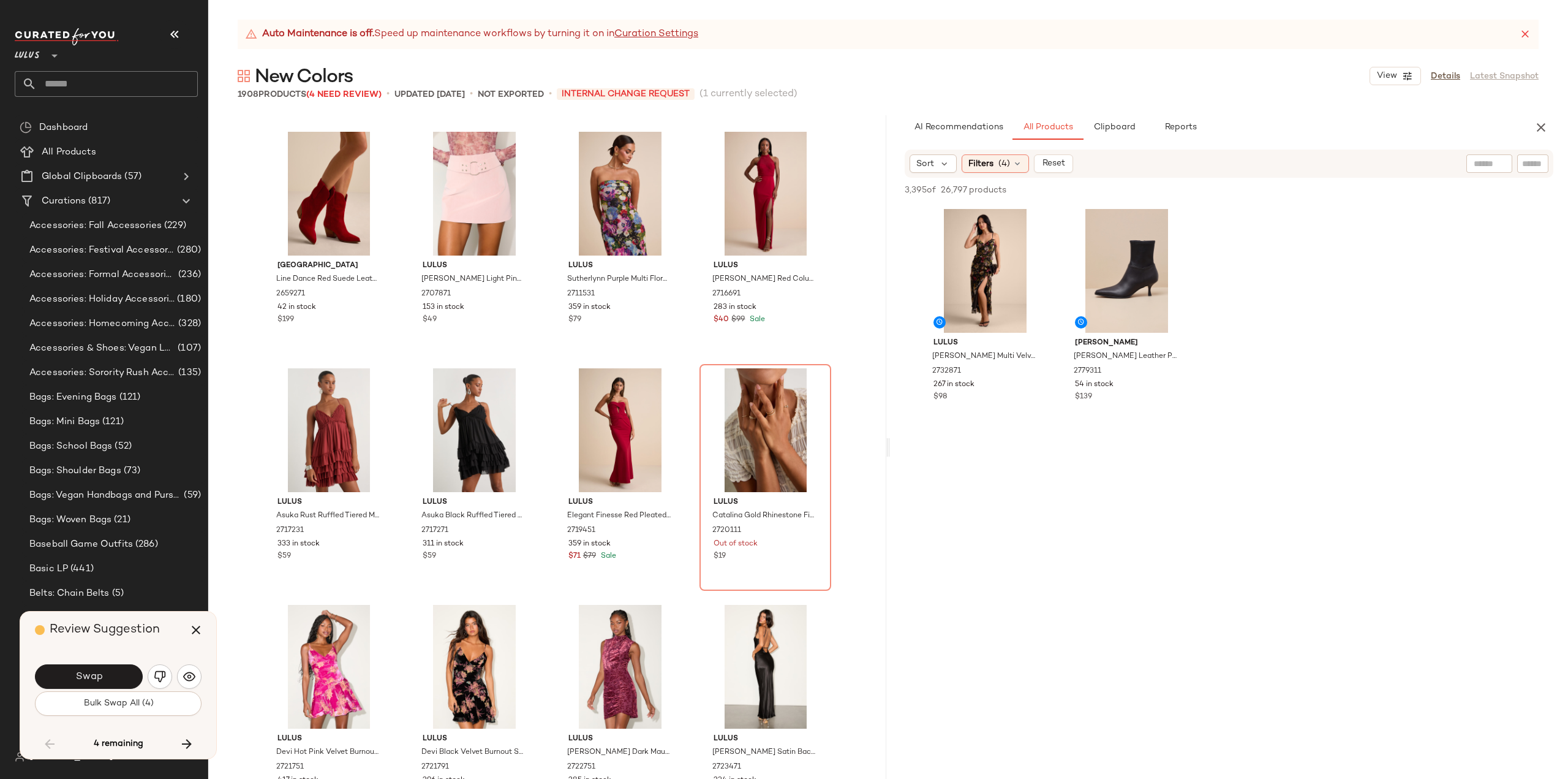
scroll to position [57489, 0]
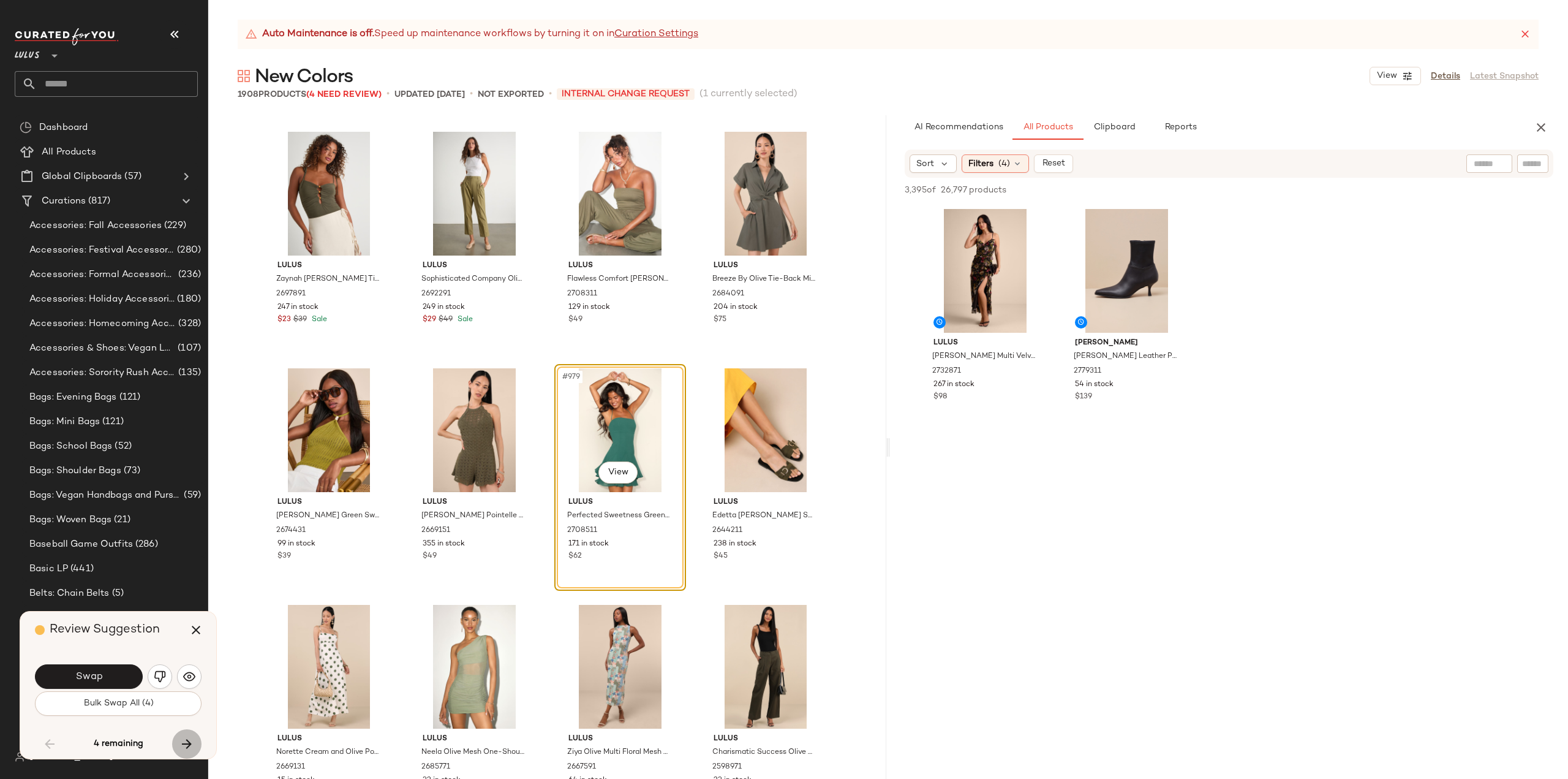
click at [185, 747] on icon "button" at bounding box center [186, 744] width 15 height 15
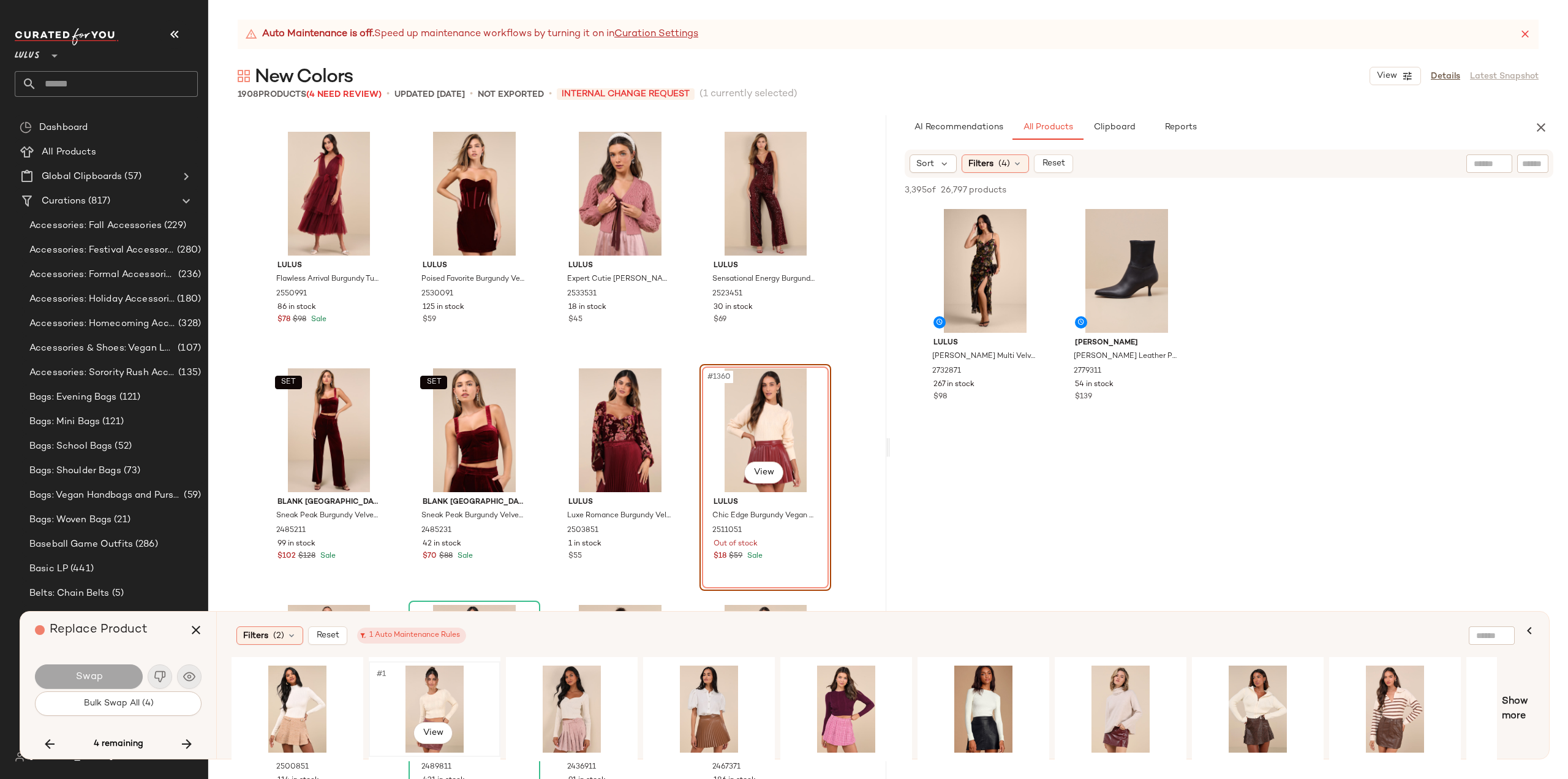
click at [420, 705] on div "#1 View" at bounding box center [434, 709] width 123 height 87
click at [108, 676] on button "Swap" at bounding box center [89, 677] width 108 height 25
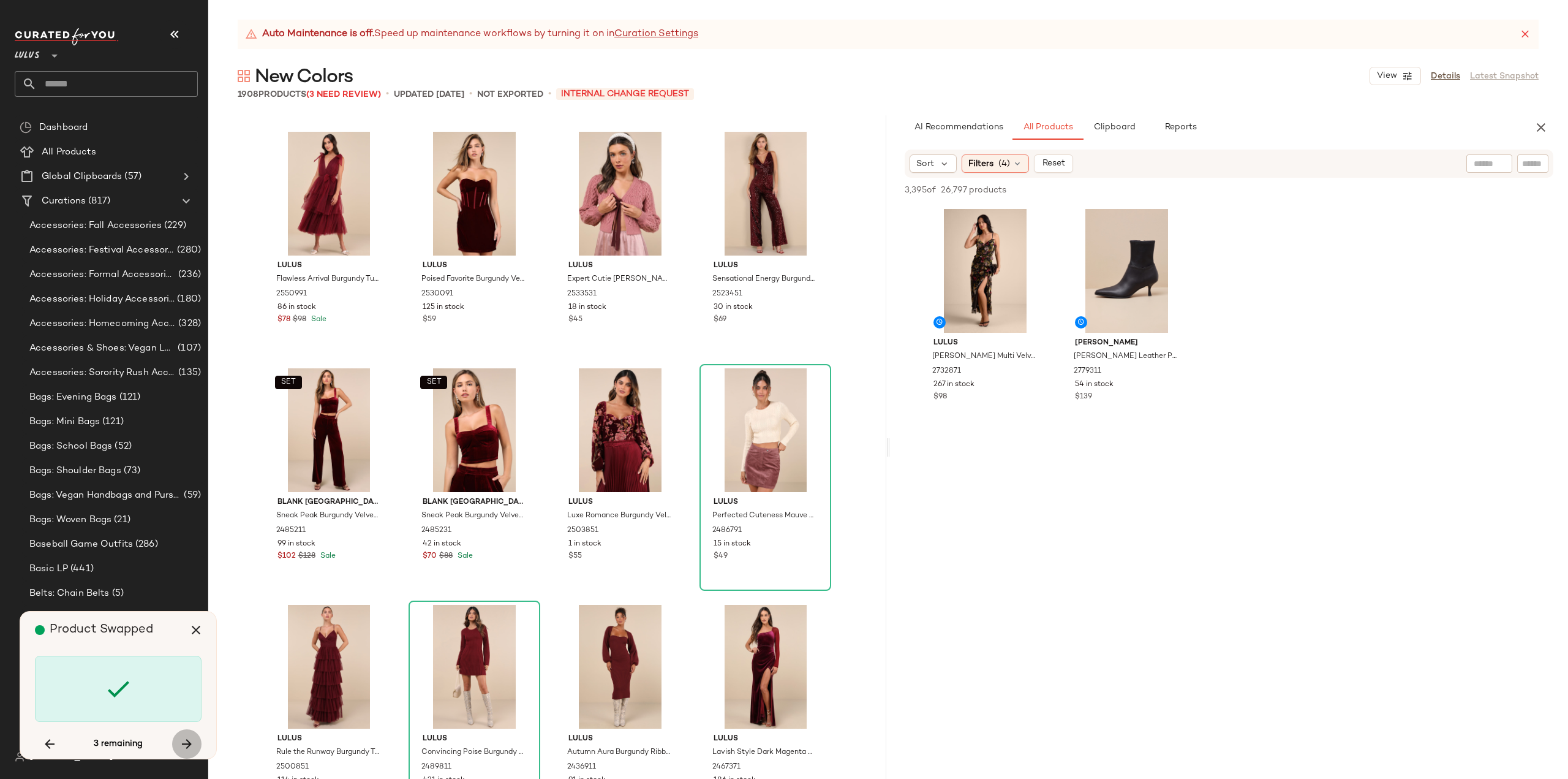
click at [179, 740] on button "button" at bounding box center [187, 744] width 29 height 29
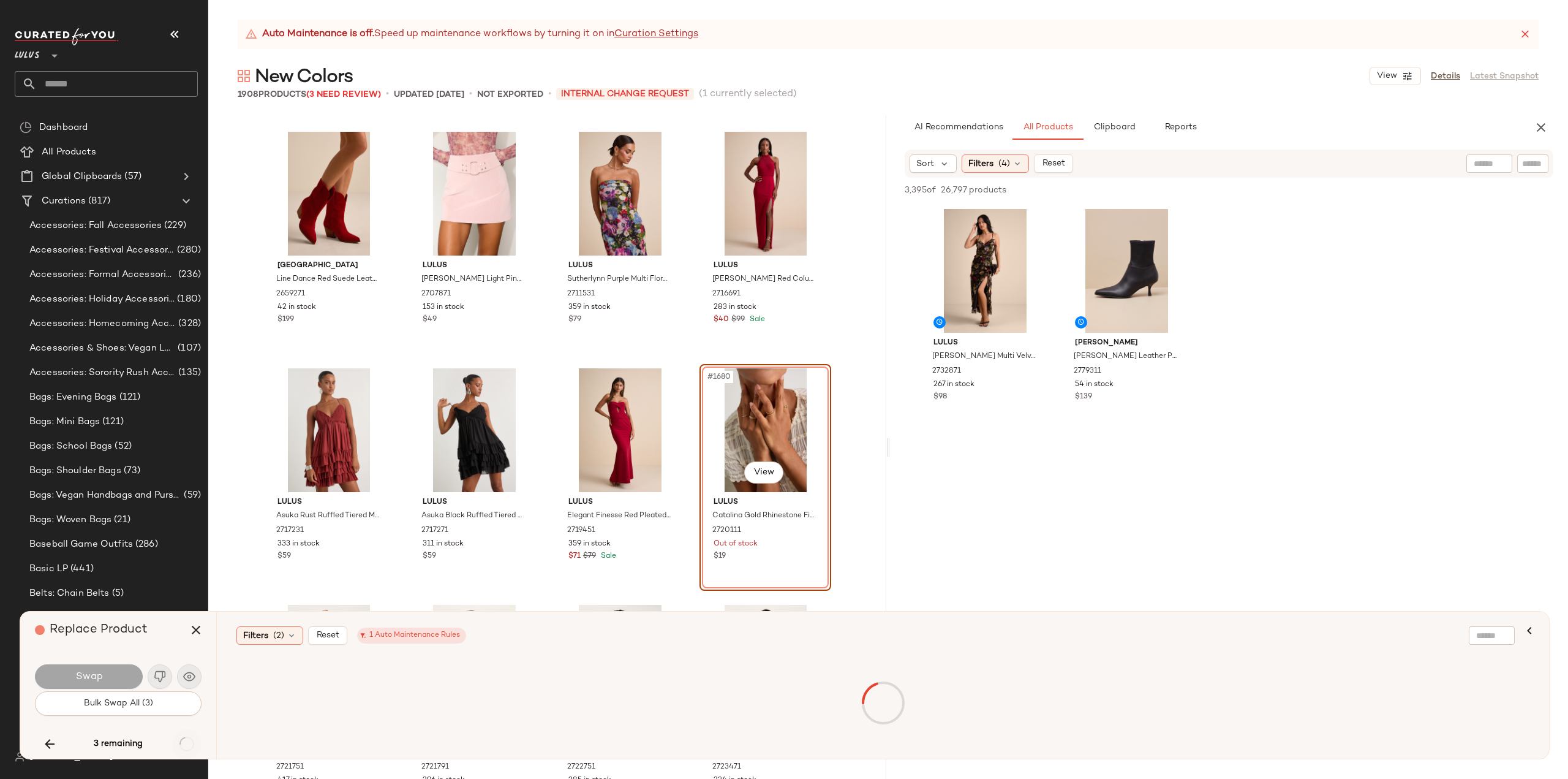
scroll to position [57489, 0]
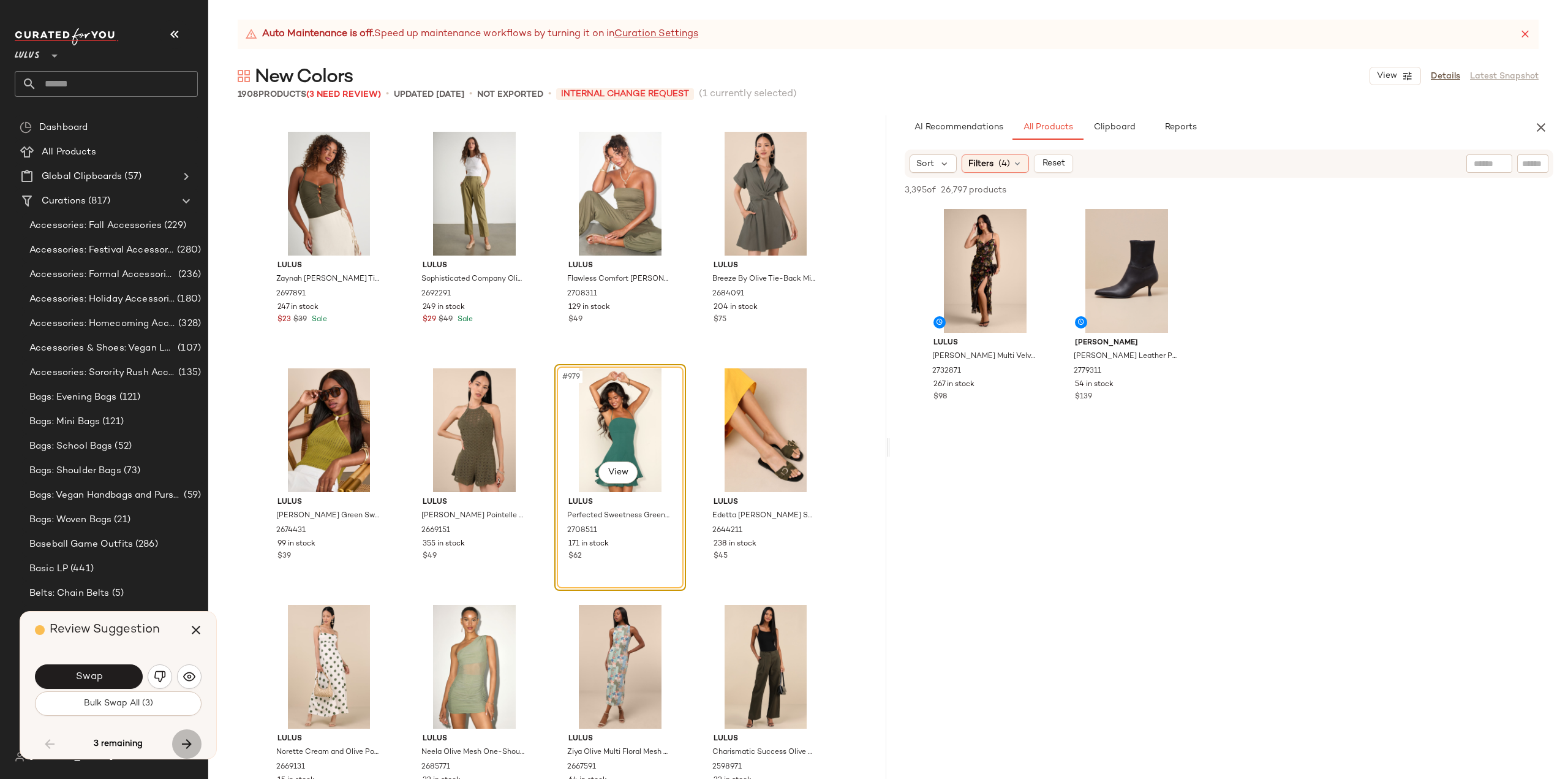
click at [179, 740] on icon "button" at bounding box center [186, 744] width 15 height 15
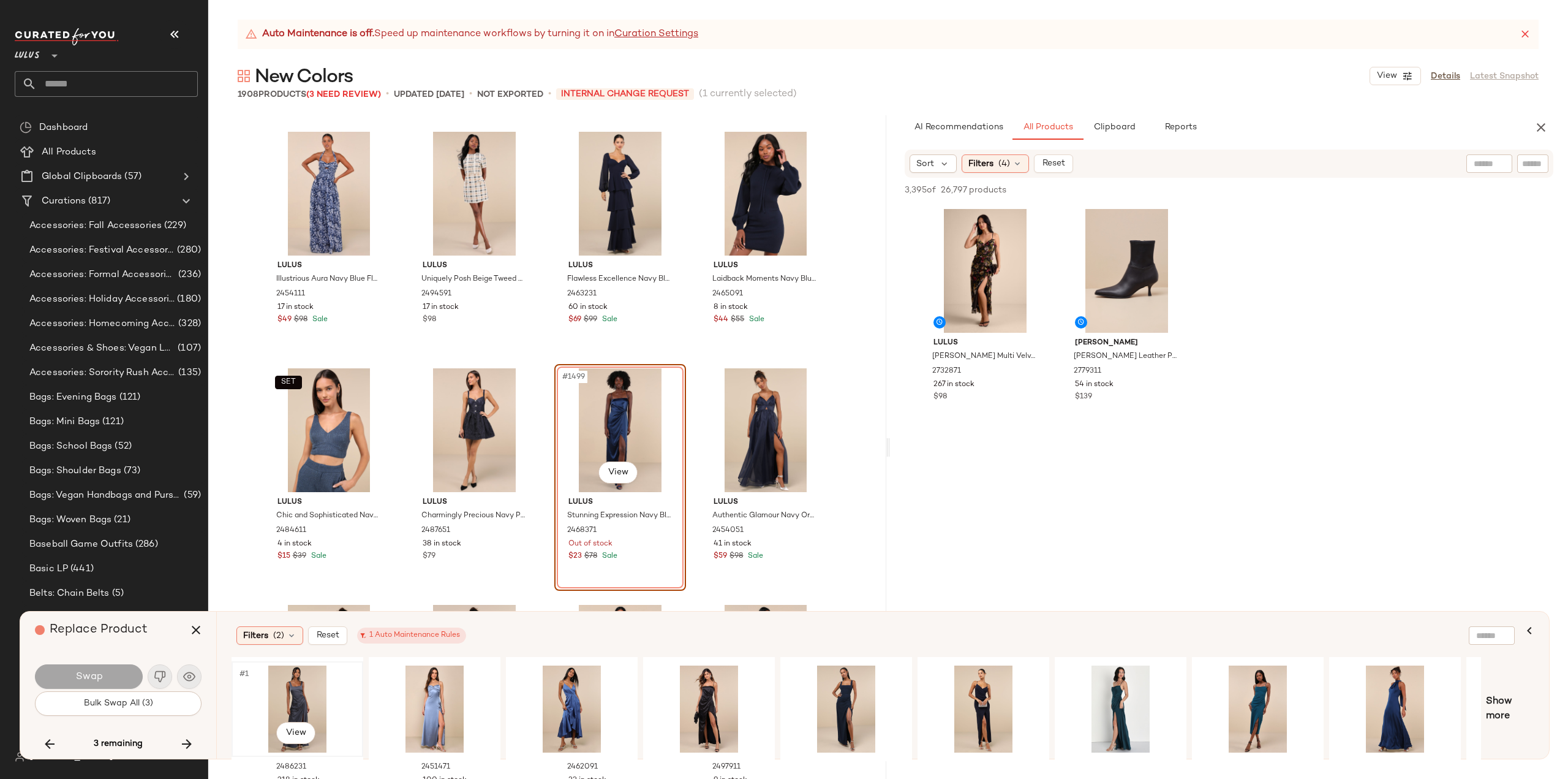
click at [299, 707] on div "#1 View" at bounding box center [297, 709] width 123 height 87
click at [105, 683] on button "Swap" at bounding box center [89, 677] width 108 height 25
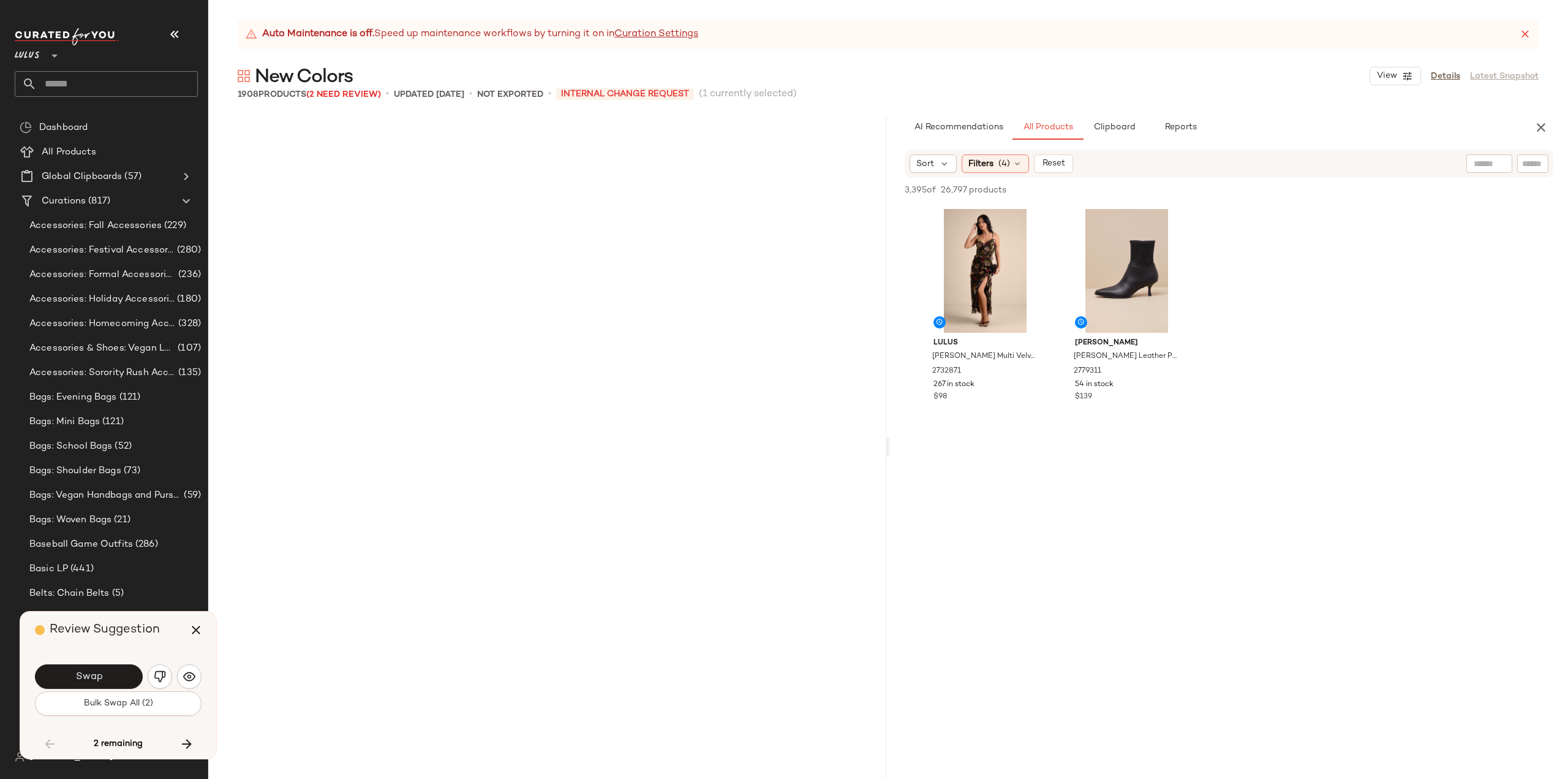
scroll to position [57489, 0]
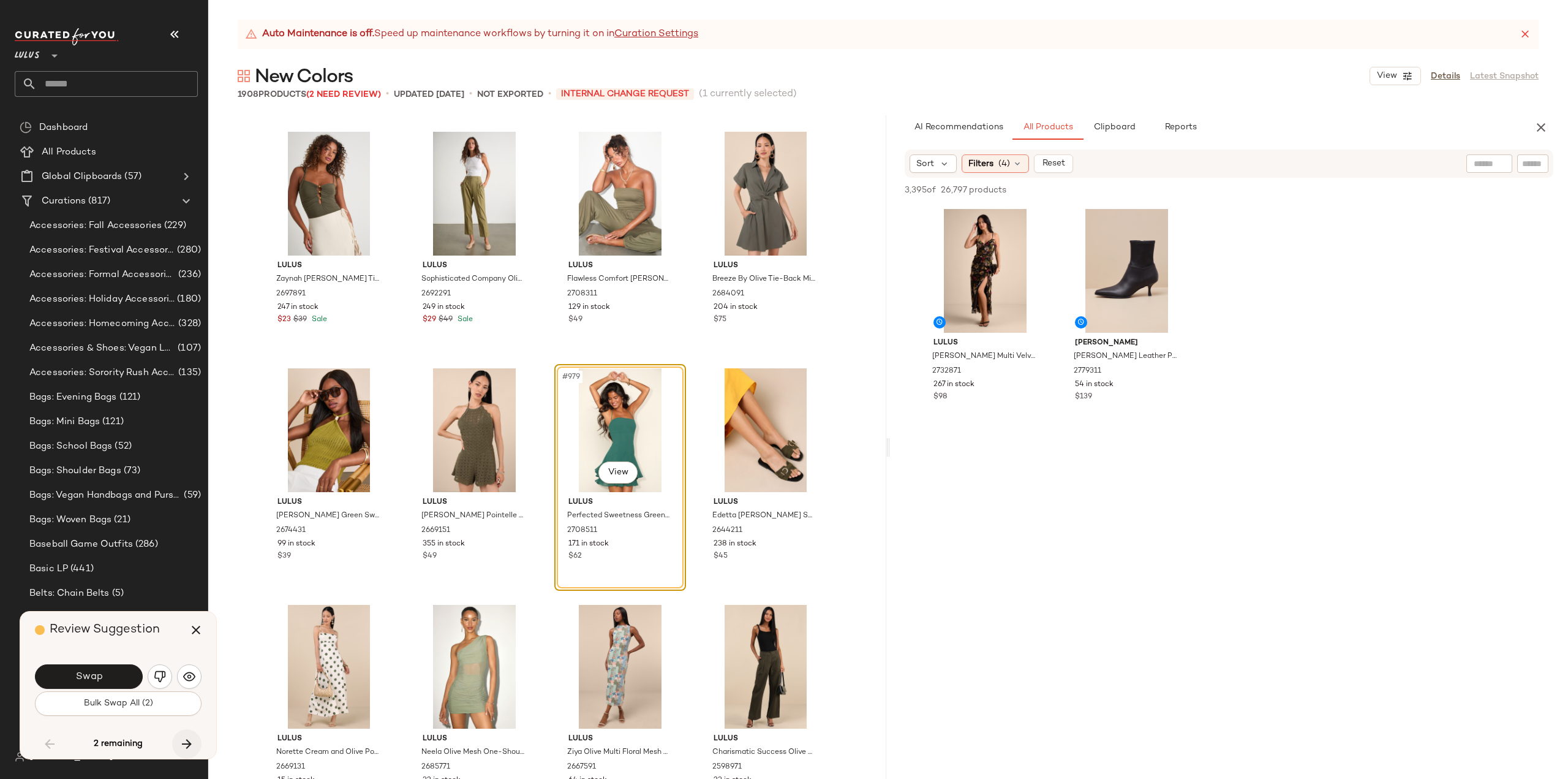
click at [175, 741] on button "button" at bounding box center [187, 744] width 29 height 29
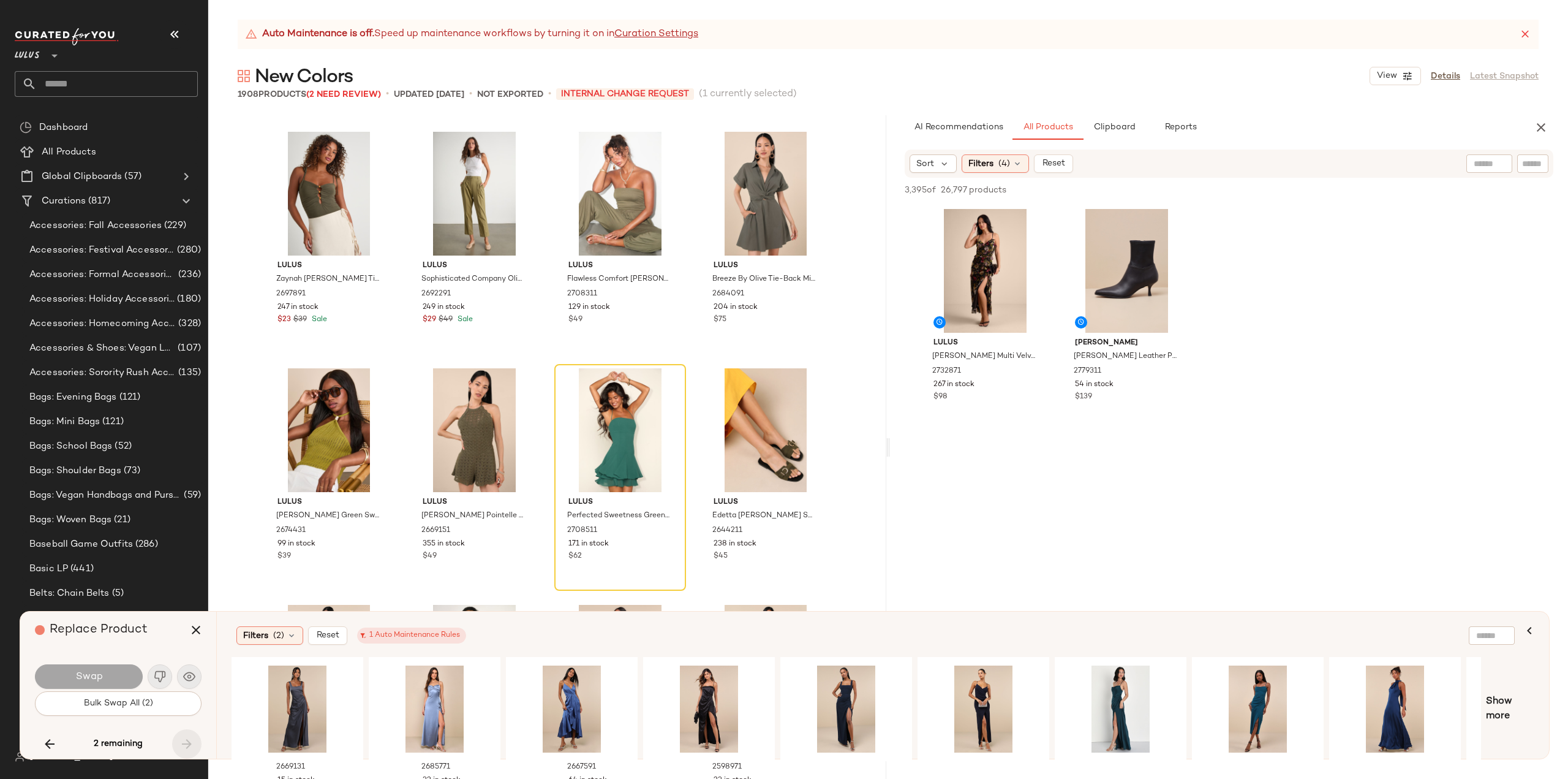
scroll to position [98890, 0]
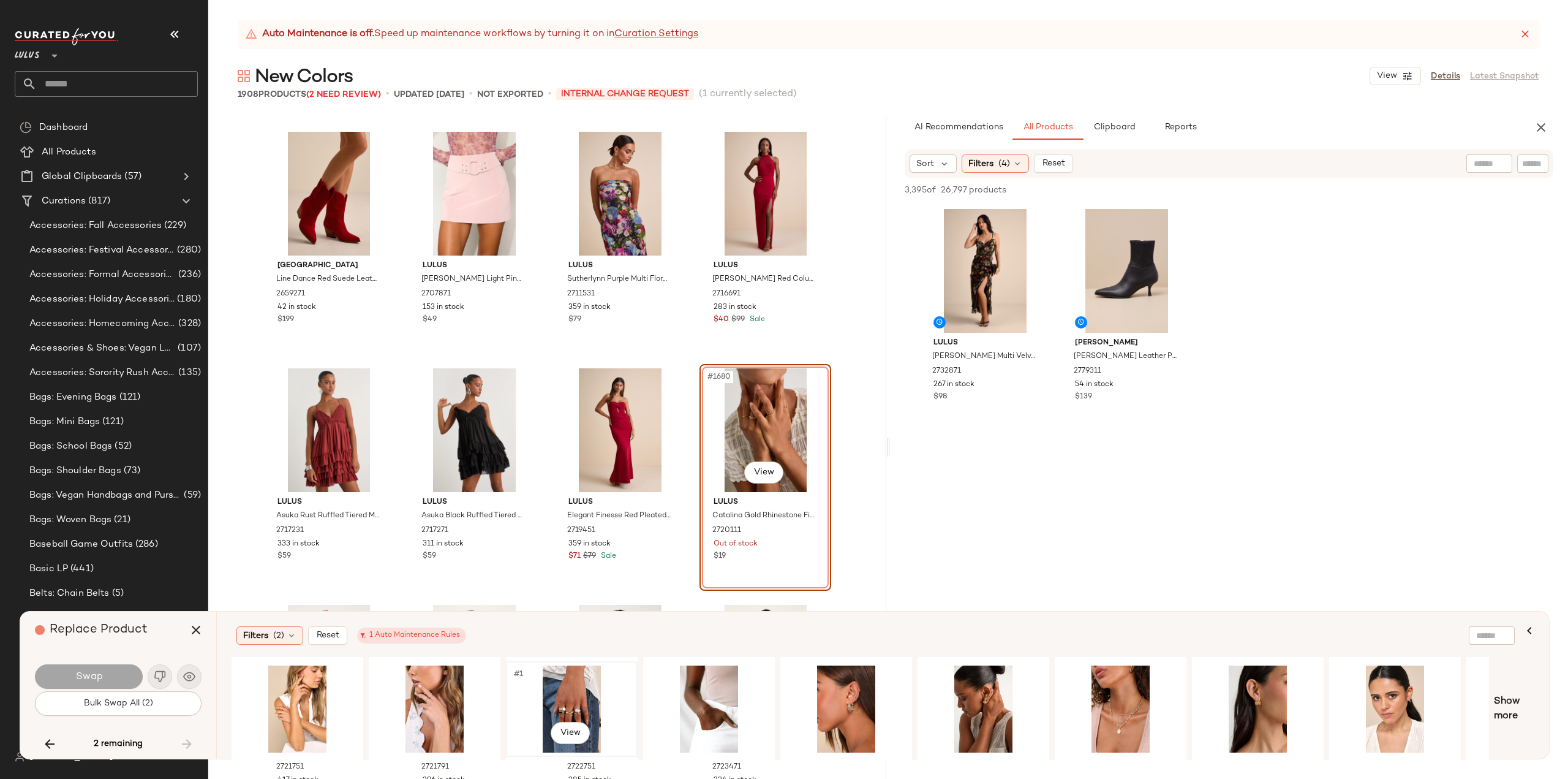
click at [565, 700] on div "#1 View" at bounding box center [572, 709] width 123 height 87
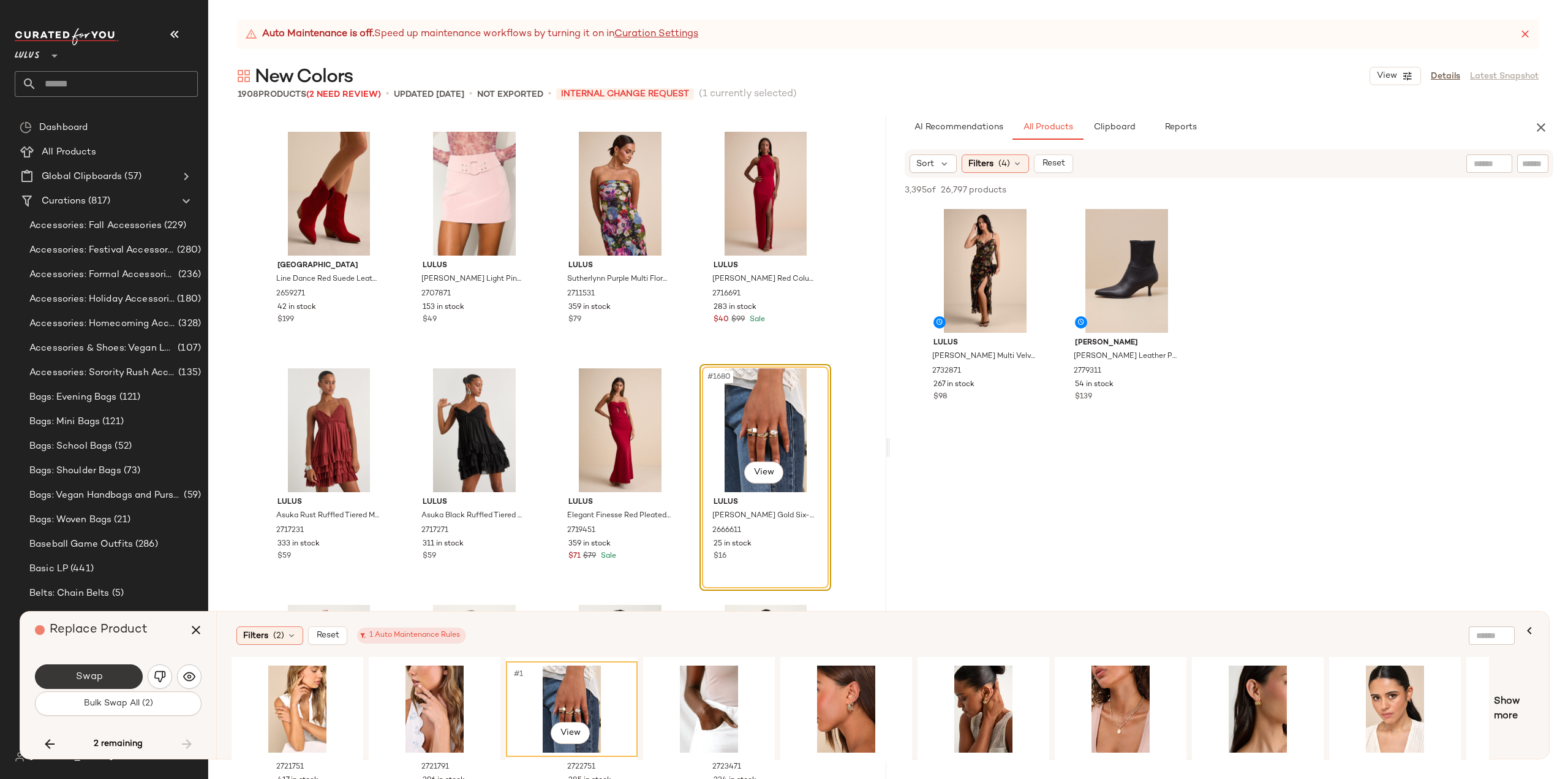
click at [79, 673] on span "Swap" at bounding box center [89, 677] width 28 height 12
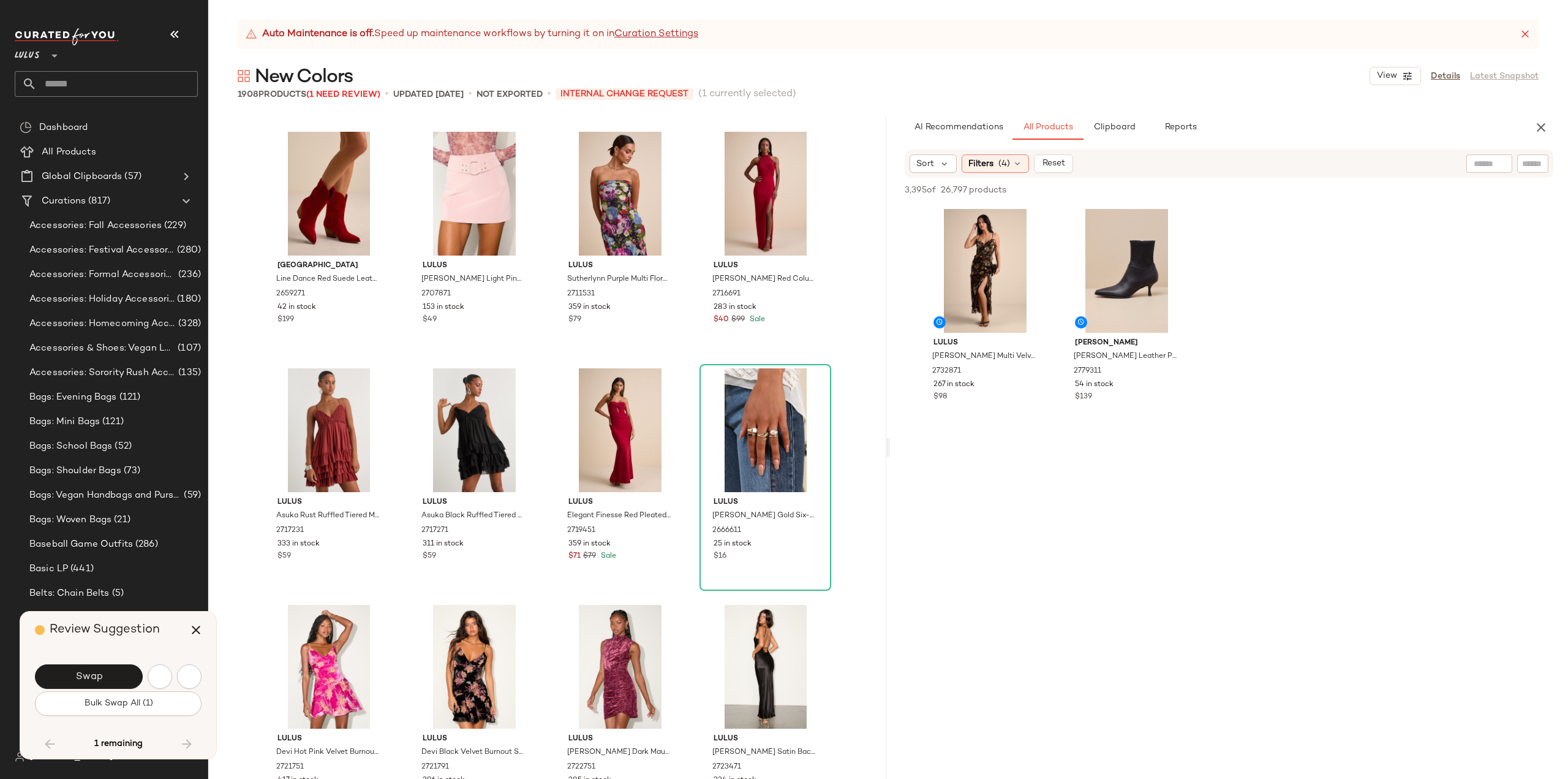
scroll to position [57489, 0]
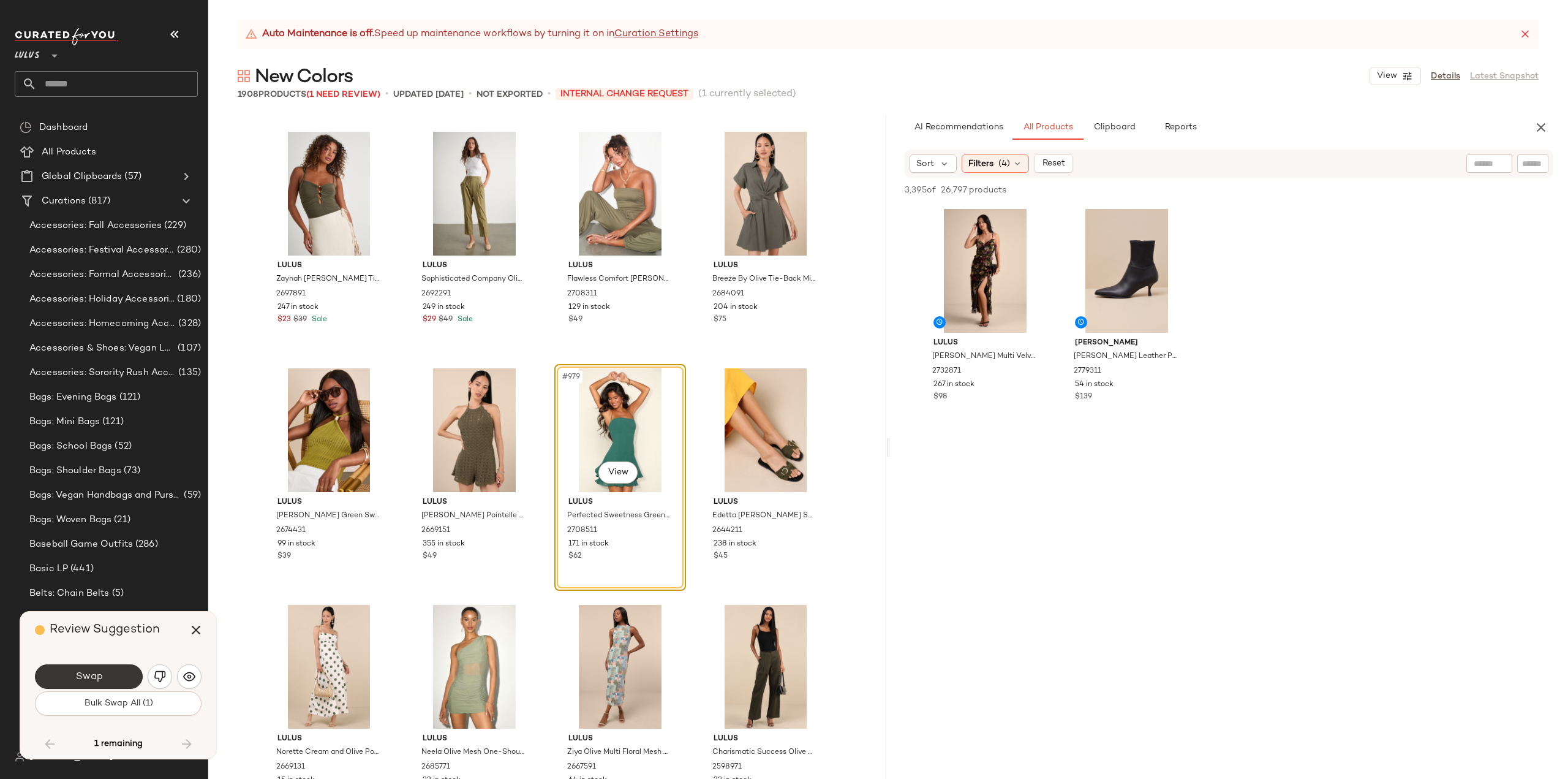
click at [97, 677] on span "Swap" at bounding box center [89, 677] width 28 height 12
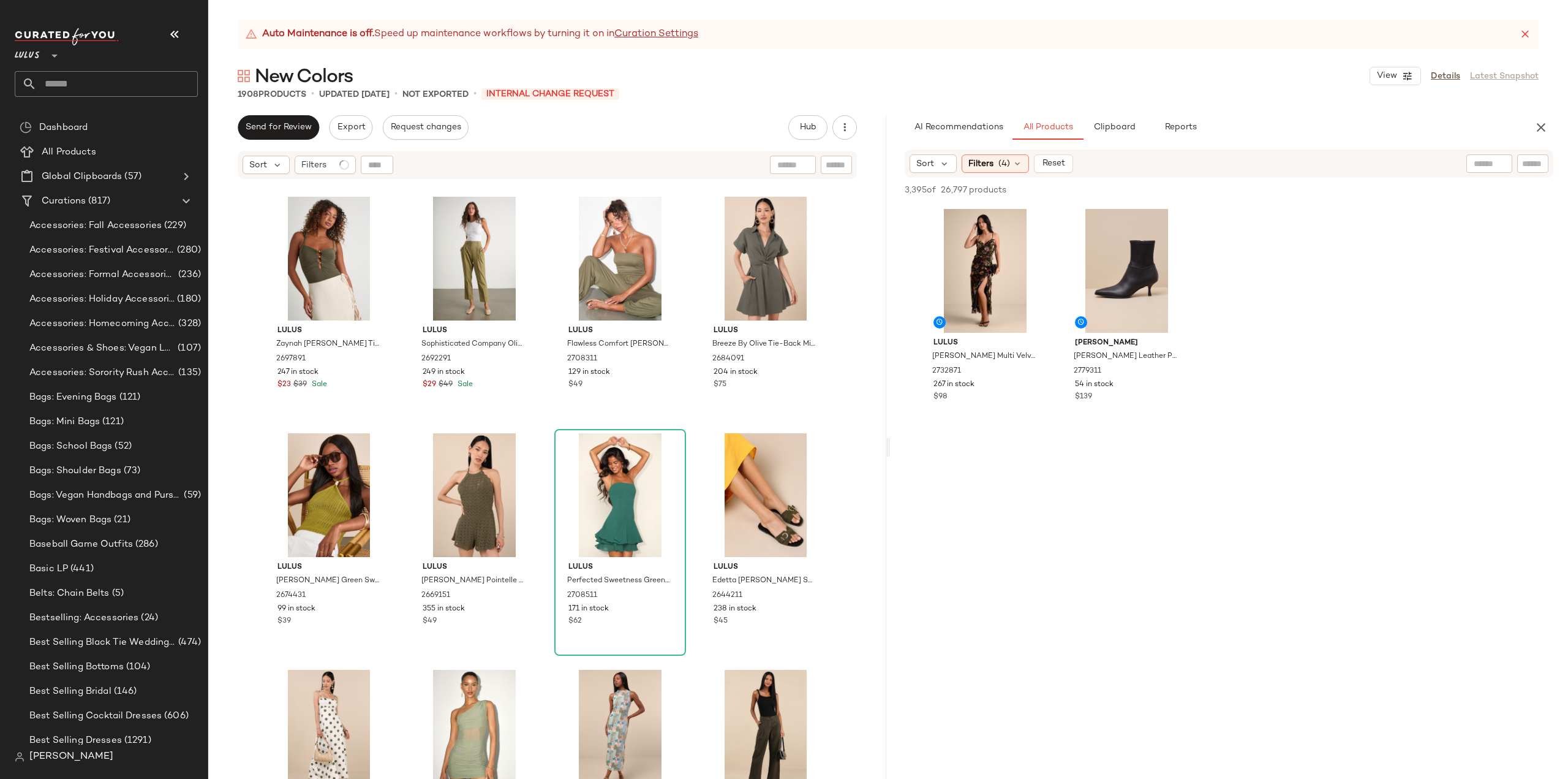
click at [986, 616] on div at bounding box center [1229, 549] width 678 height 237
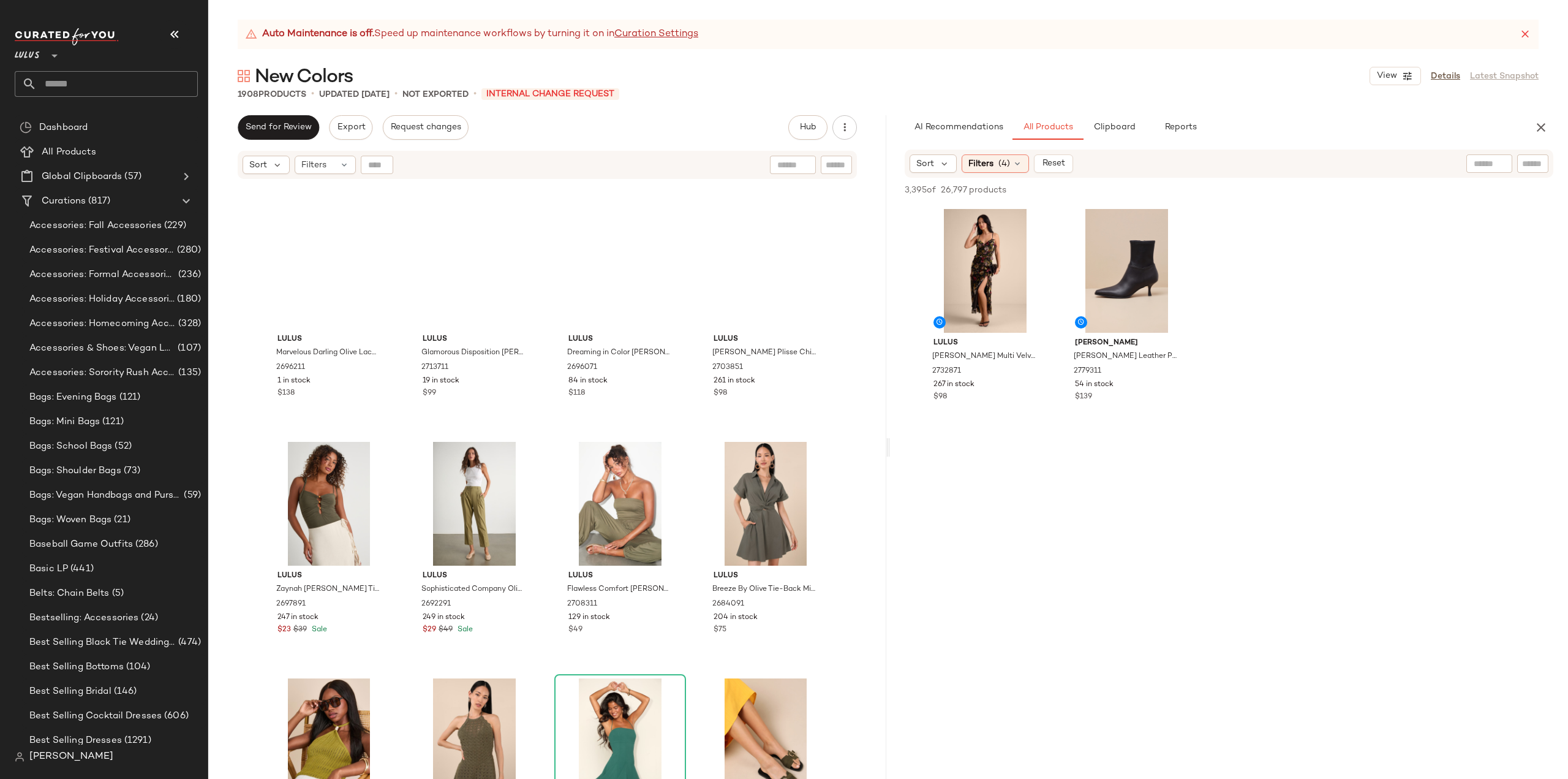
scroll to position [57427, 0]
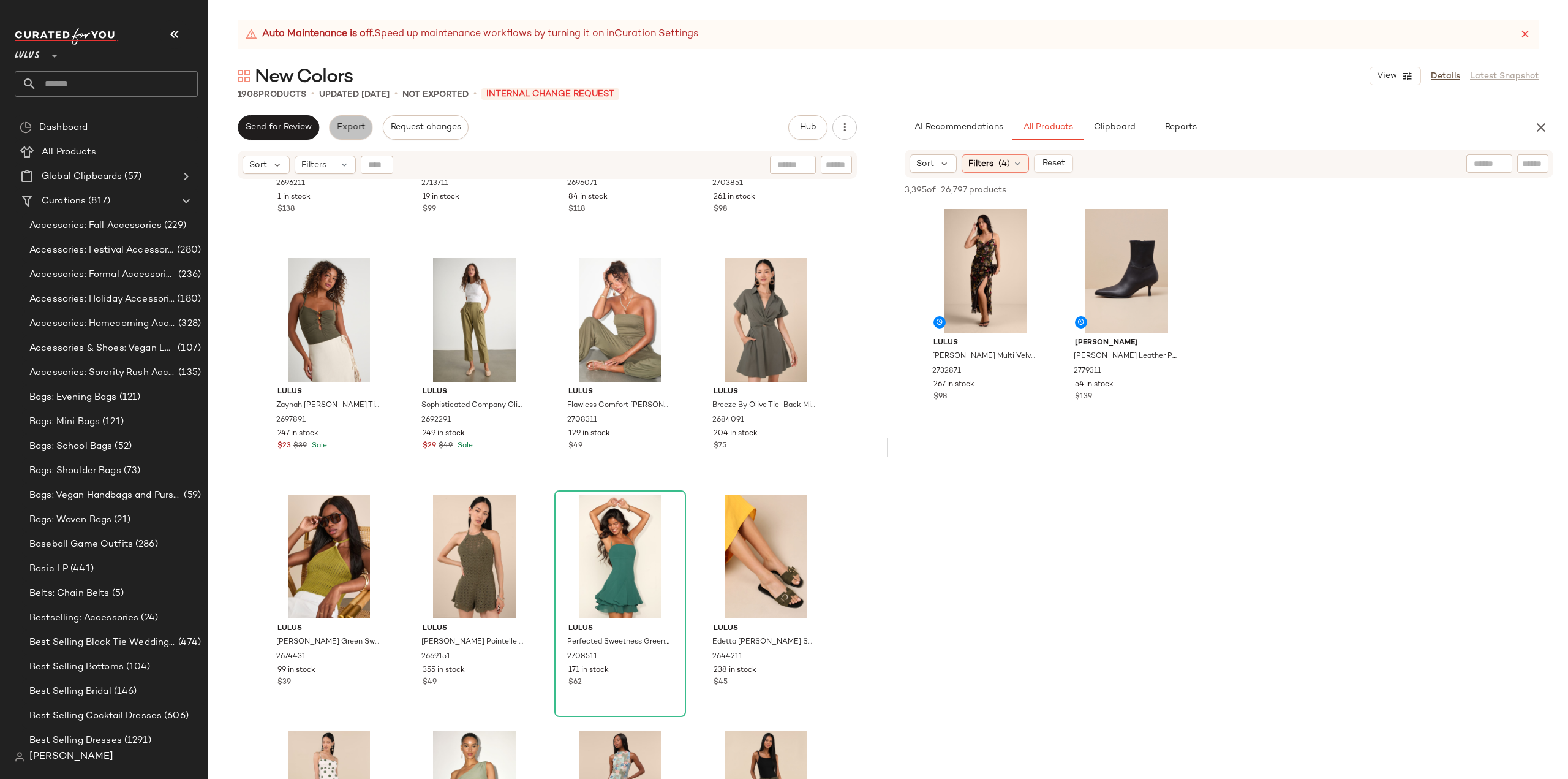
click at [350, 127] on span "Export" at bounding box center [350, 127] width 28 height 10
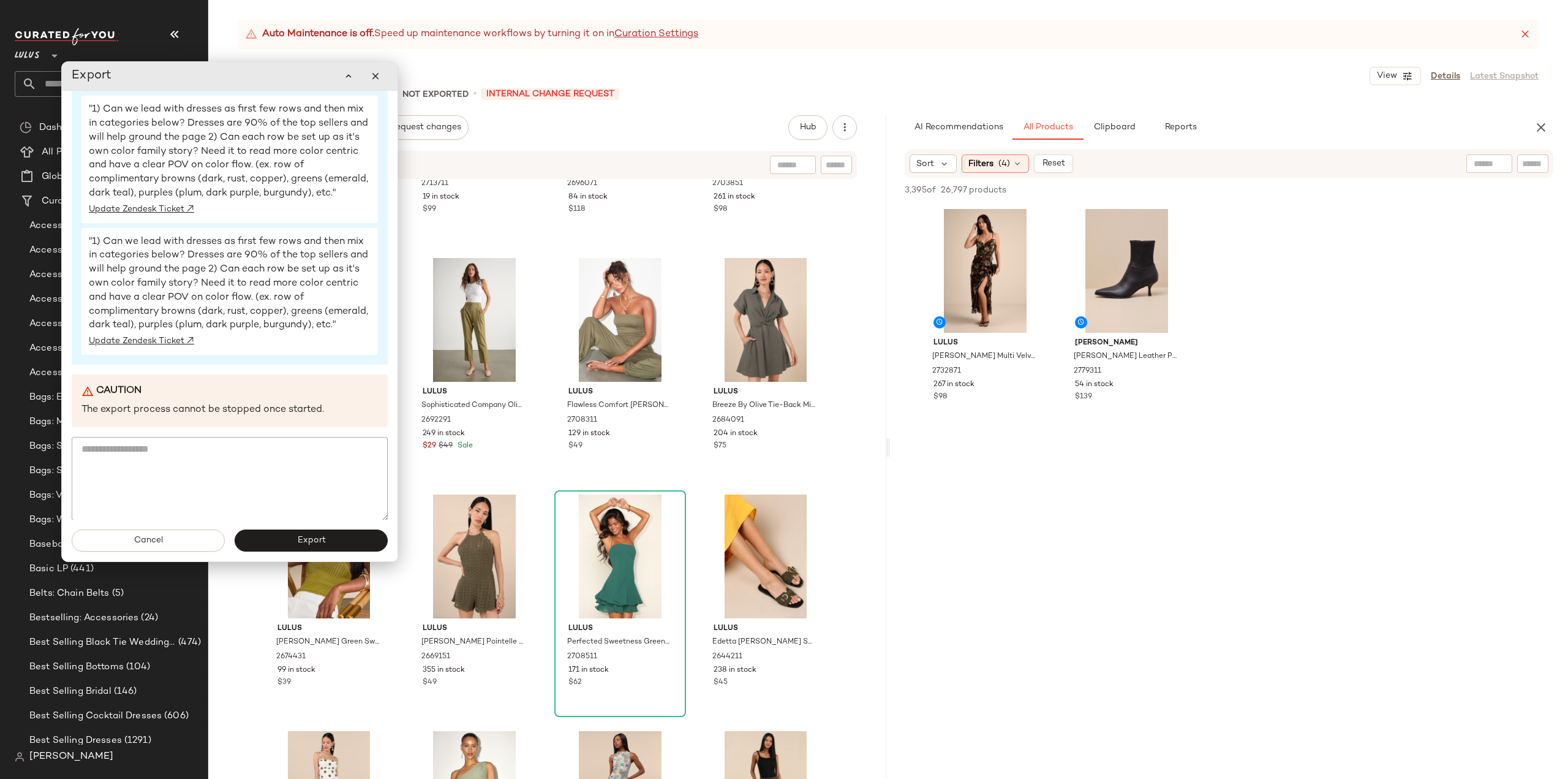
scroll to position [0, 0]
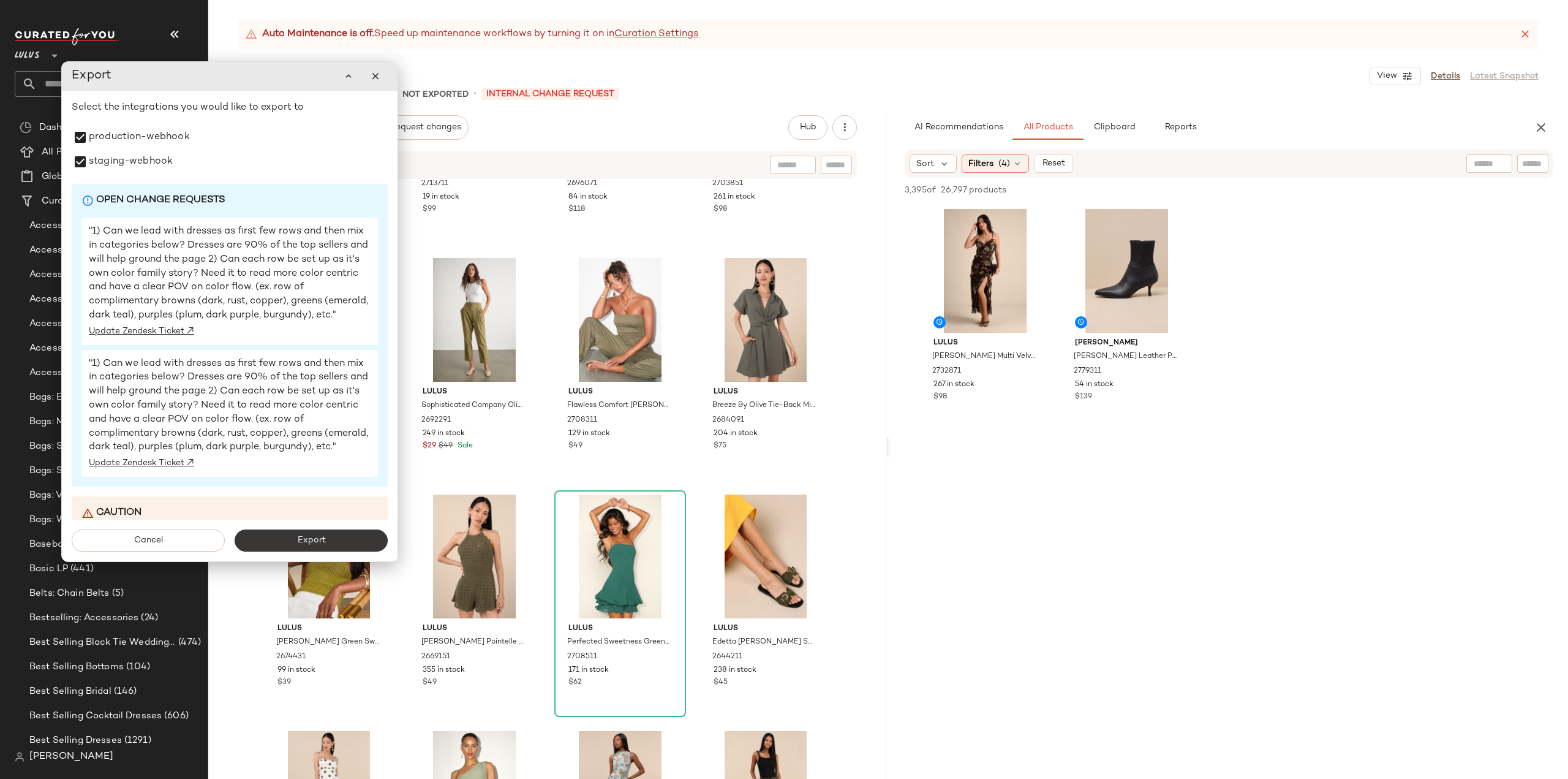
click at [286, 539] on button "Export" at bounding box center [311, 540] width 153 height 22
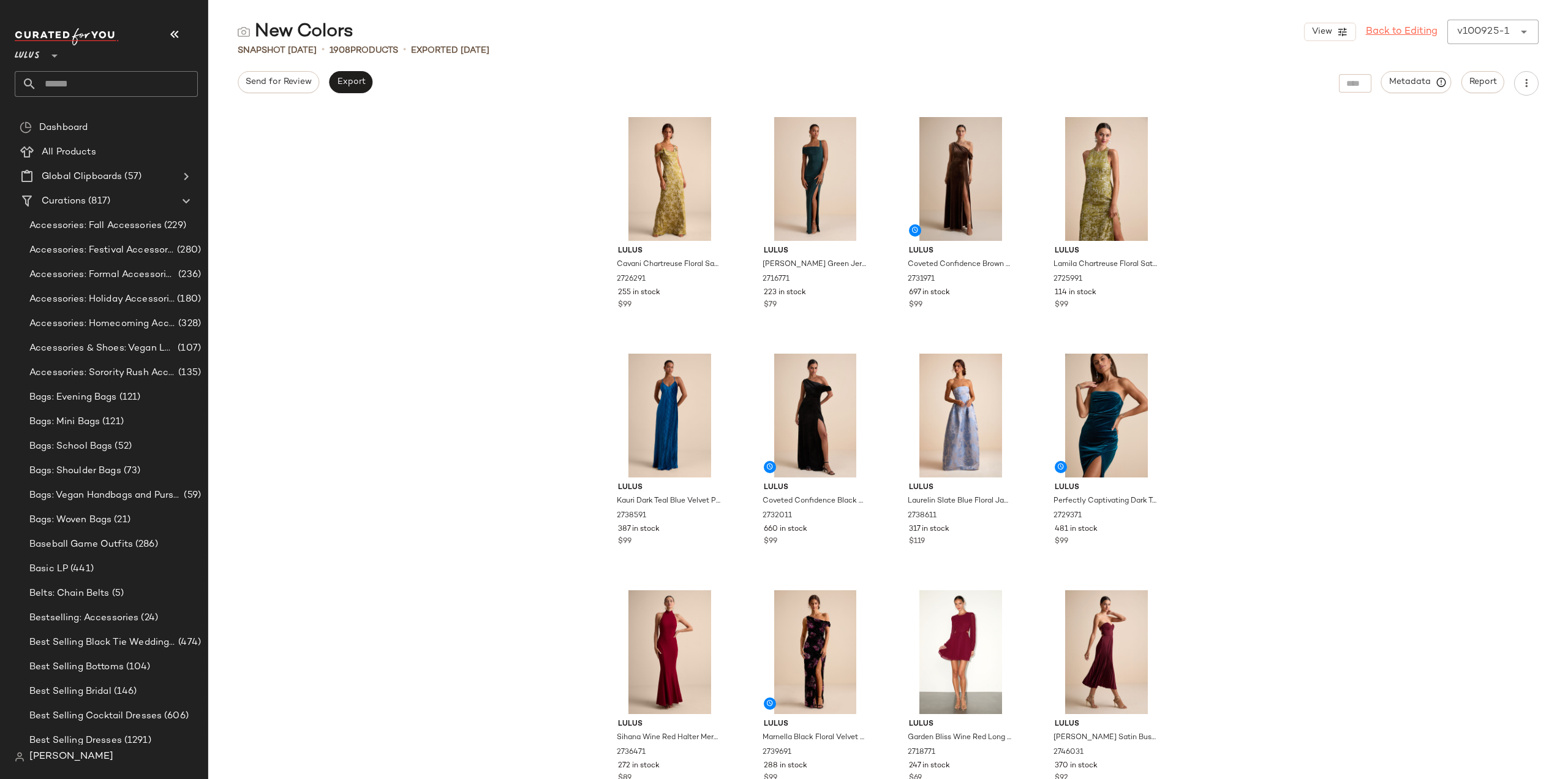
click at [1392, 32] on link "Back to Editing" at bounding box center [1402, 32] width 72 height 15
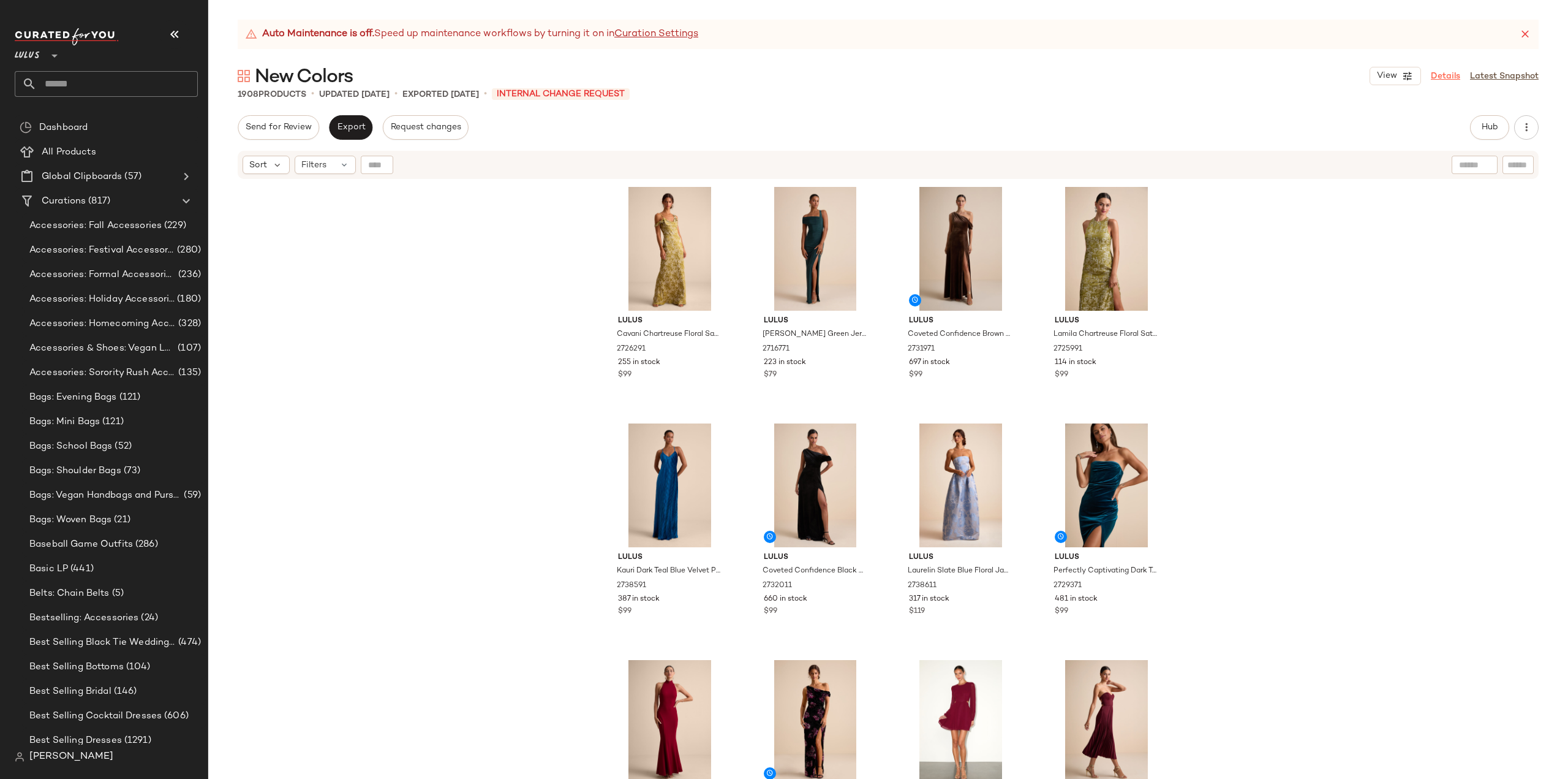
click at [1454, 73] on link "Details" at bounding box center [1446, 76] width 29 height 13
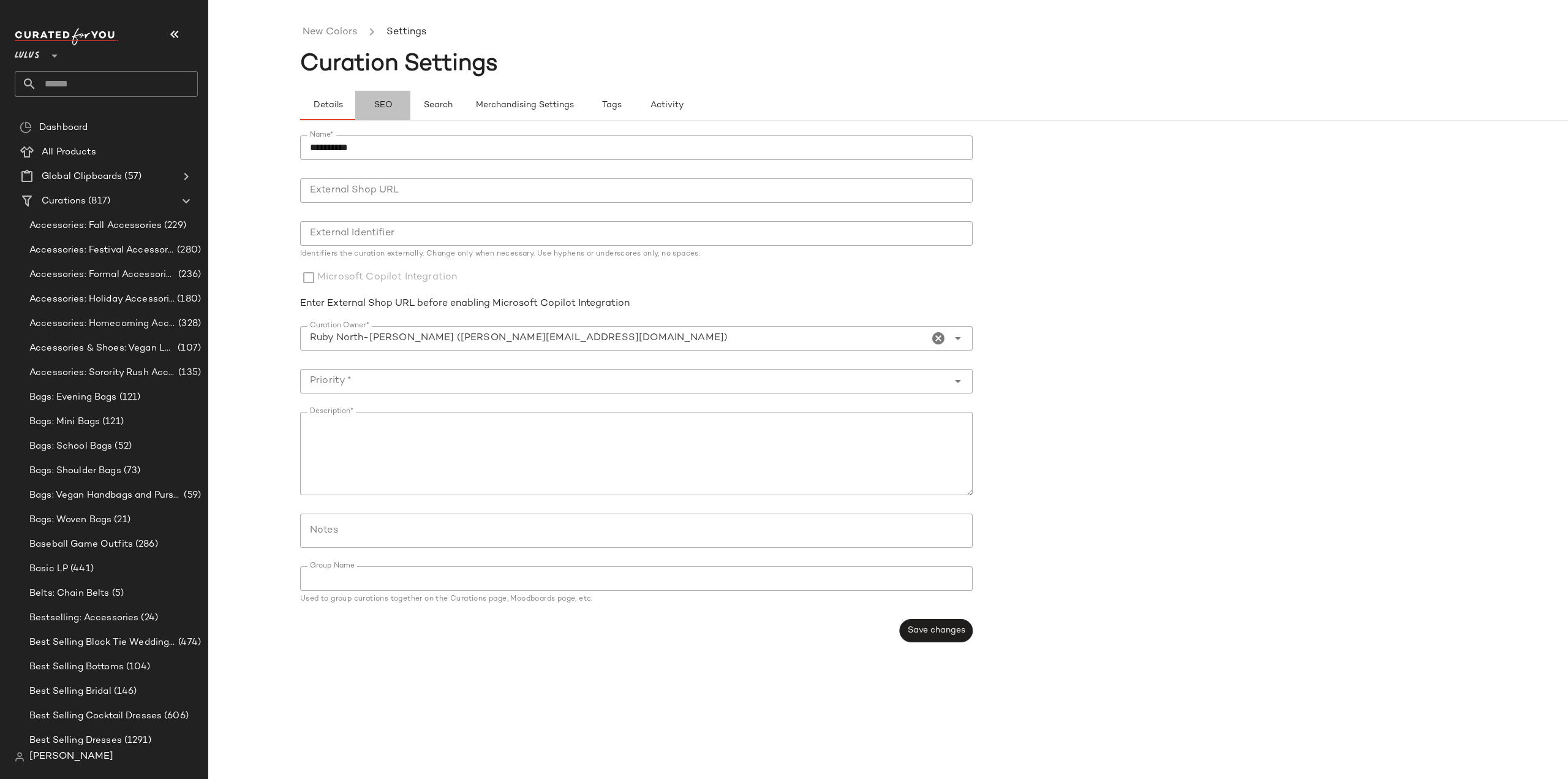
click at [387, 102] on span "SEO" at bounding box center [382, 105] width 19 height 10
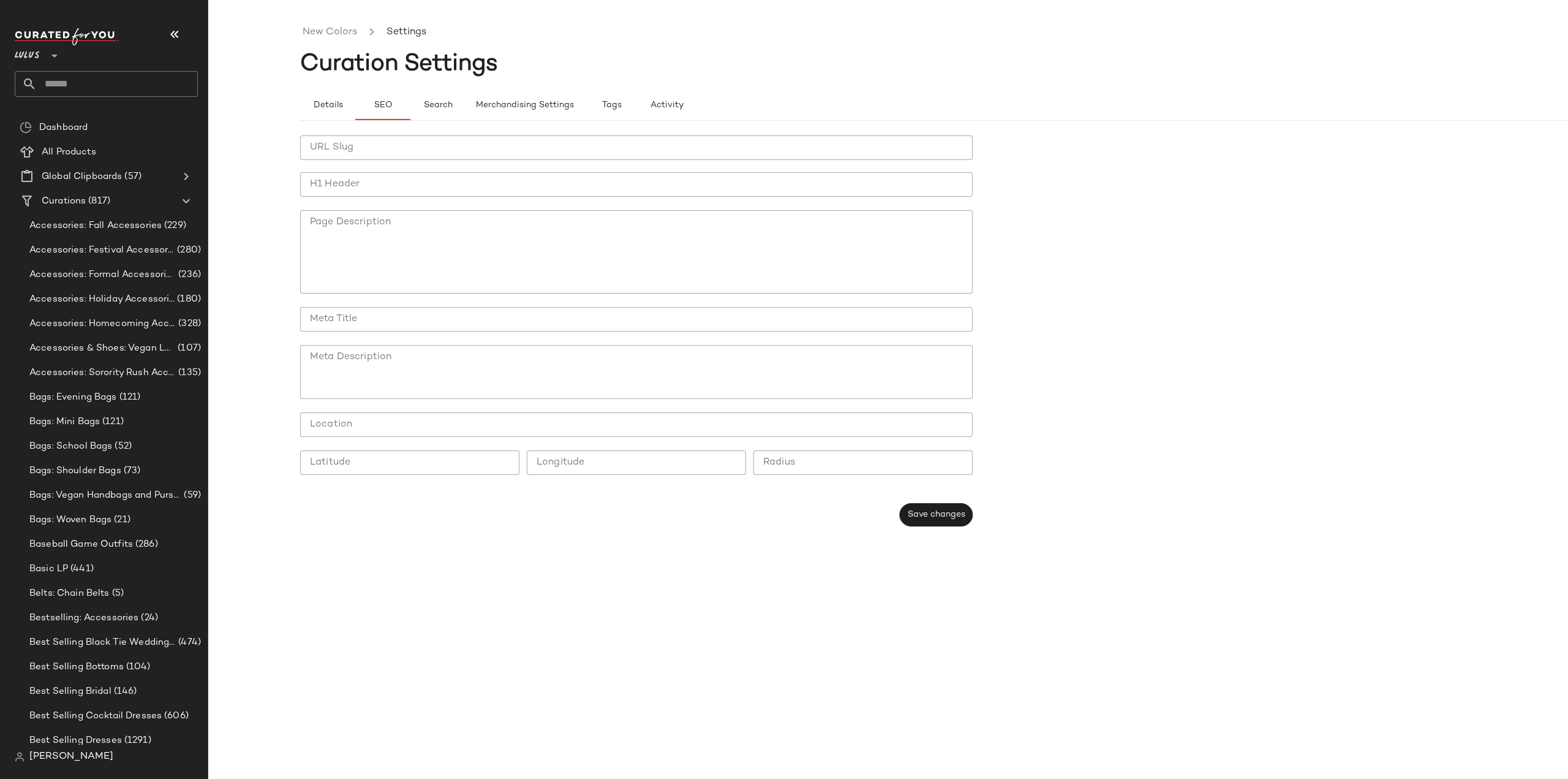
click at [350, 145] on input "URL Slug" at bounding box center [636, 148] width 672 height 25
type input "**********"
click at [343, 187] on input "H1 Header" at bounding box center [636, 185] width 672 height 25
type input "*"
type input "**********"
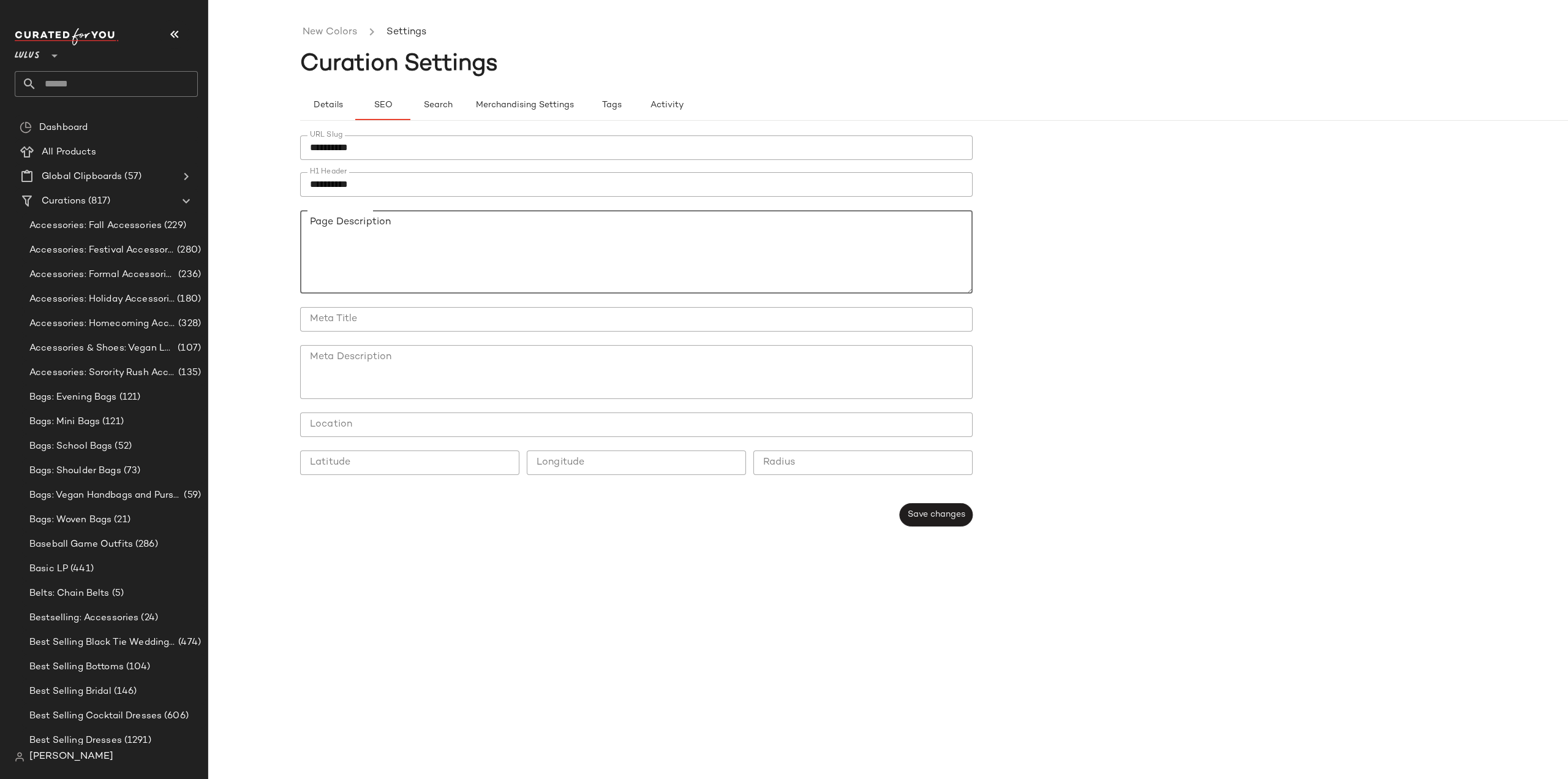
click at [344, 232] on textarea "Page Description" at bounding box center [636, 252] width 672 height 83
type textarea "**********"
drag, startPoint x: 511, startPoint y: 217, endPoint x: 263, endPoint y: 217, distance: 248.0
click at [263, 217] on div "**********" at bounding box center [784, 399] width 1568 height 760
click at [943, 512] on span "Save changes" at bounding box center [936, 515] width 59 height 10
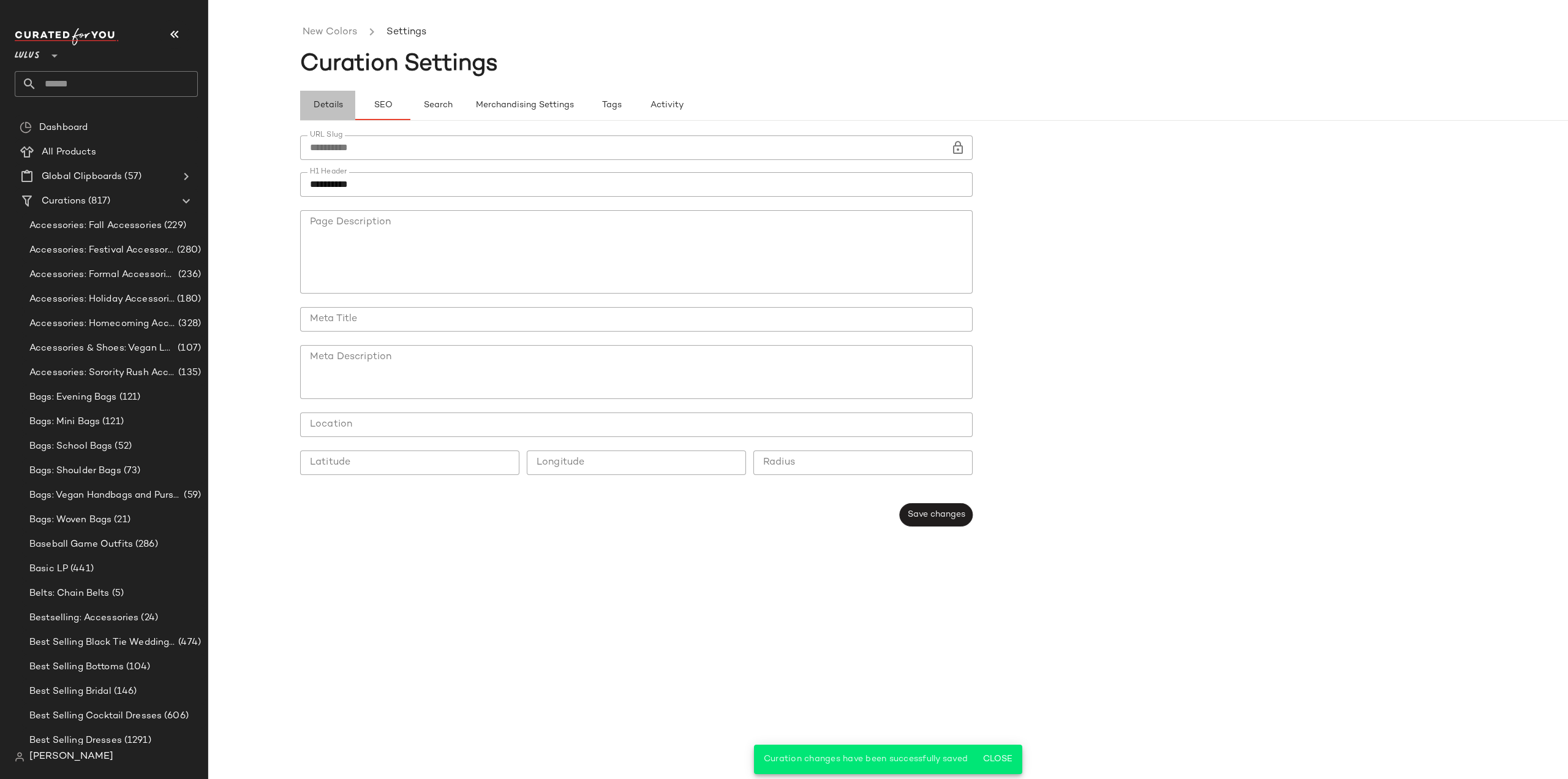
click at [321, 102] on span "Details" at bounding box center [327, 105] width 30 height 10
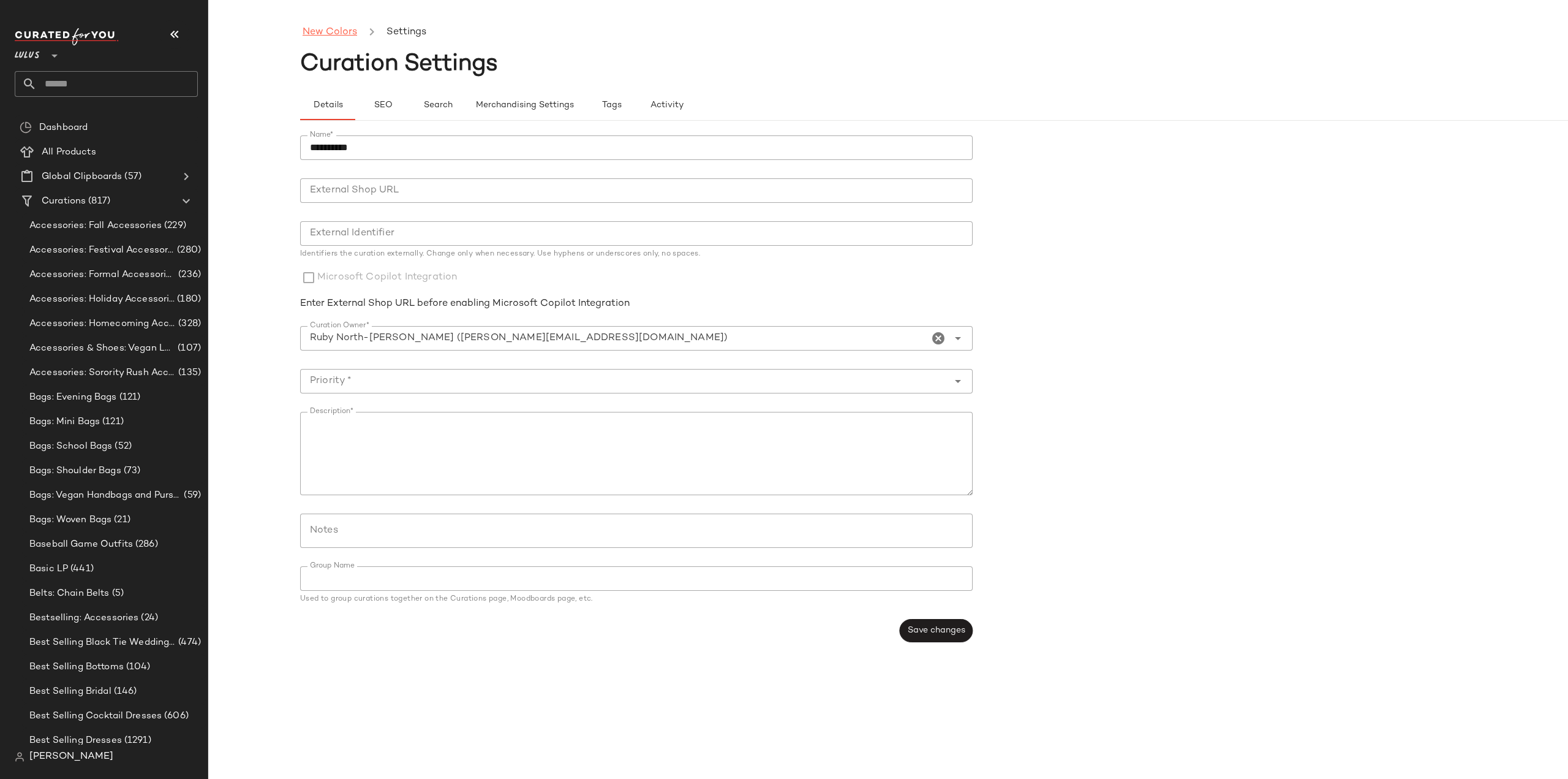
click at [325, 29] on link "New Colors" at bounding box center [330, 32] width 55 height 16
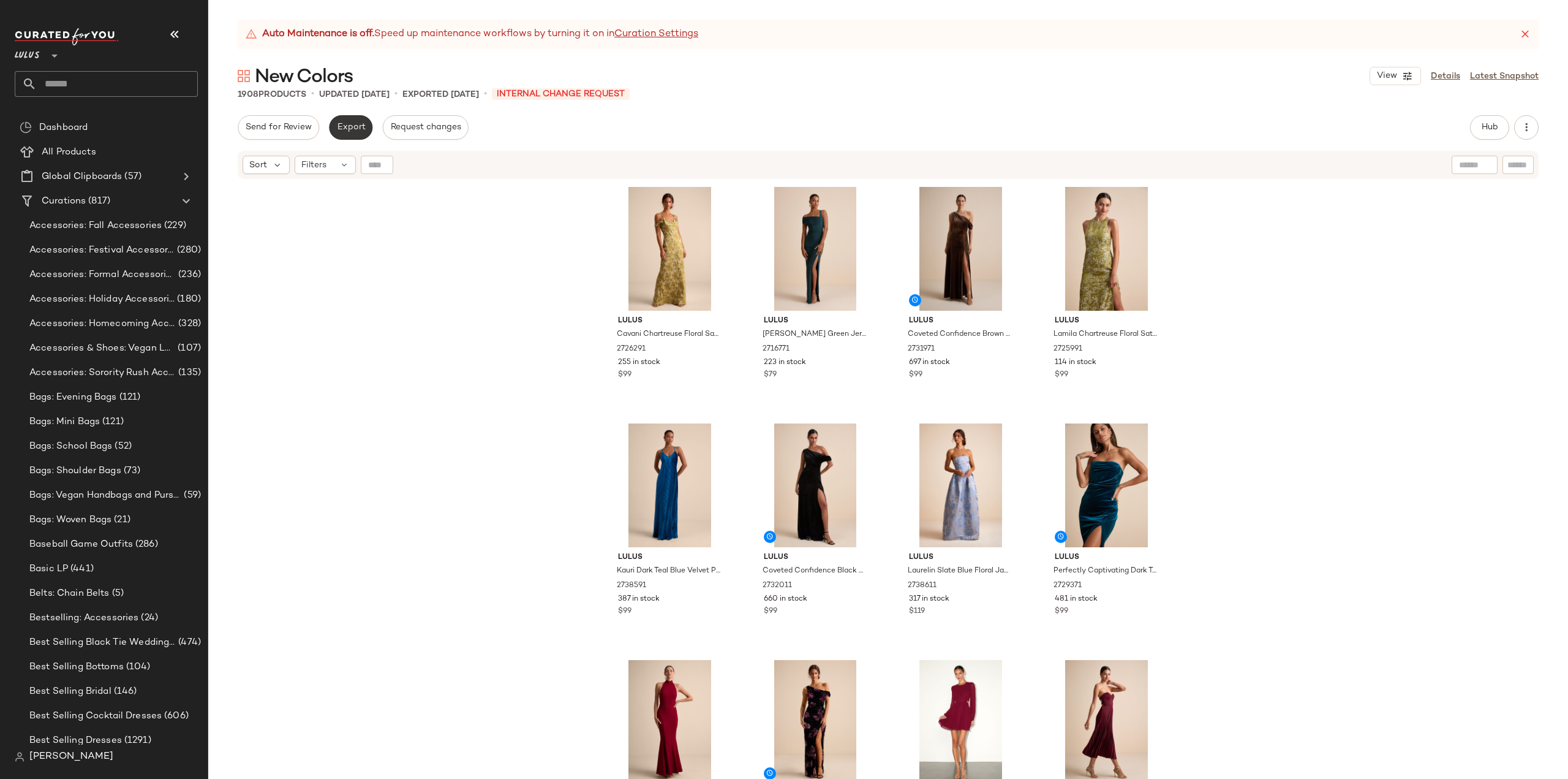
click at [345, 127] on span "Export" at bounding box center [350, 127] width 28 height 10
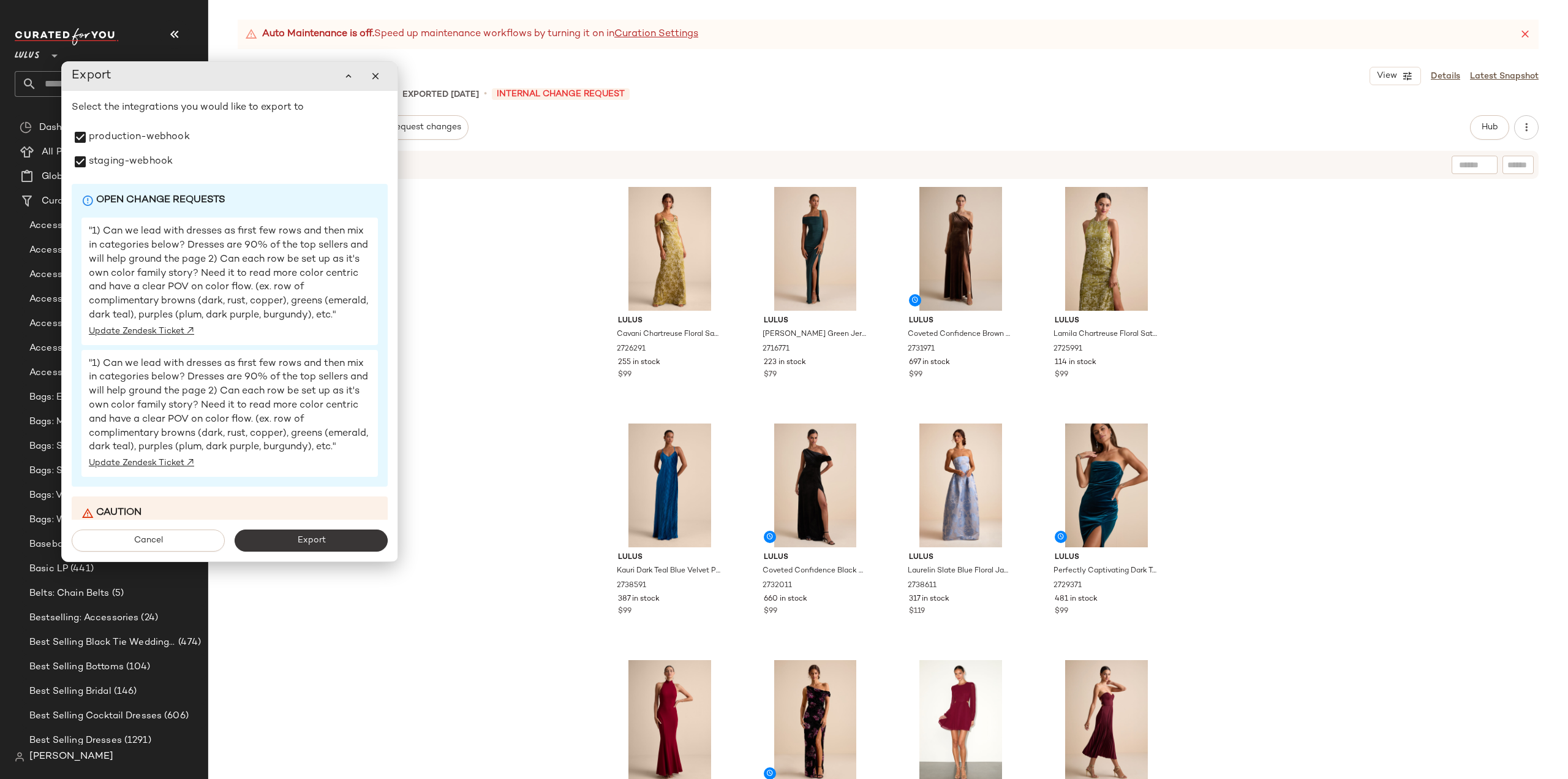
click at [325, 541] on span "Export" at bounding box center [310, 540] width 28 height 10
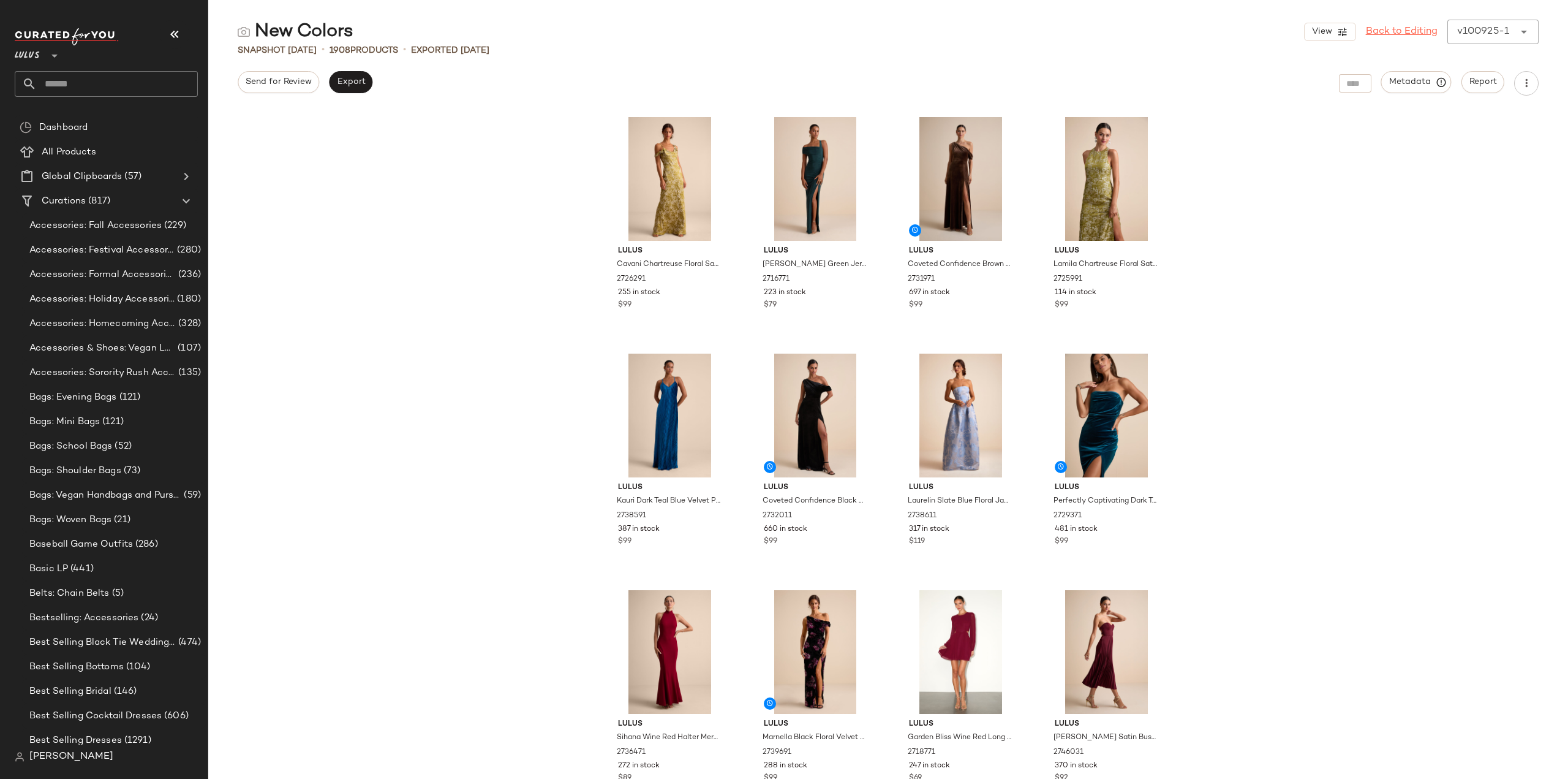
click at [1388, 30] on link "Back to Editing" at bounding box center [1402, 32] width 72 height 15
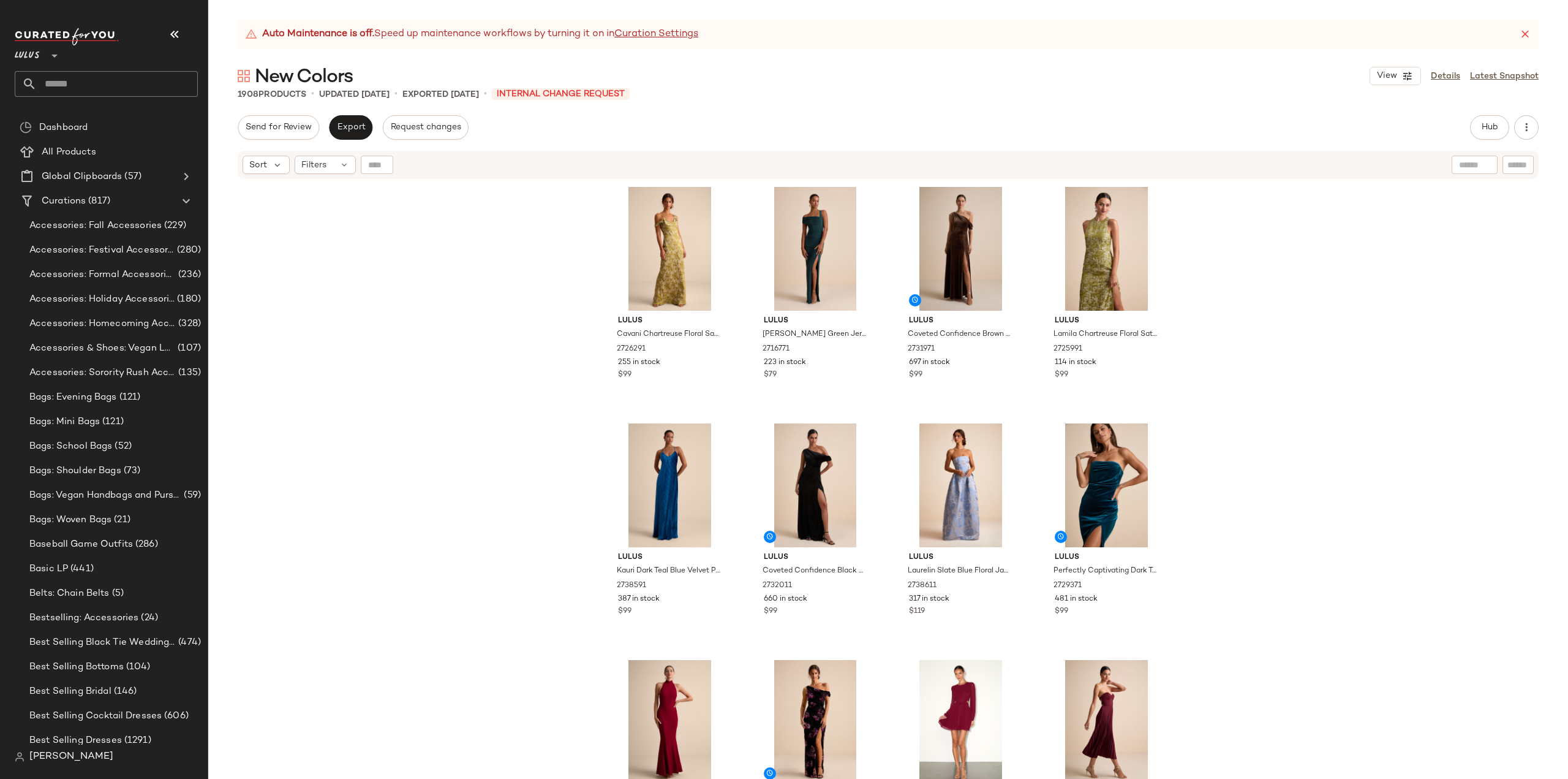
click at [1528, 35] on icon at bounding box center [1526, 35] width 12 height 12
